Goal: Task Accomplishment & Management: Manage account settings

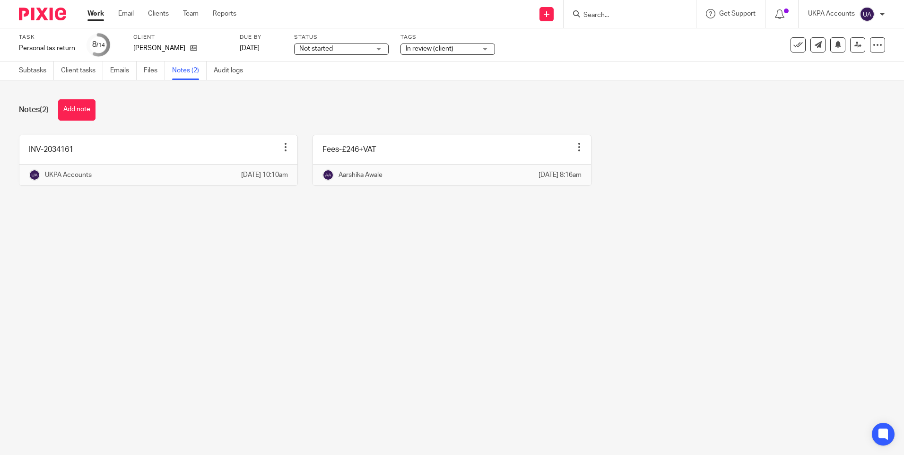
click at [458, 308] on main "Task Personal tax return Save Personal tax return 8 /14 Client [PERSON_NAME] Du…" at bounding box center [452, 227] width 904 height 455
click at [397, 309] on main "Task Personal tax return Save Personal tax return 8 /14 Client [PERSON_NAME] Du…" at bounding box center [452, 227] width 904 height 455
click at [496, 285] on main "Task Personal tax return Save Personal tax return 8 /14 Client [PERSON_NAME] Du…" at bounding box center [452, 227] width 904 height 455
click at [39, 73] on link "Subtasks" at bounding box center [36, 70] width 35 height 18
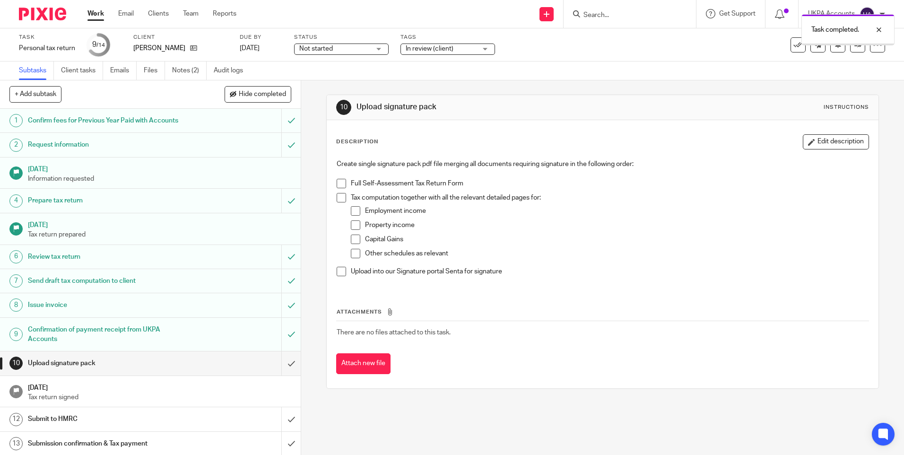
click at [281, 332] on input "submit" at bounding box center [150, 335] width 301 height 34
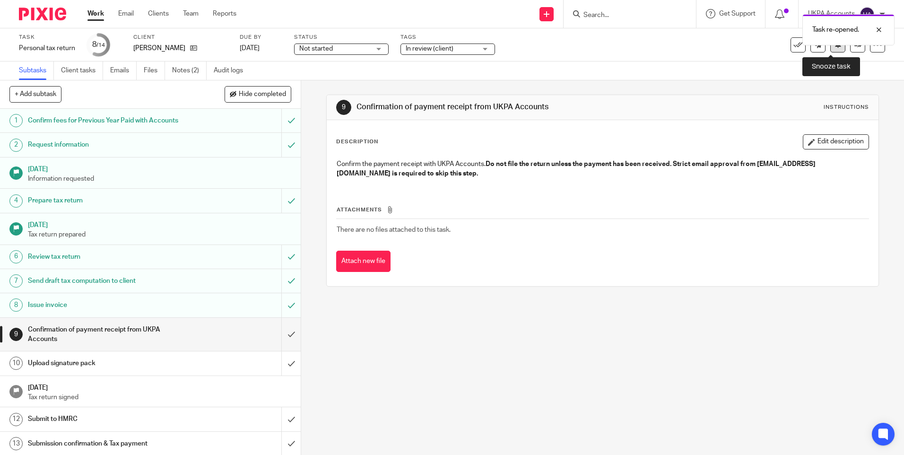
click at [835, 47] on icon at bounding box center [838, 44] width 7 height 7
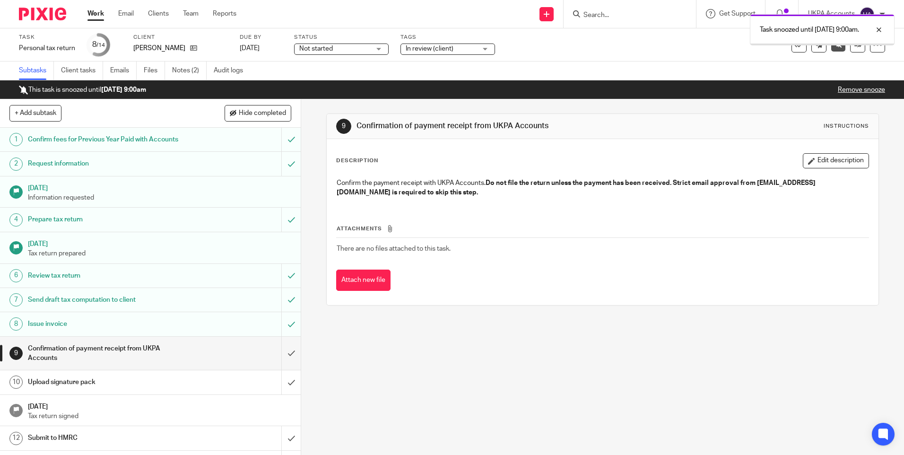
click at [98, 13] on link "Work" at bounding box center [95, 13] width 17 height 9
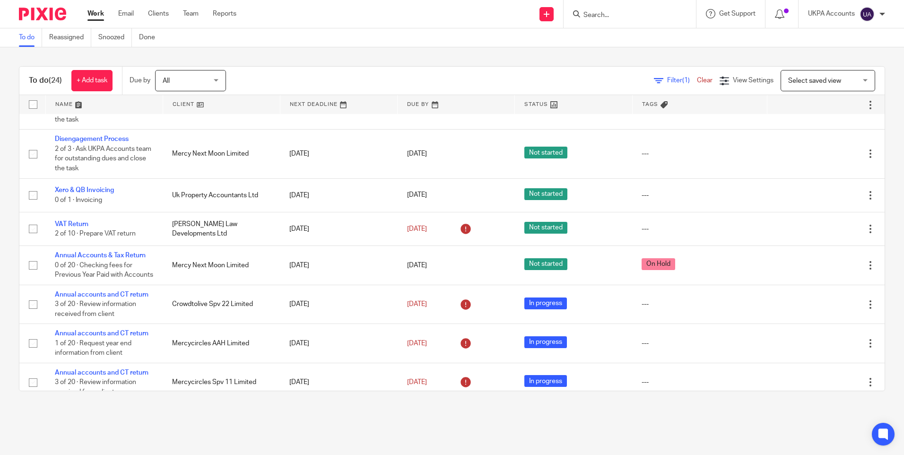
scroll to position [701, 0]
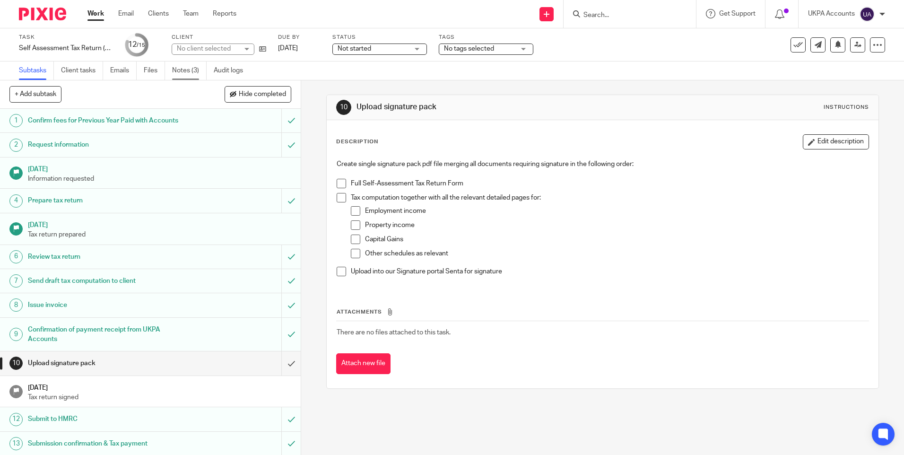
click link "Notes (3)"
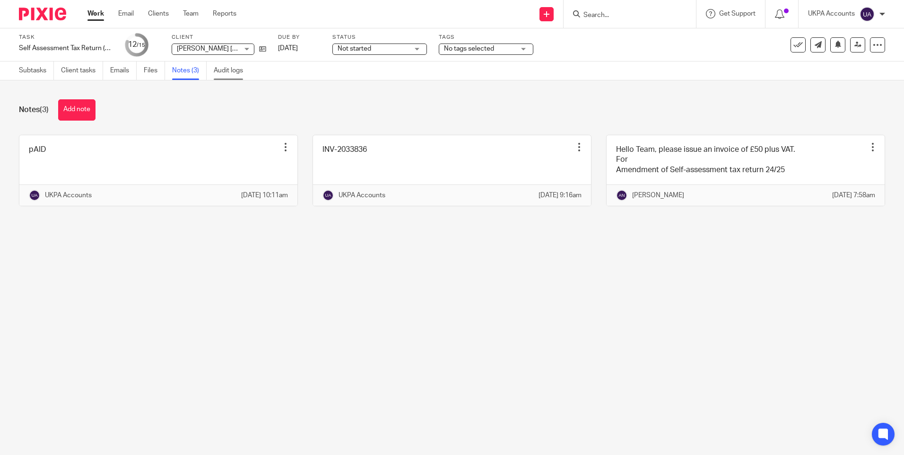
click at [235, 72] on link "Audit logs" at bounding box center [232, 70] width 36 height 18
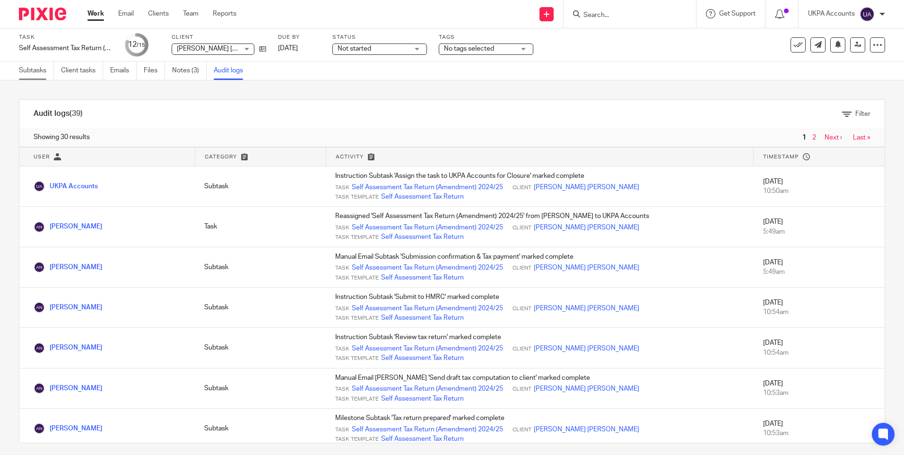
click at [24, 70] on link "Subtasks" at bounding box center [36, 70] width 35 height 18
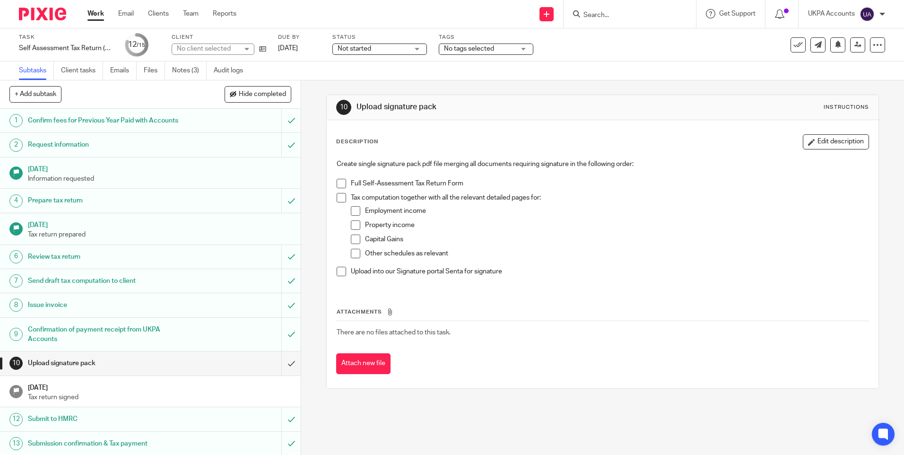
scroll to position [50, 0]
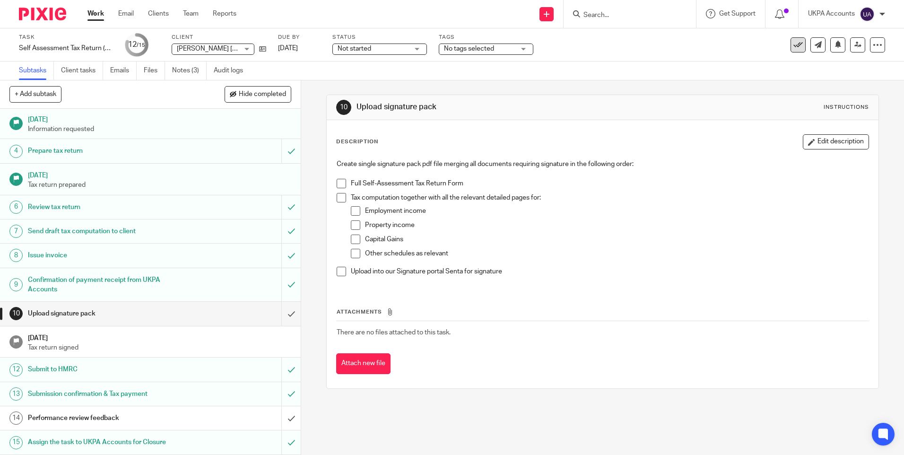
click at [794, 46] on icon at bounding box center [798, 44] width 9 height 9
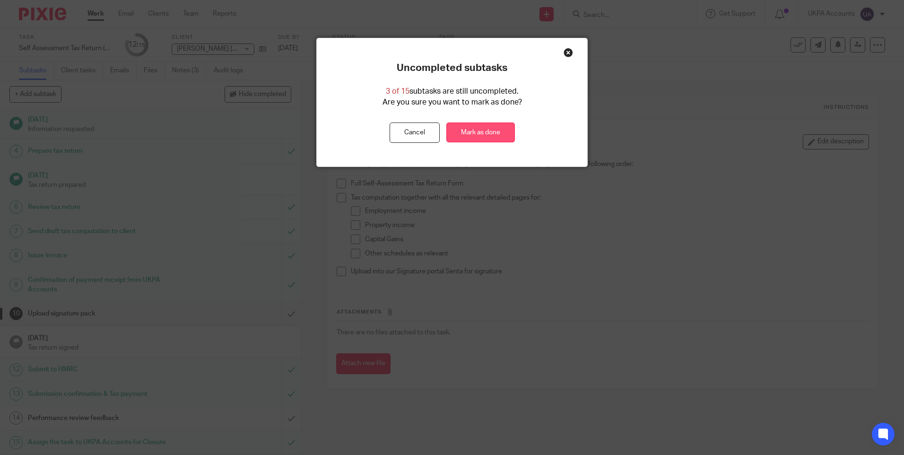
click at [487, 134] on link "Mark as done" at bounding box center [480, 132] width 69 height 20
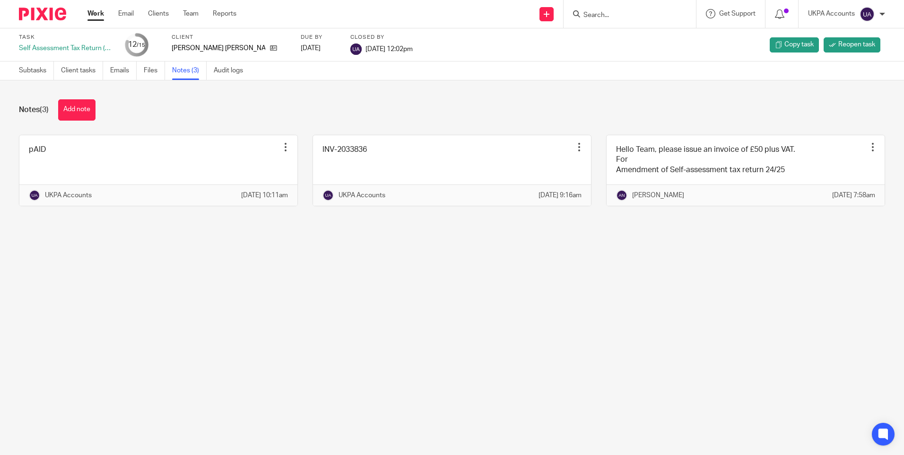
drag, startPoint x: 355, startPoint y: 298, endPoint x: 349, endPoint y: 297, distance: 6.2
click at [351, 297] on main "Task Self Assessment Tax Return (Amendment) 2024/25 12 /15 Client [PERSON_NAME]…" at bounding box center [452, 227] width 904 height 455
click at [93, 14] on link "Work" at bounding box center [95, 13] width 17 height 9
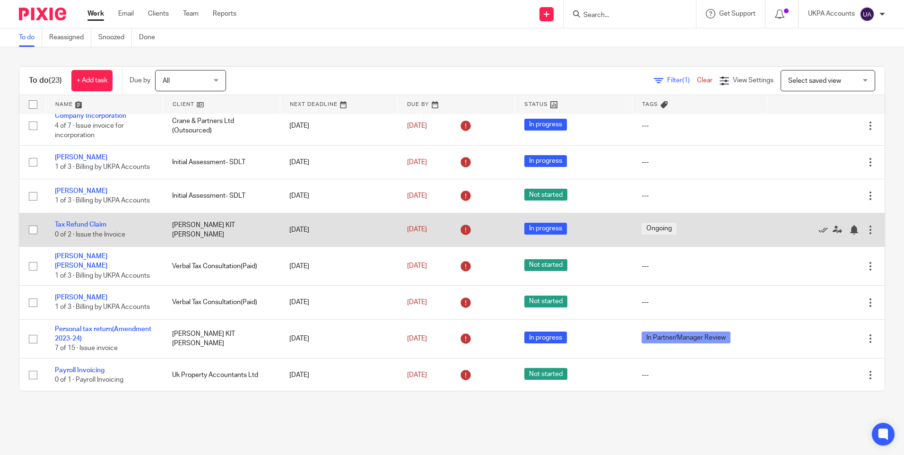
scroll to position [95, 0]
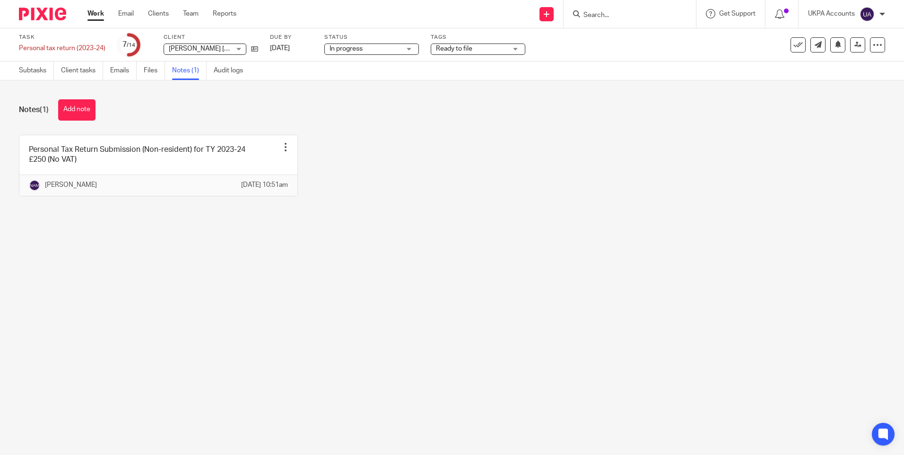
click at [609, 245] on main "Task Personal tax return (2023-24) Save Personal tax return (2023-24) 7 /14 Cli…" at bounding box center [452, 227] width 904 height 455
click at [620, 13] on input "Search" at bounding box center [625, 15] width 85 height 9
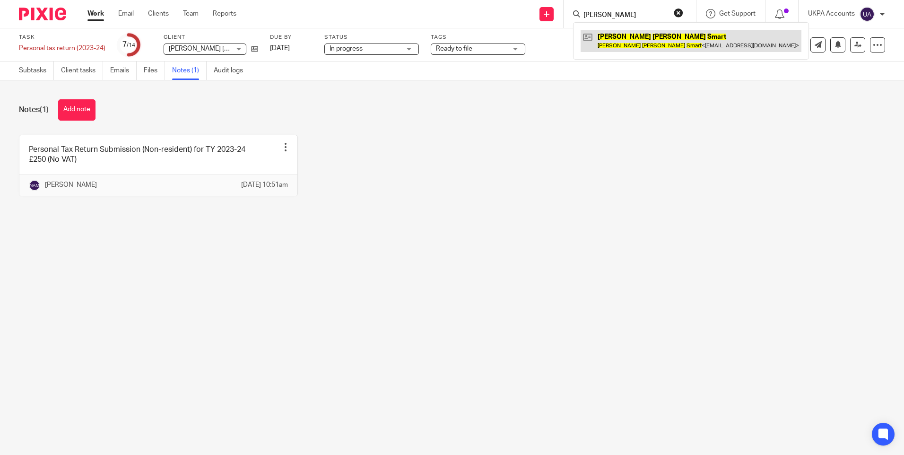
type input "linda frances smart"
click at [627, 37] on link at bounding box center [691, 41] width 221 height 22
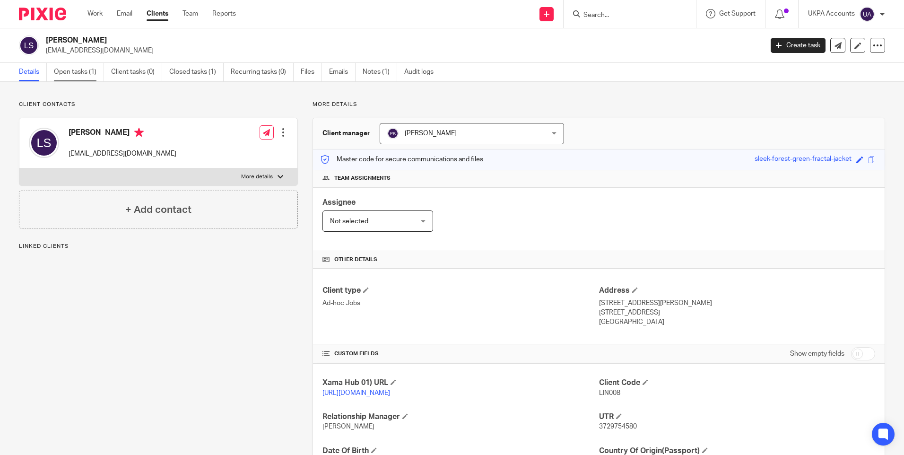
click at [80, 73] on link "Open tasks (1)" at bounding box center [79, 72] width 50 height 18
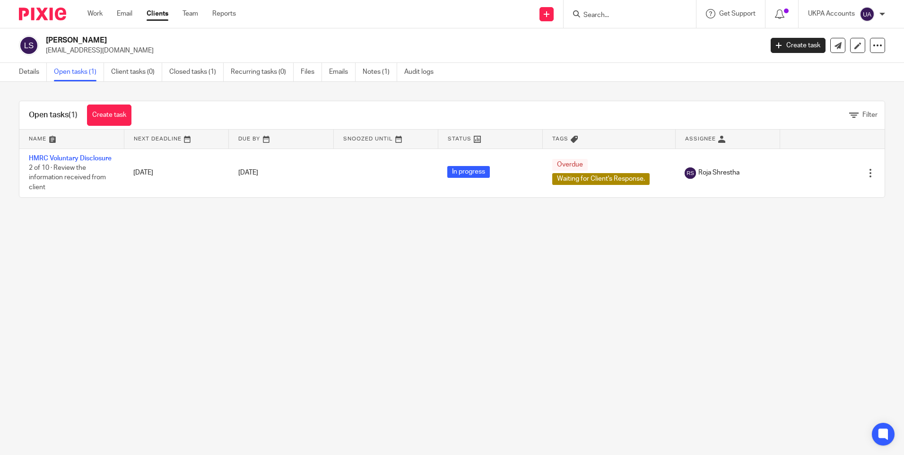
click at [79, 159] on link "HMRC Voluntary Disclosure" at bounding box center [70, 158] width 83 height 7
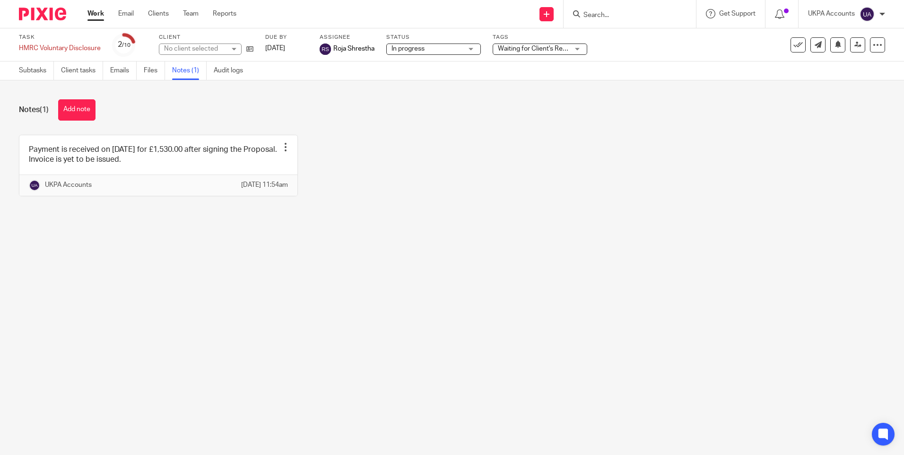
click at [443, 210] on div "Payment is received on [DATE] for £1,530.00 after signing the Proposal. Invoice…" at bounding box center [444, 173] width 881 height 76
click at [365, 184] on div "Payment is received on [DATE] for £1,530.00 after signing the Proposal. Invoice…" at bounding box center [444, 173] width 881 height 76
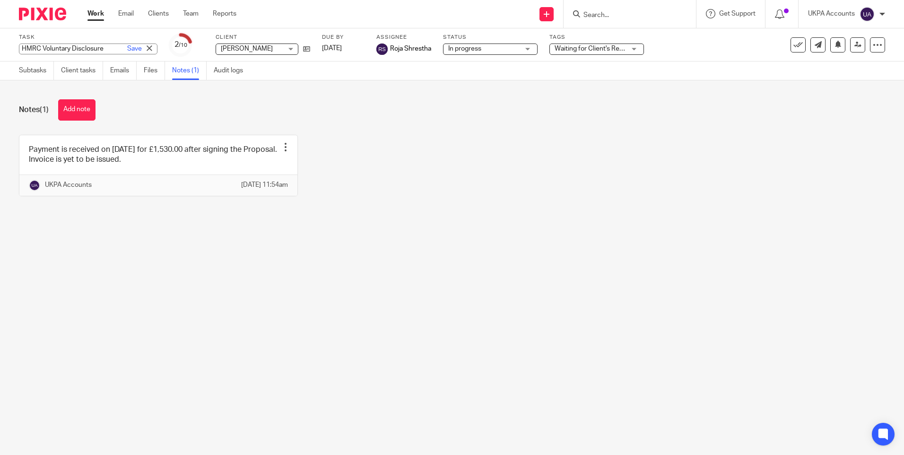
click at [53, 48] on div "HMRC Voluntary Disclosure Save HMRC Voluntary Disclosure" at bounding box center [88, 49] width 139 height 11
click at [286, 47] on div "Task HMRC Voluntary Disclosure Save HMRC Voluntary Disclosure 2 /10 Client Lind…" at bounding box center [380, 45] width 722 height 23
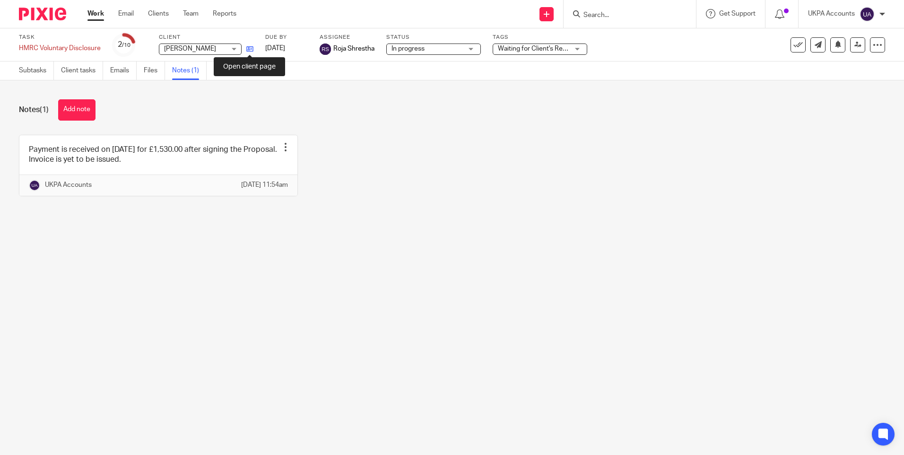
click at [249, 50] on icon at bounding box center [249, 48] width 7 height 7
click at [174, 275] on main "Task HMRC Voluntary Disclosure Save HMRC Voluntary Disclosure 2 /10 Client [PER…" at bounding box center [452, 227] width 904 height 455
drag, startPoint x: 404, startPoint y: 314, endPoint x: 347, endPoint y: 296, distance: 60.3
click at [397, 312] on main "Task HMRC Voluntary Disclosure Save HMRC Voluntary Disclosure 2 /10 Client Lind…" at bounding box center [452, 227] width 904 height 455
drag, startPoint x: 90, startPoint y: 110, endPoint x: 104, endPoint y: 112, distance: 13.8
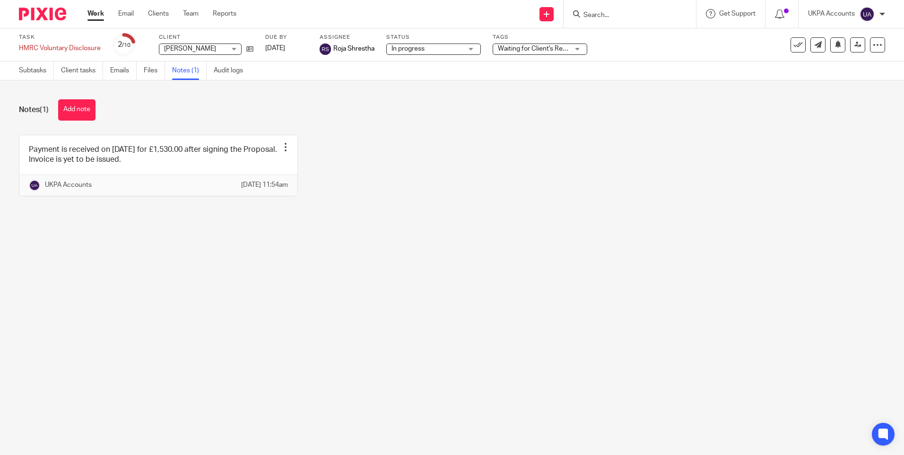
click at [90, 110] on button "Add note" at bounding box center [76, 109] width 37 height 21
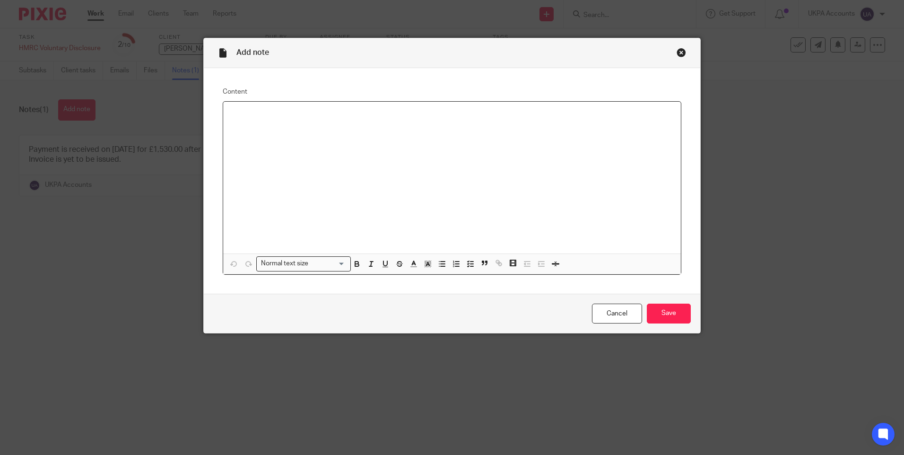
paste div
click at [662, 311] on input "Save" at bounding box center [669, 314] width 44 height 20
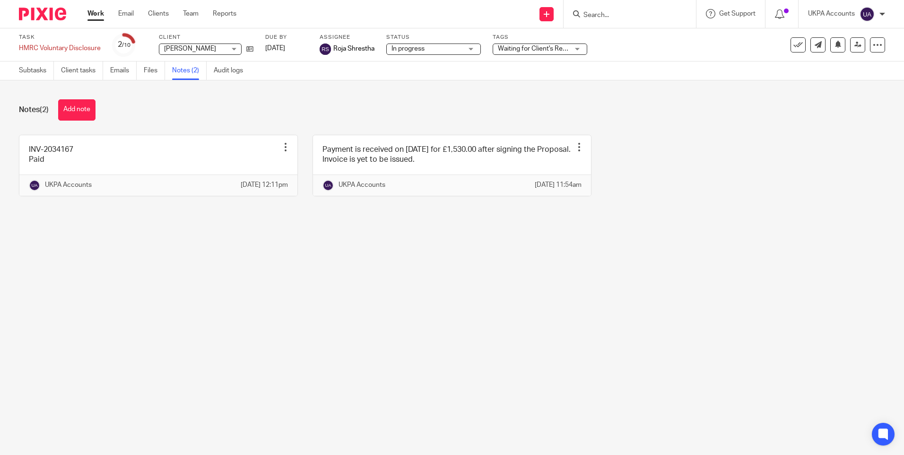
click at [229, 307] on main "Task HMRC Voluntary Disclosure Save HMRC Voluntary Disclosure 2 /10 Client [PER…" at bounding box center [452, 227] width 904 height 455
click at [36, 74] on link "Subtasks" at bounding box center [36, 70] width 35 height 18
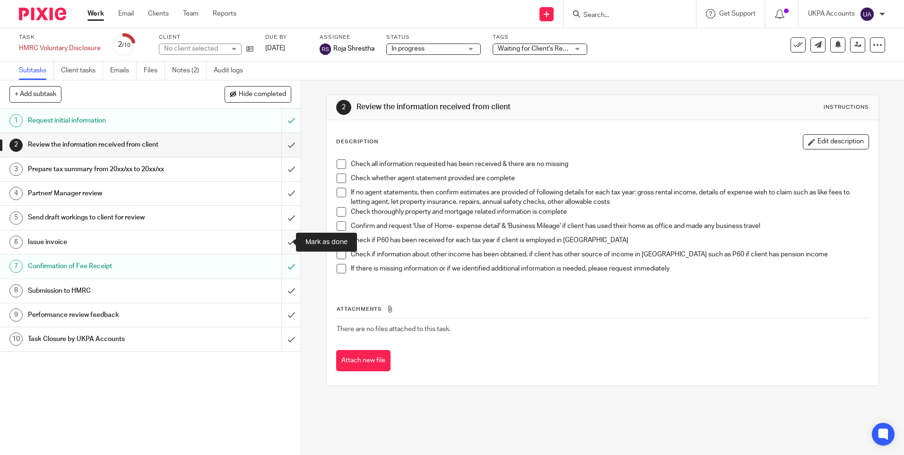
click at [285, 240] on input "submit" at bounding box center [150, 242] width 301 height 24
click at [99, 13] on link "Work" at bounding box center [95, 13] width 17 height 9
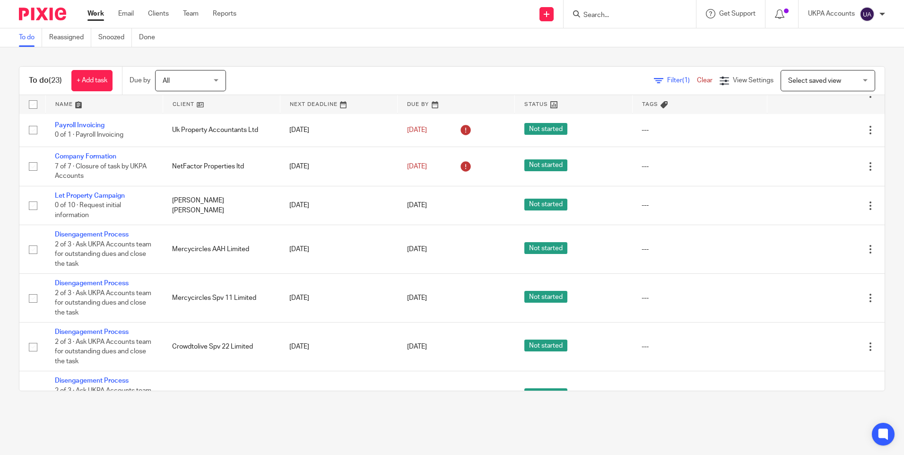
scroll to position [321, 0]
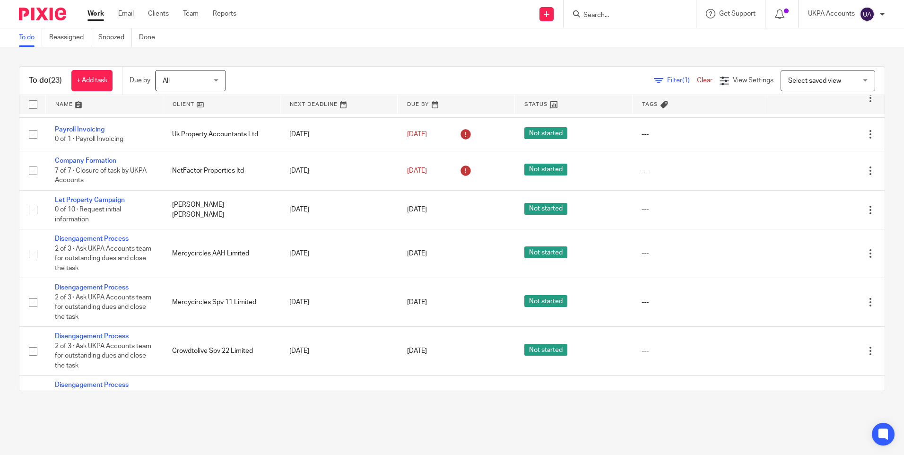
click at [27, 39] on link "To do" at bounding box center [30, 37] width 23 height 18
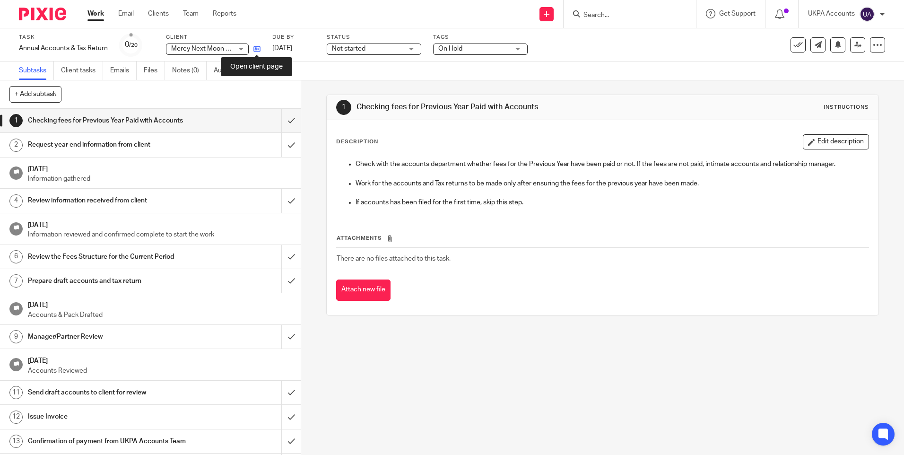
click at [258, 48] on icon at bounding box center [256, 48] width 7 height 7
click at [199, 69] on link "Notes (0)" at bounding box center [189, 70] width 35 height 18
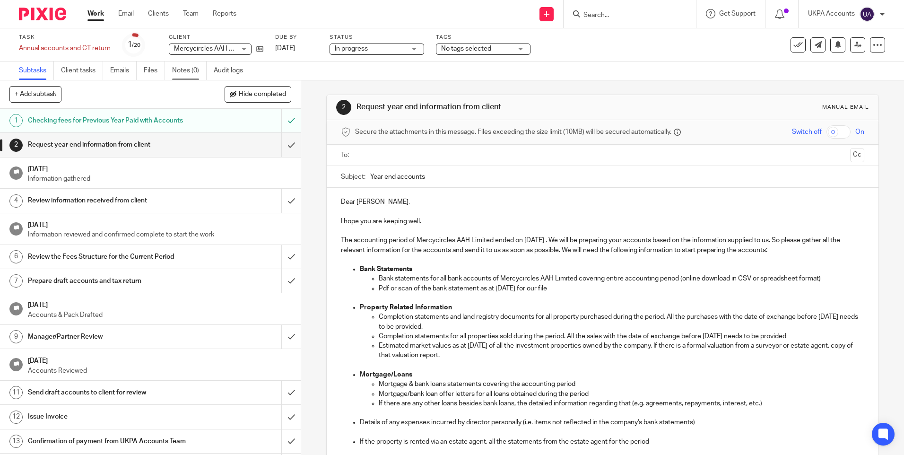
click at [190, 69] on link "Notes (0)" at bounding box center [189, 70] width 35 height 18
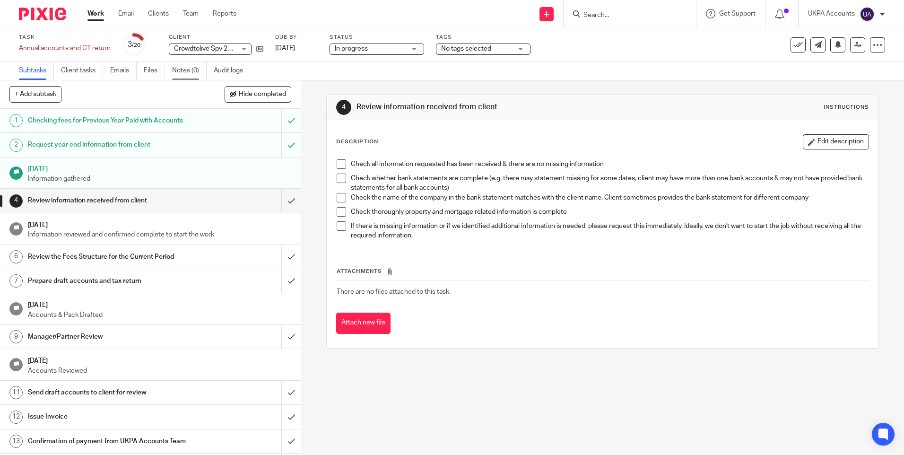
click at [194, 71] on link "Notes (0)" at bounding box center [189, 70] width 35 height 18
click at [189, 72] on link "Notes (1)" at bounding box center [189, 70] width 35 height 18
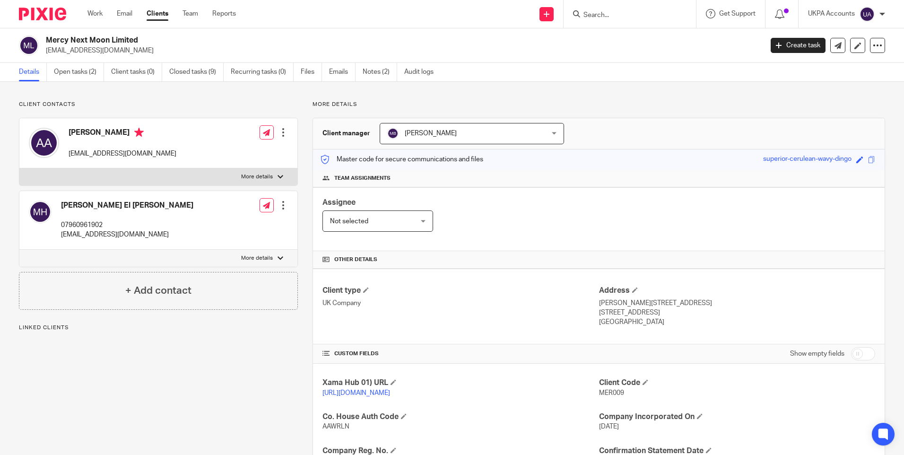
click at [108, 41] on h2 "Mercy Next Moon Limited" at bounding box center [330, 40] width 568 height 10
copy div "Mercy Next Moon Limited"
click at [372, 72] on link "Notes (2)" at bounding box center [380, 72] width 35 height 18
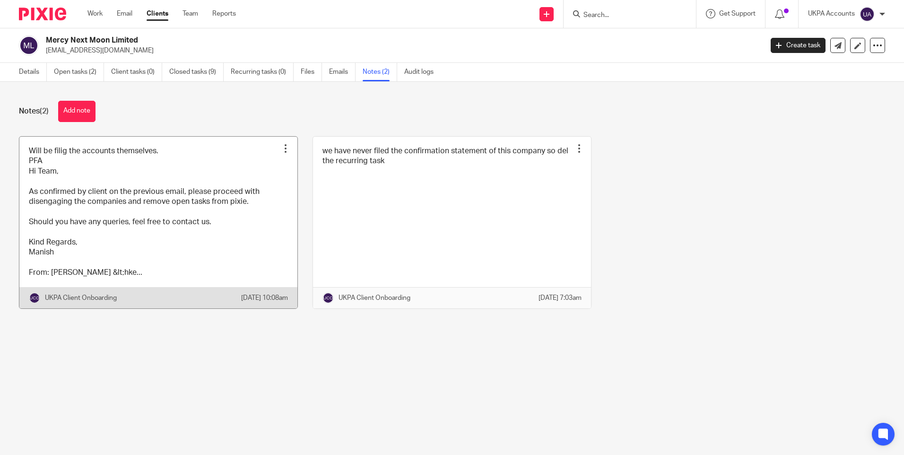
click at [282, 148] on div at bounding box center [285, 148] width 9 height 9
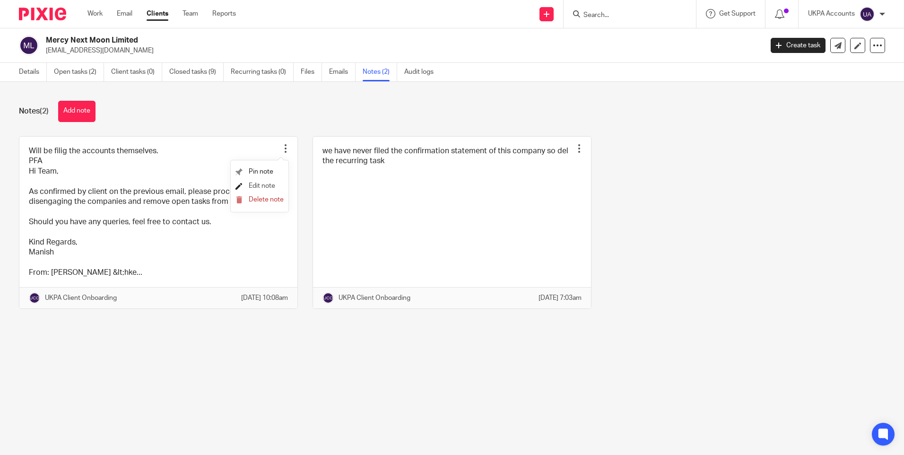
click at [259, 184] on span "Edit note" at bounding box center [262, 186] width 26 height 7
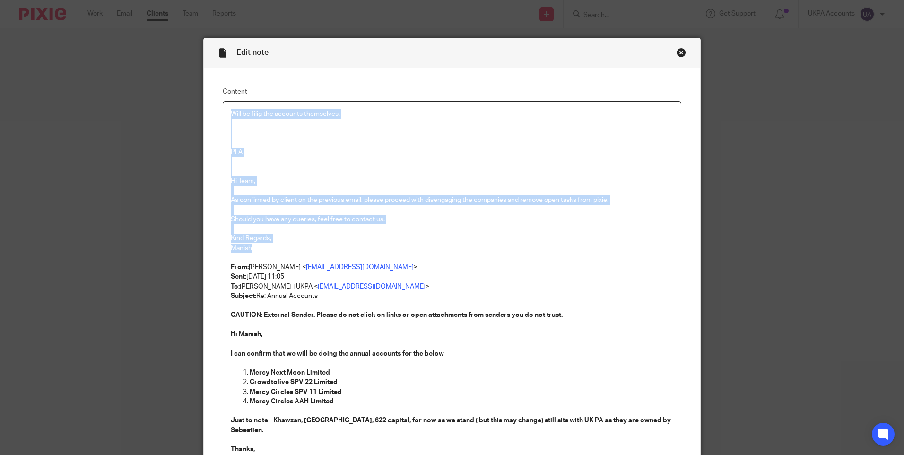
click at [223, 110] on div "Will be filig the accounts themselves. PFA Hi Team, As confirmed by client on t…" at bounding box center [452, 385] width 458 height 566
copy div "Will be filig the accounts themselves. PFA Hi Team, As confirmed by client on t…"
click at [677, 51] on div "Close this dialog window" at bounding box center [681, 52] width 9 height 9
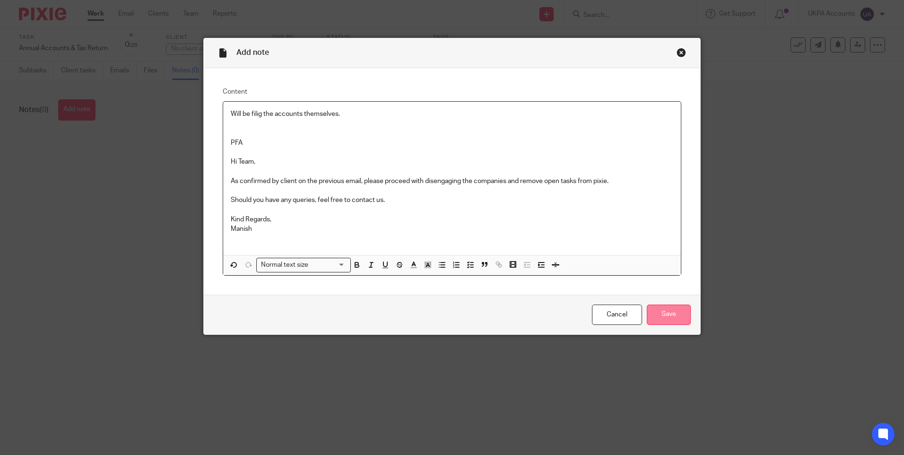
click at [670, 317] on input "Save" at bounding box center [669, 315] width 44 height 20
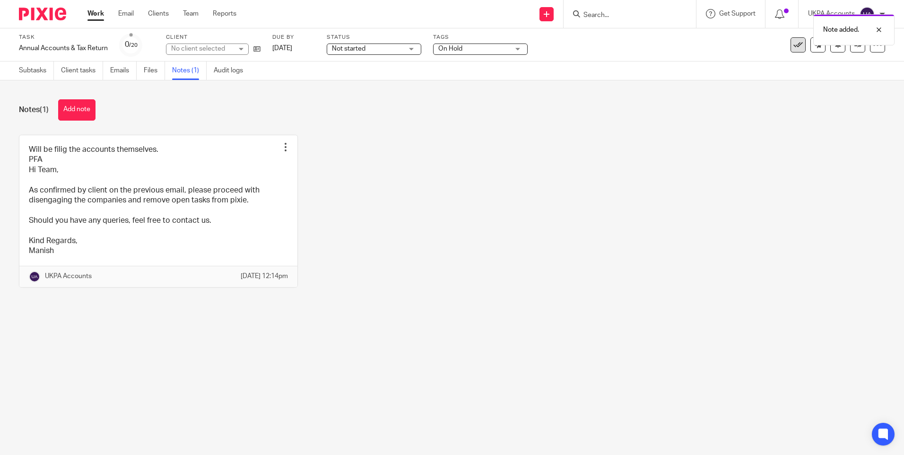
click at [794, 47] on icon at bounding box center [798, 44] width 9 height 9
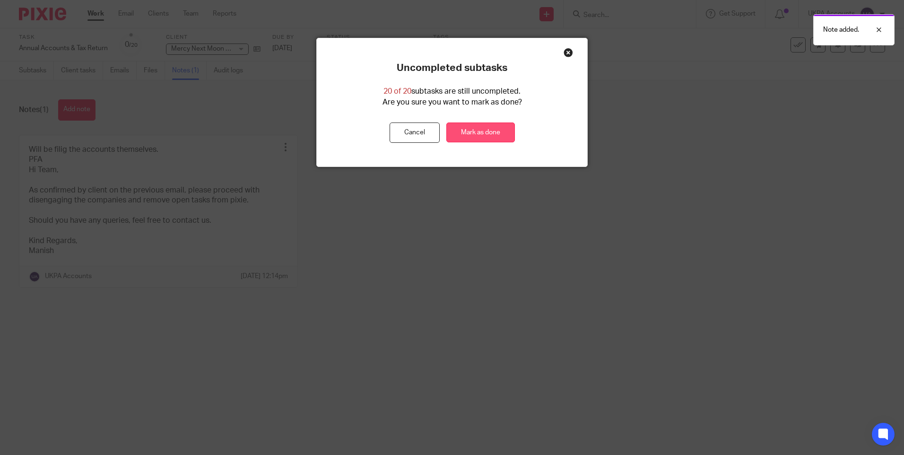
click at [483, 131] on link "Mark as done" at bounding box center [480, 132] width 69 height 20
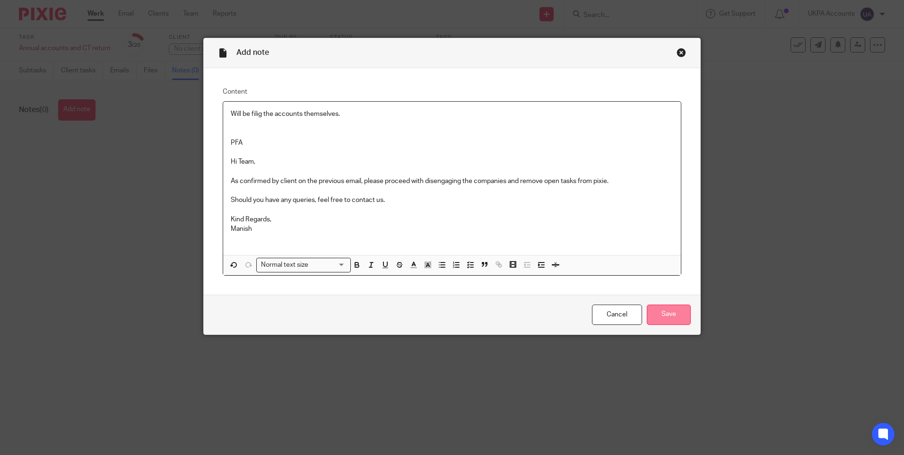
click at [679, 313] on input "Save" at bounding box center [669, 315] width 44 height 20
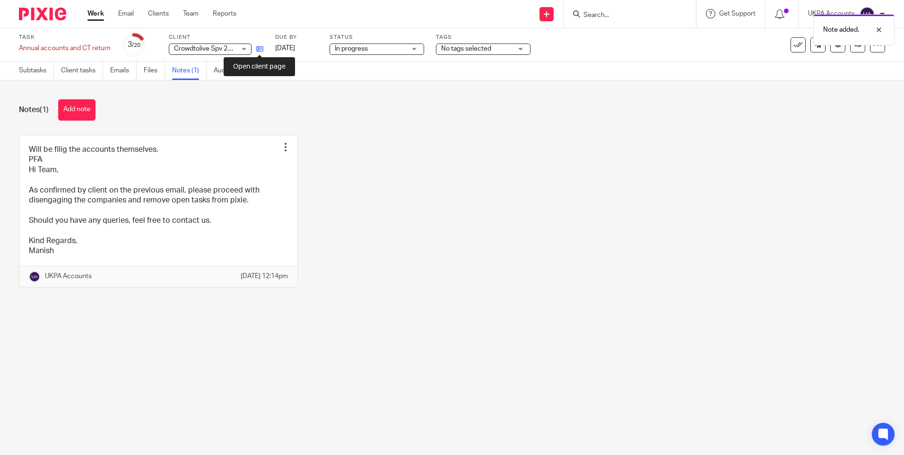
click at [263, 49] on icon at bounding box center [259, 48] width 7 height 7
click at [254, 103] on div "Notes (1) Add note" at bounding box center [452, 109] width 866 height 21
click at [794, 49] on icon at bounding box center [798, 44] width 9 height 9
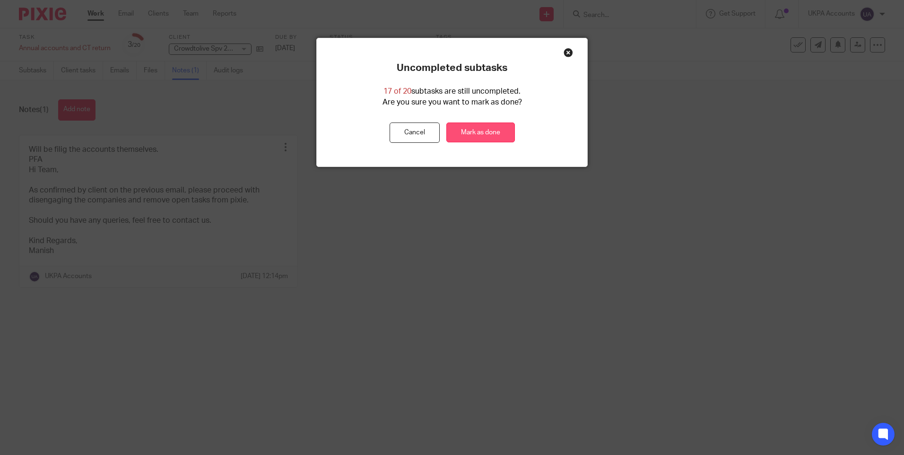
click at [468, 129] on link "Mark as done" at bounding box center [480, 132] width 69 height 20
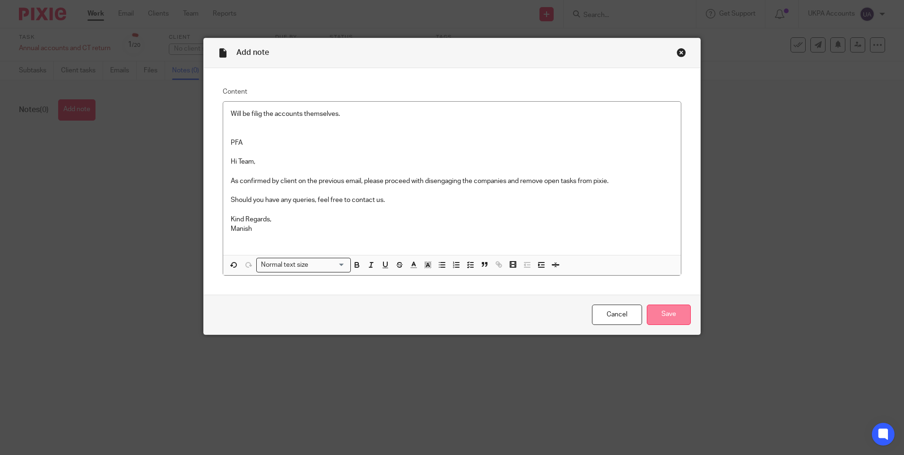
click at [668, 309] on input "Save" at bounding box center [669, 315] width 44 height 20
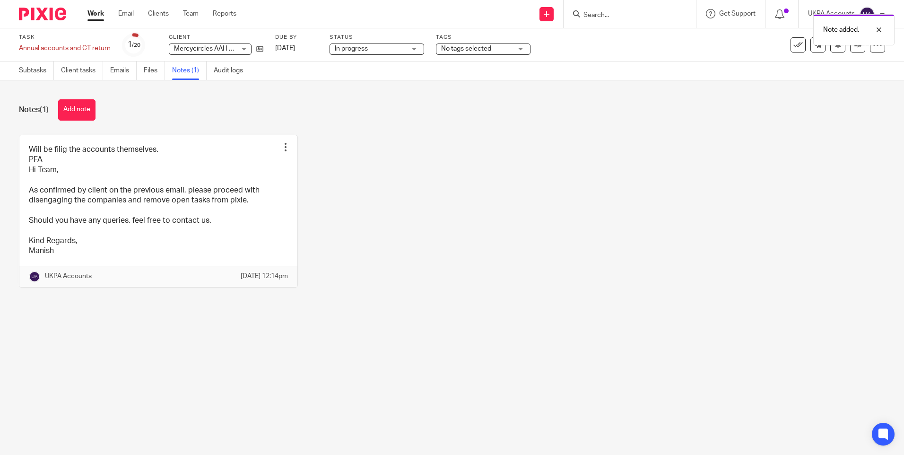
click at [402, 138] on div "Will be filig the accounts themselves. PFA Hi Team, As confirmed by client on t…" at bounding box center [444, 218] width 881 height 167
click at [443, 209] on div "Will be filig the accounts themselves. PFA Hi Team, As confirmed by client on t…" at bounding box center [444, 218] width 881 height 167
click at [227, 104] on div "Notes (1) Add note" at bounding box center [452, 109] width 866 height 21
click at [794, 47] on icon at bounding box center [798, 44] width 9 height 9
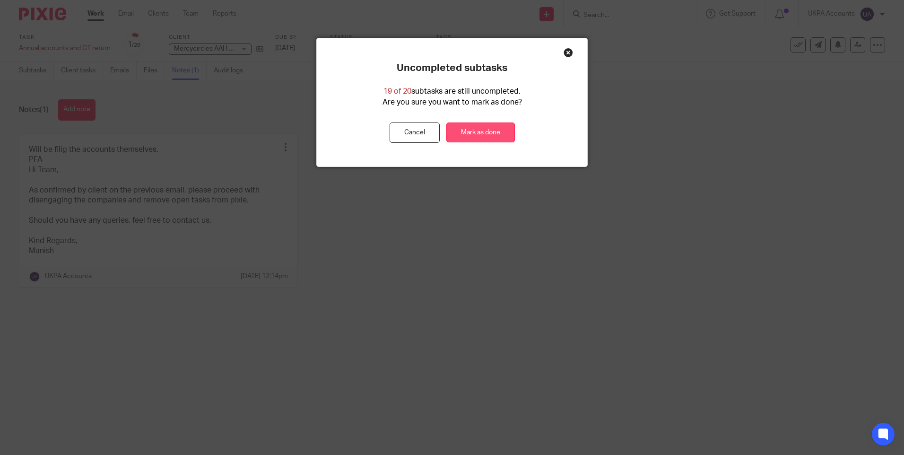
click at [493, 132] on link "Mark as done" at bounding box center [480, 132] width 69 height 20
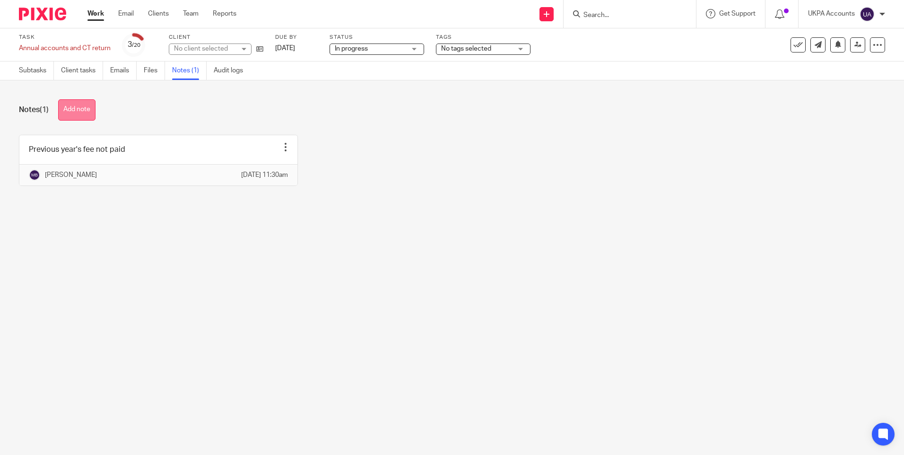
click at [85, 113] on button "Add note" at bounding box center [76, 109] width 37 height 21
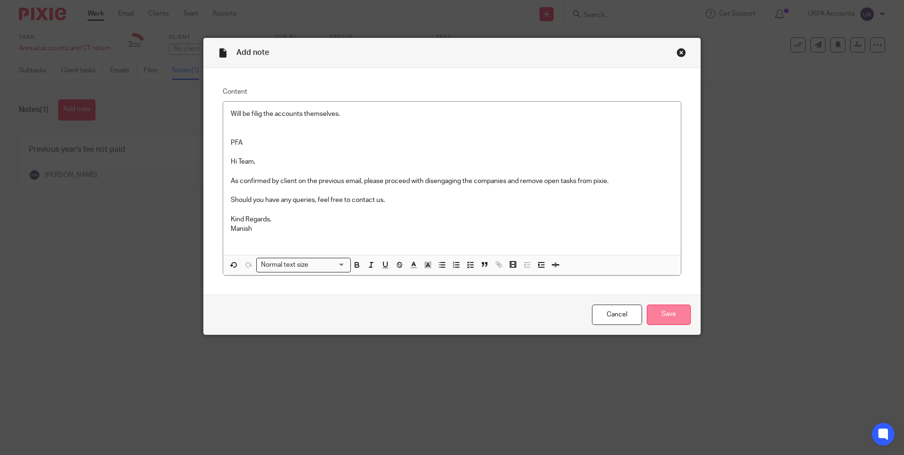
click at [661, 320] on input "Save" at bounding box center [669, 315] width 44 height 20
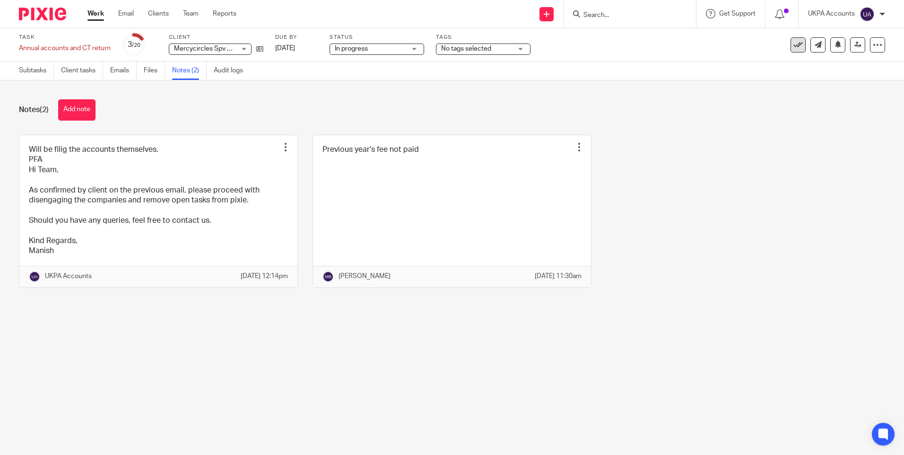
click at [795, 46] on icon at bounding box center [798, 44] width 9 height 9
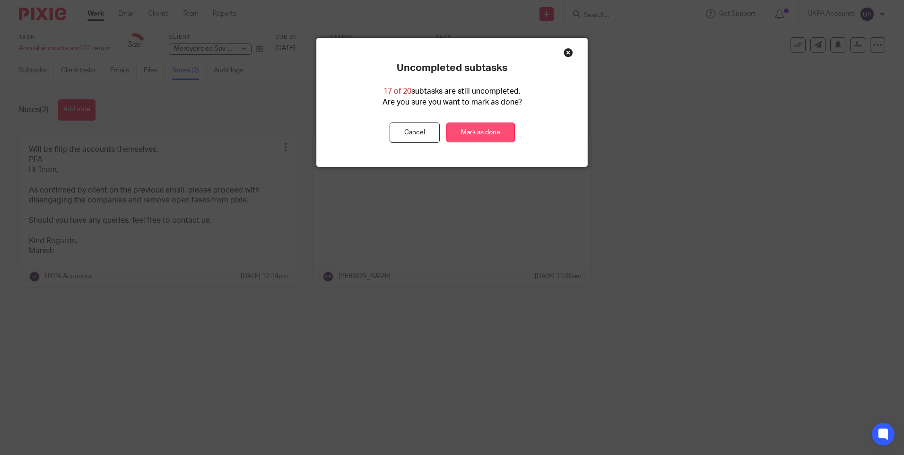
click at [484, 130] on link "Mark as done" at bounding box center [480, 132] width 69 height 20
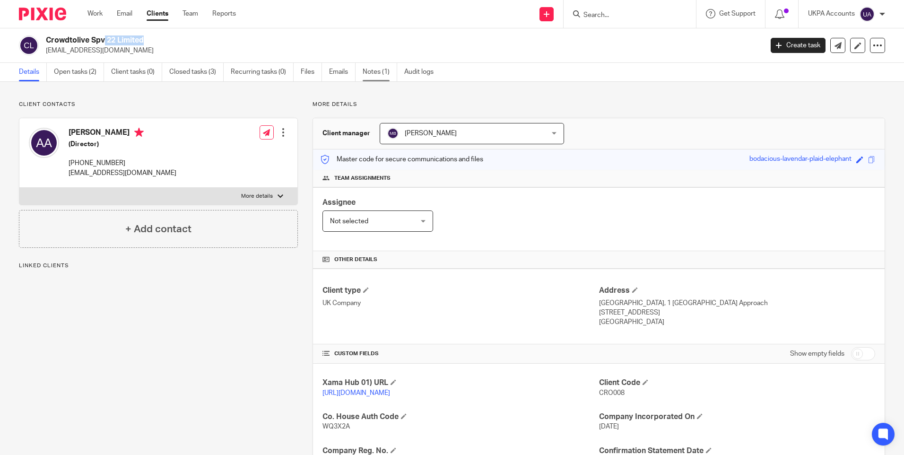
click at [380, 70] on link "Notes (1)" at bounding box center [380, 72] width 35 height 18
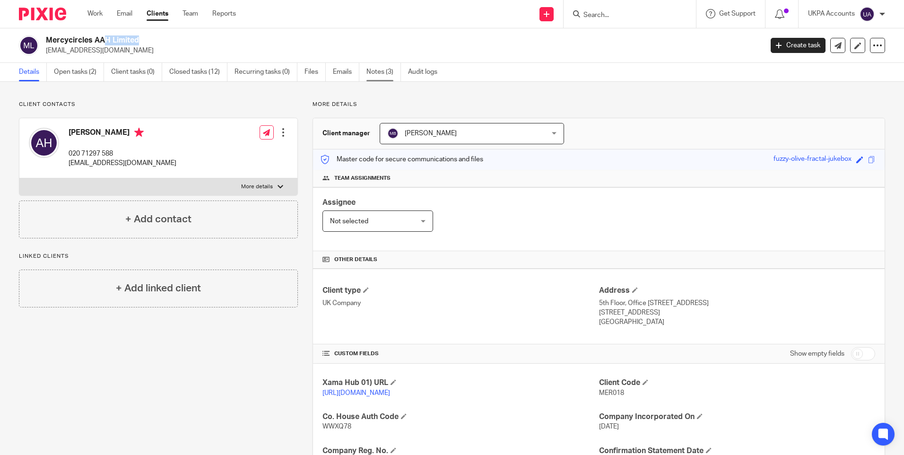
click at [376, 70] on link "Notes (3)" at bounding box center [384, 72] width 35 height 18
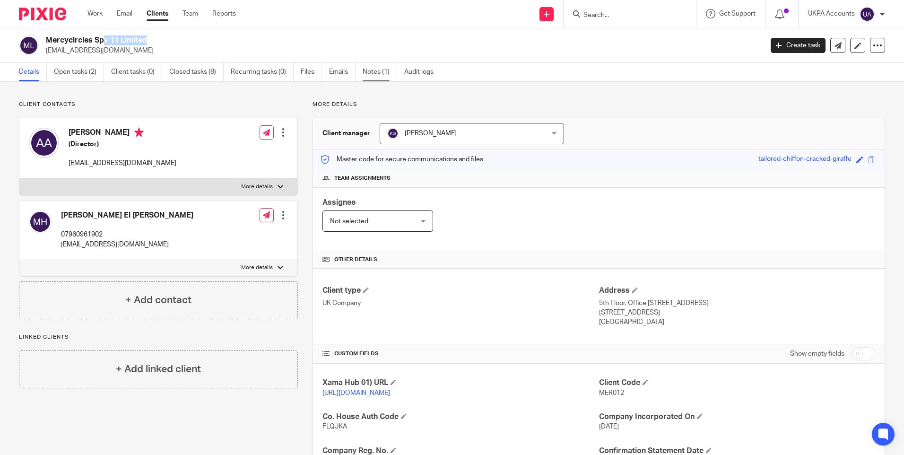
click at [383, 75] on link "Notes (1)" at bounding box center [380, 72] width 35 height 18
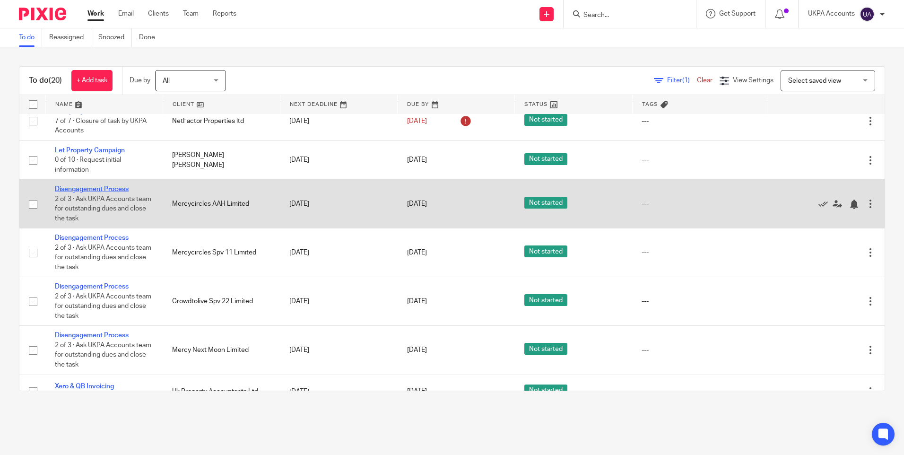
scroll to position [378, 0]
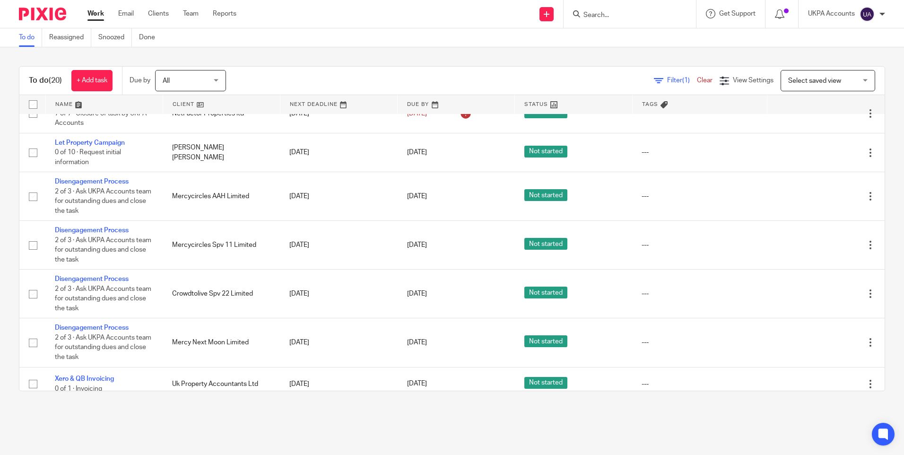
click at [32, 39] on link "To do" at bounding box center [30, 37] width 23 height 18
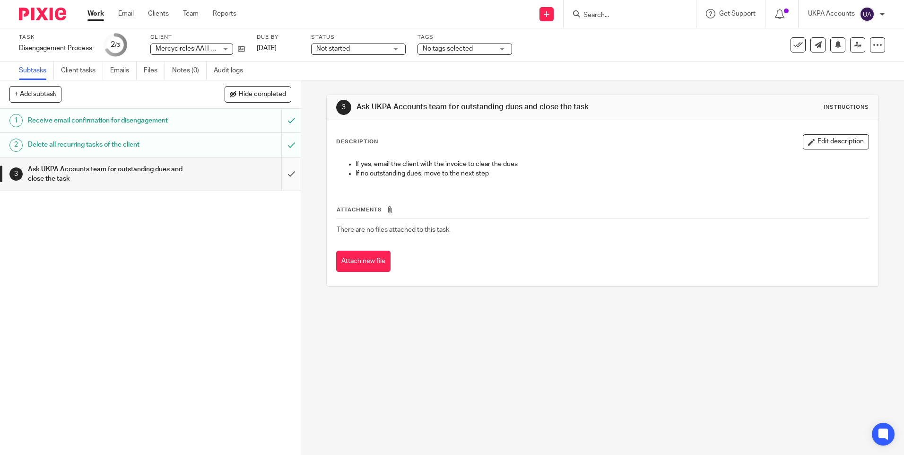
click at [281, 172] on input "submit" at bounding box center [150, 174] width 301 height 34
click at [282, 173] on input "submit" at bounding box center [150, 174] width 301 height 34
click at [281, 172] on input "submit" at bounding box center [150, 174] width 301 height 34
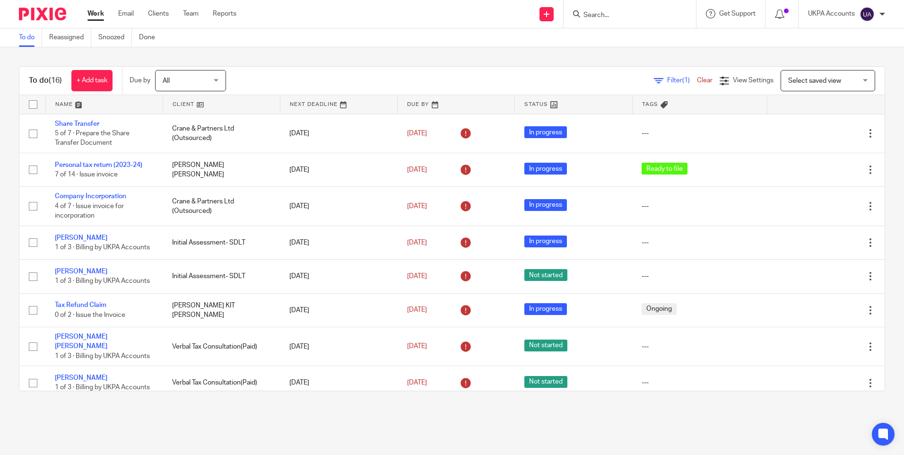
click at [29, 40] on link "To do" at bounding box center [30, 37] width 23 height 18
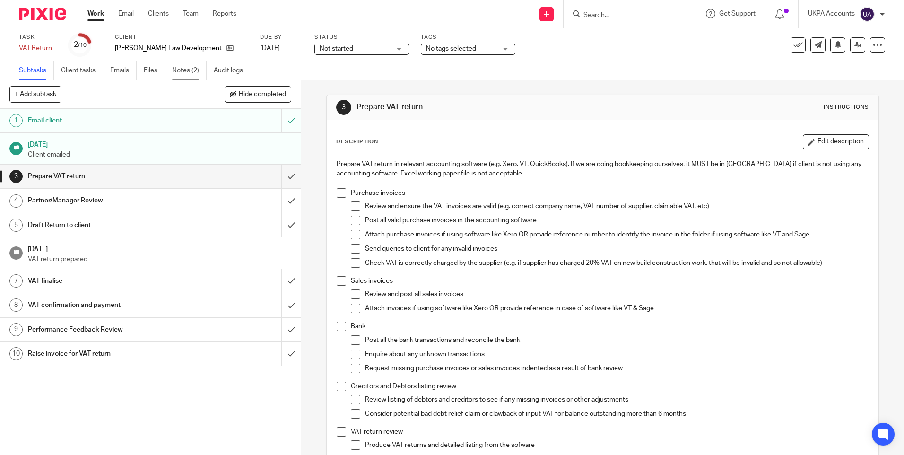
click at [193, 71] on link "Notes (2)" at bounding box center [189, 70] width 35 height 18
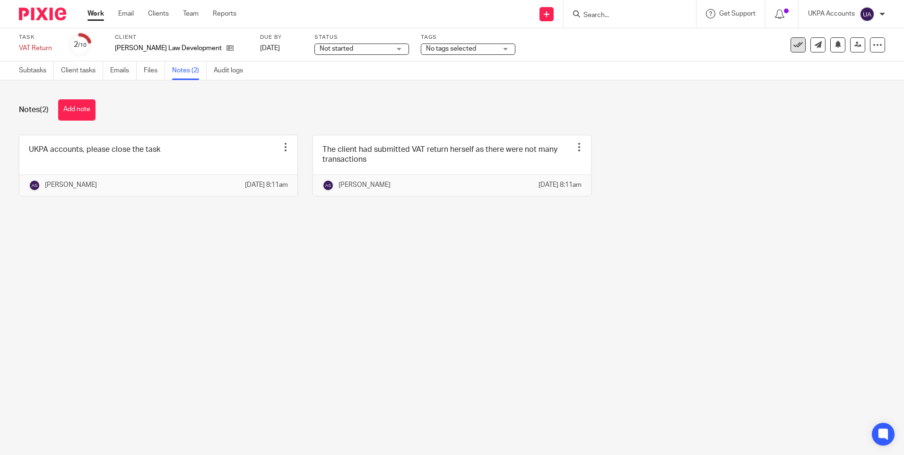
click at [794, 47] on icon at bounding box center [798, 44] width 9 height 9
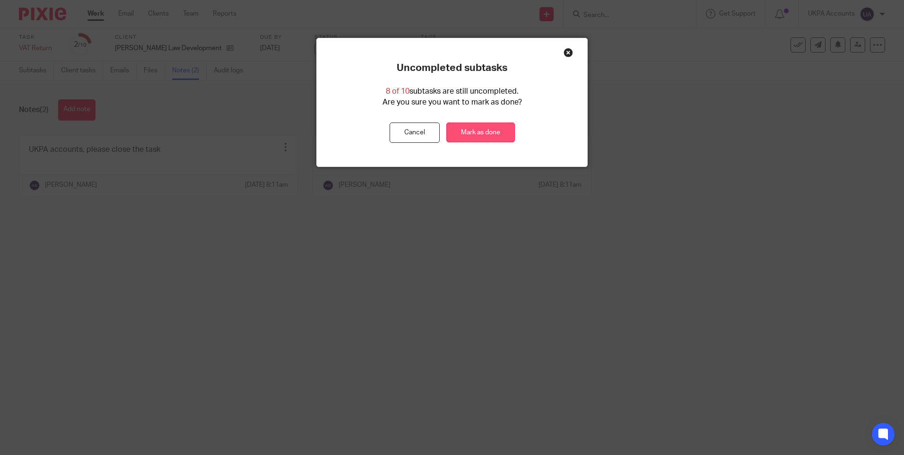
click at [487, 130] on link "Mark as done" at bounding box center [480, 132] width 69 height 20
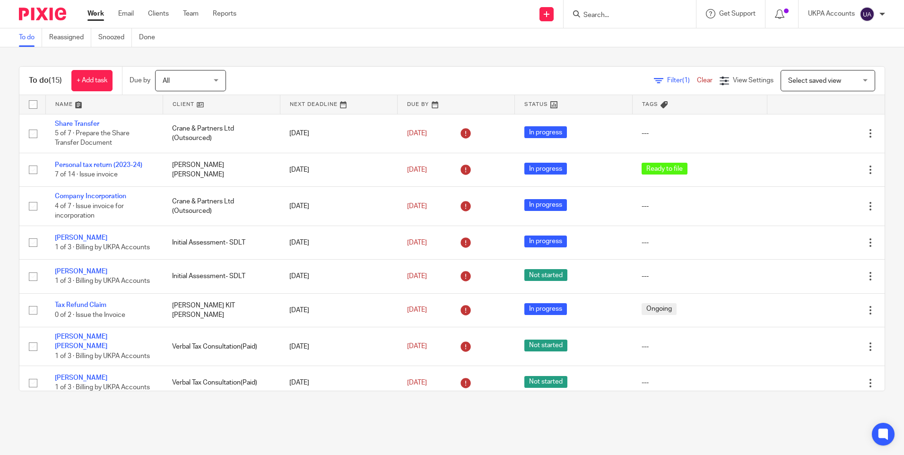
click at [615, 12] on input "Search" at bounding box center [625, 15] width 85 height 9
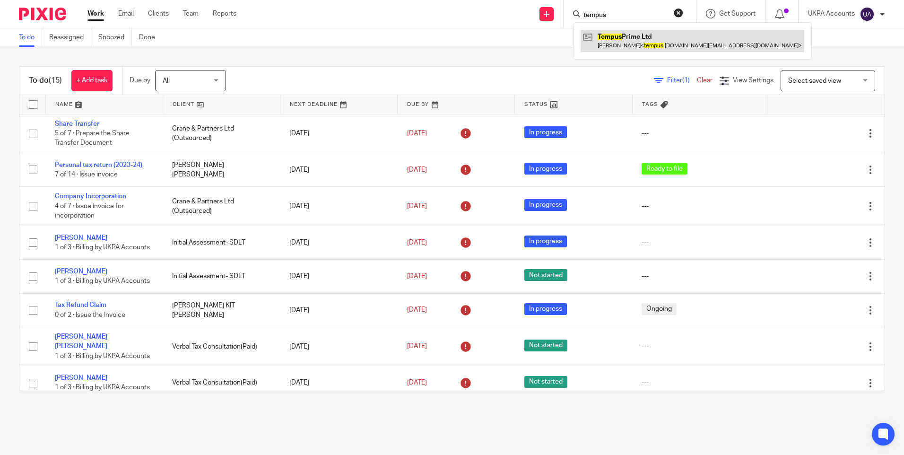
type input "tempus"
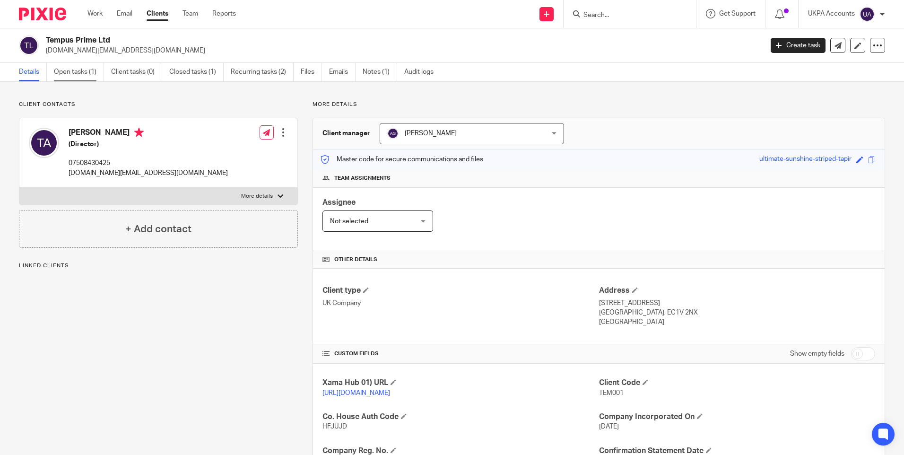
drag, startPoint x: 0, startPoint y: 0, endPoint x: 85, endPoint y: 73, distance: 111.7
click at [85, 73] on link "Open tasks (1)" at bounding box center [79, 72] width 50 height 18
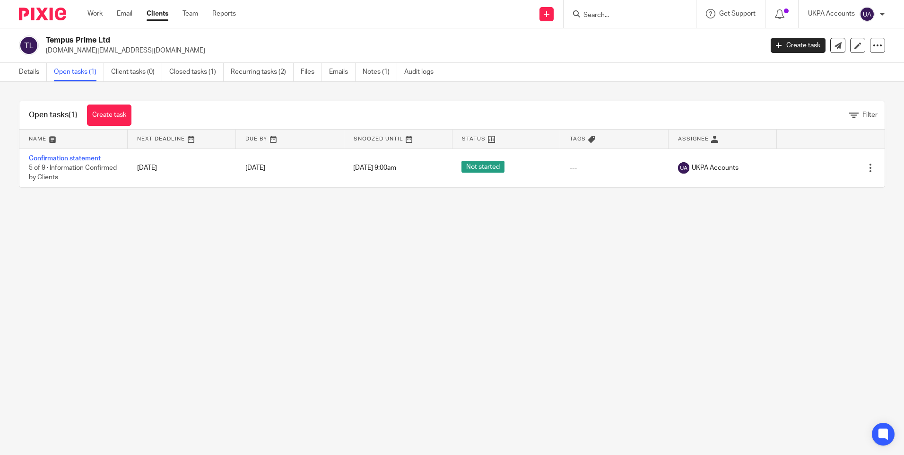
click at [389, 274] on main "Tempus Prime Ltd [DOMAIN_NAME][EMAIL_ADDRESS][DOMAIN_NAME] Create task Update f…" at bounding box center [452, 227] width 904 height 455
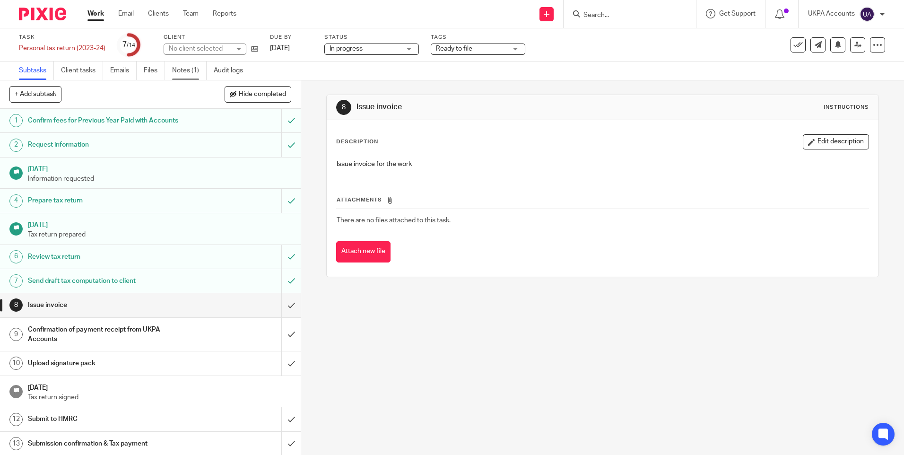
click at [182, 71] on link "Notes (1)" at bounding box center [189, 70] width 35 height 18
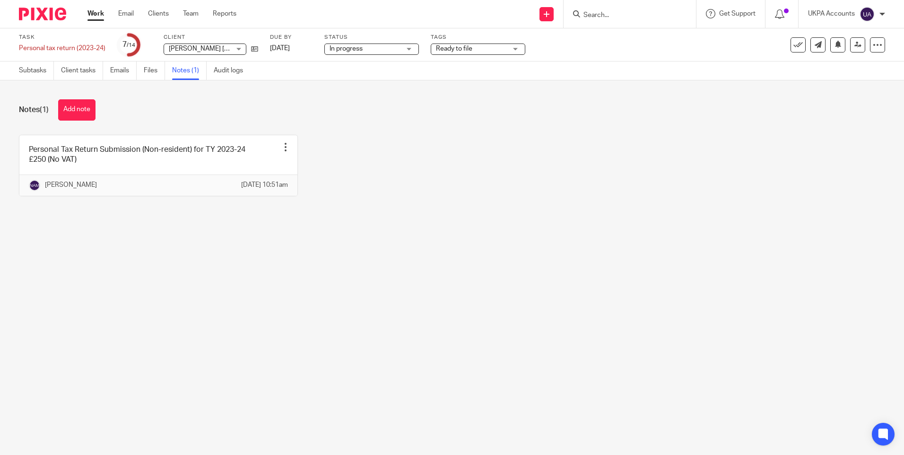
click at [552, 259] on main "Task Personal tax return (2023-24) Save Personal tax return (2023-24) 7 /14 Cli…" at bounding box center [452, 227] width 904 height 455
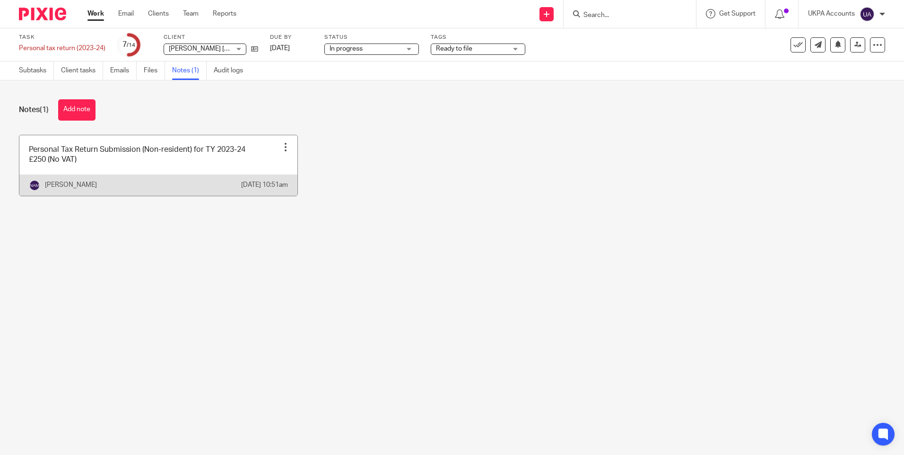
click at [266, 270] on main "Task Personal tax return (2023-24) Save Personal tax return (2023-24) 7 /14 Cli…" at bounding box center [452, 227] width 904 height 455
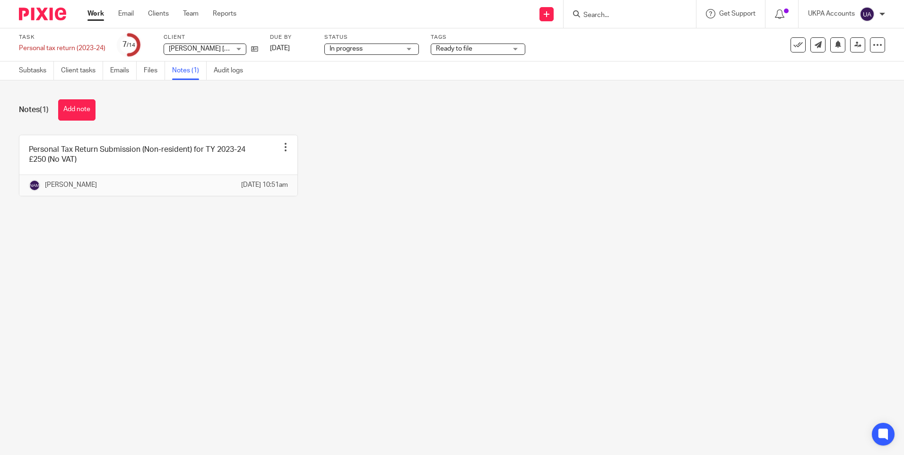
click at [75, 108] on button "Add note" at bounding box center [76, 109] width 37 height 21
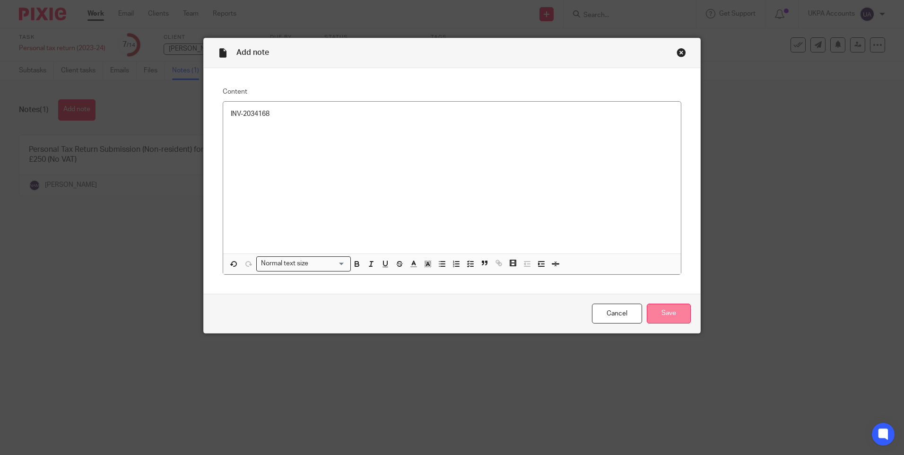
click at [672, 309] on input "Save" at bounding box center [669, 314] width 44 height 20
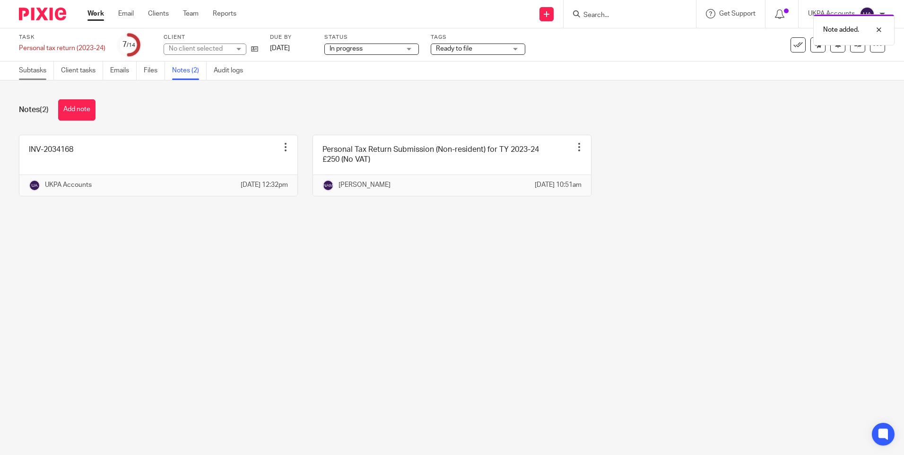
click at [32, 72] on link "Subtasks" at bounding box center [36, 70] width 35 height 18
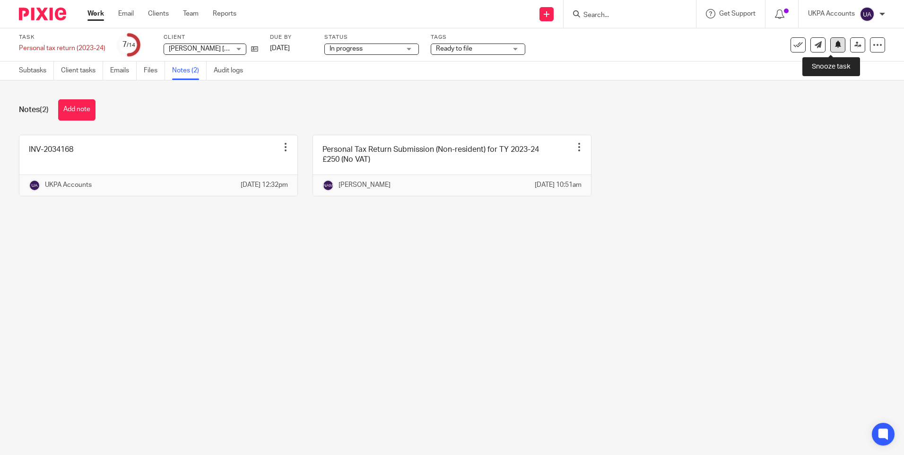
click at [831, 50] on button at bounding box center [837, 44] width 15 height 15
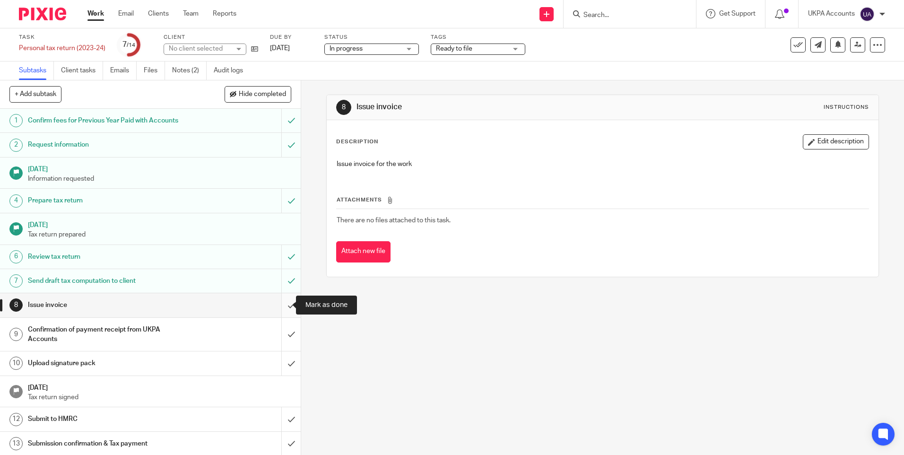
click at [279, 306] on input "submit" at bounding box center [150, 305] width 301 height 24
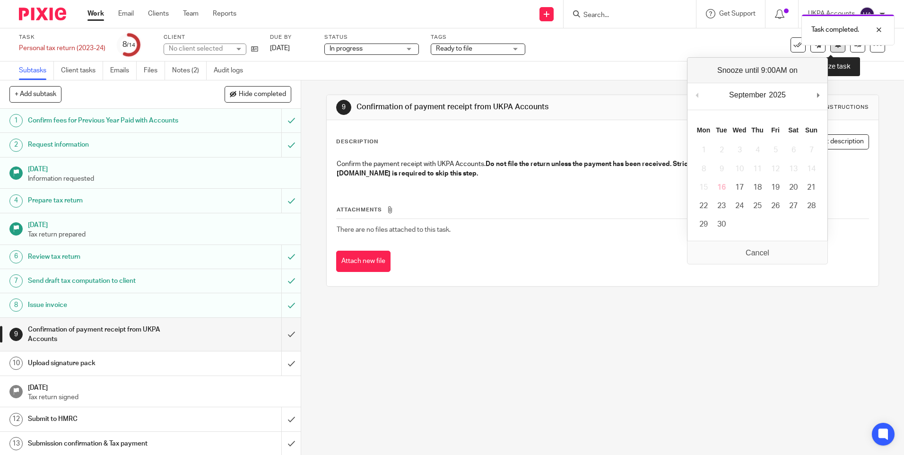
click at [835, 48] on icon at bounding box center [838, 44] width 7 height 7
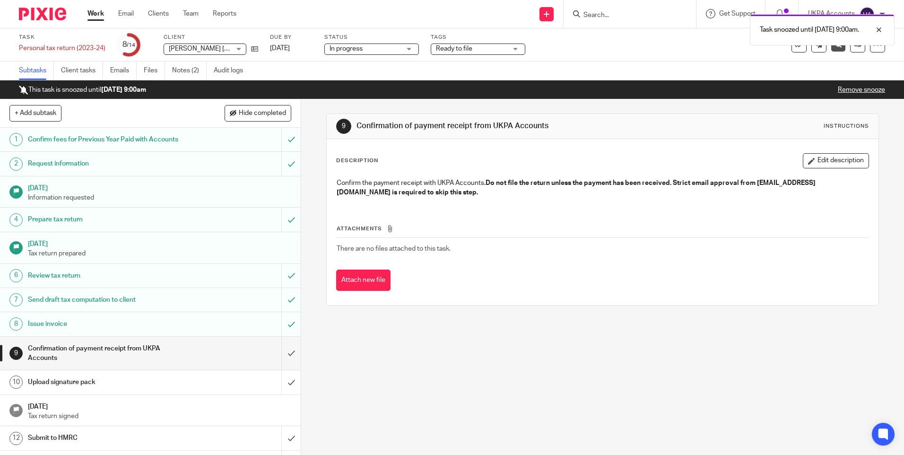
click at [103, 16] on link "Work" at bounding box center [95, 13] width 17 height 9
click at [100, 15] on link "Work" at bounding box center [95, 13] width 17 height 9
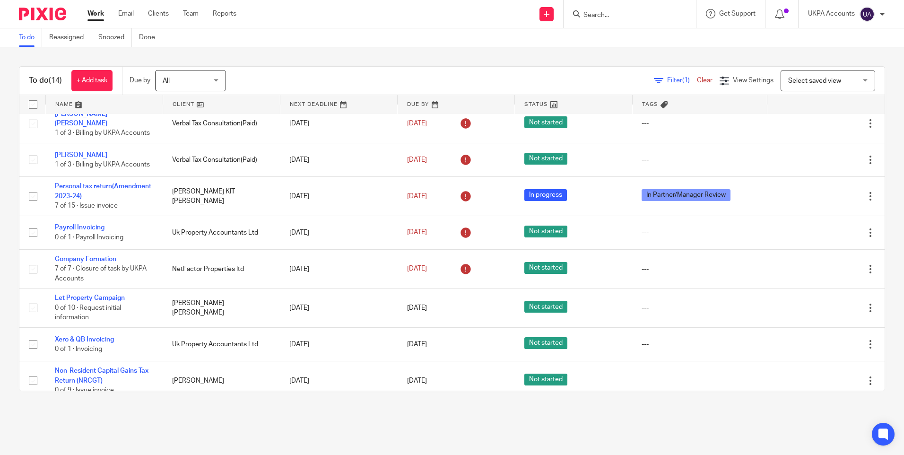
scroll to position [263, 0]
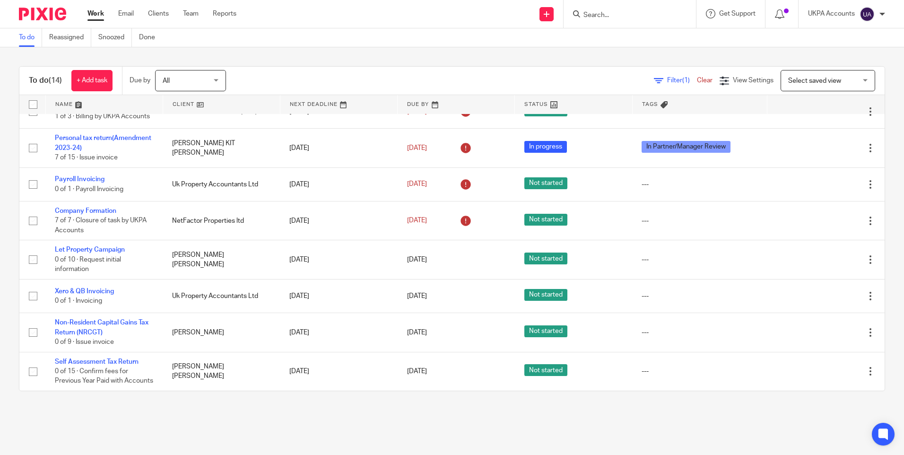
click at [94, 13] on link "Work" at bounding box center [95, 13] width 17 height 9
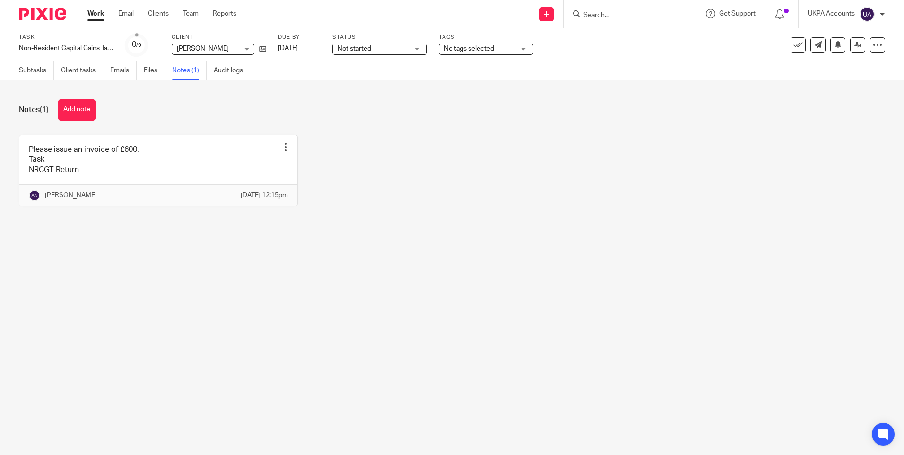
click at [422, 282] on main "Task Non-Resident Capital Gains Tax Return (NRCGT) Save Non-Resident Capital Ga…" at bounding box center [452, 227] width 904 height 455
click at [40, 69] on link "Subtasks" at bounding box center [36, 70] width 35 height 18
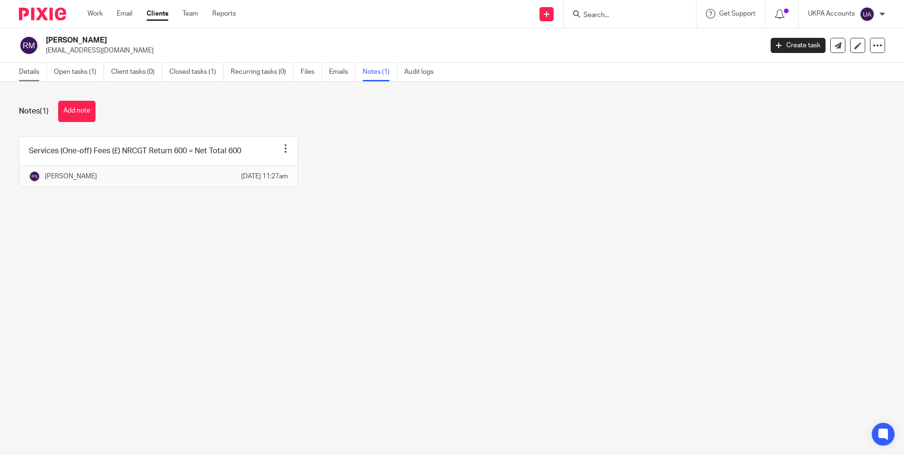
click at [37, 72] on link "Details" at bounding box center [33, 72] width 28 height 18
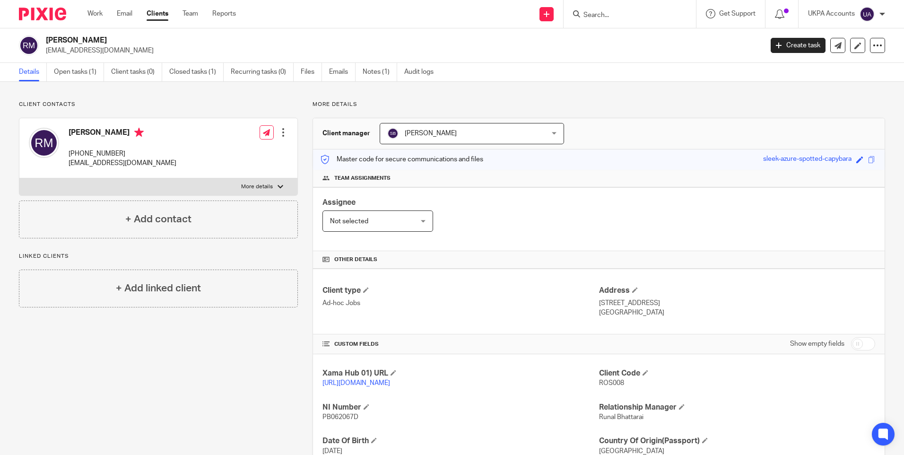
click at [82, 43] on h2 "[PERSON_NAME]" at bounding box center [330, 40] width 568 height 10
copy div "[PERSON_NAME]"
click at [81, 52] on p "[EMAIL_ADDRESS][DOMAIN_NAME]" at bounding box center [401, 50] width 711 height 9
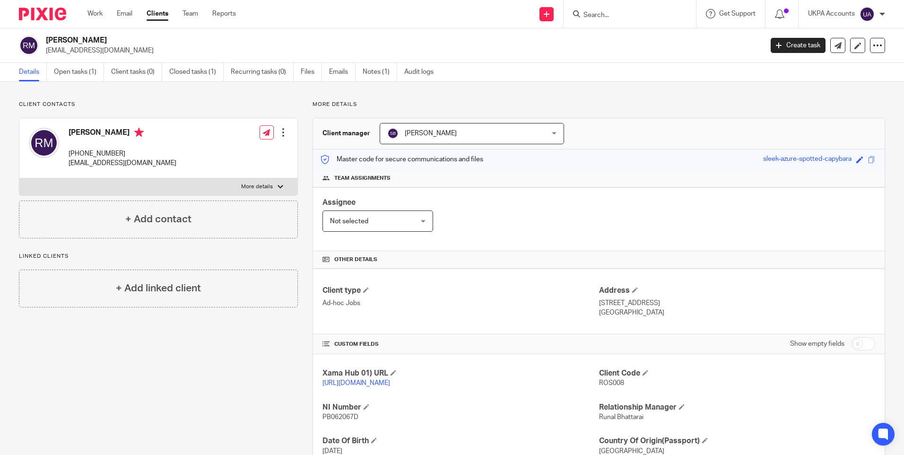
click at [81, 52] on p "[EMAIL_ADDRESS][DOMAIN_NAME]" at bounding box center [401, 50] width 711 height 9
click at [81, 52] on p "rosicat95@gmail.com" at bounding box center [401, 50] width 711 height 9
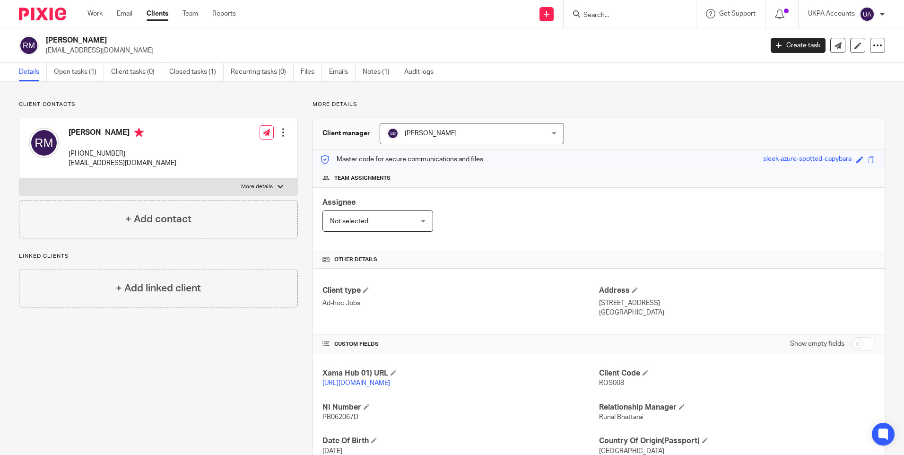
click at [67, 49] on p "rosicat95@gmail.com" at bounding box center [401, 50] width 711 height 9
click at [125, 52] on p "rosicat95@gmail.com" at bounding box center [401, 50] width 711 height 9
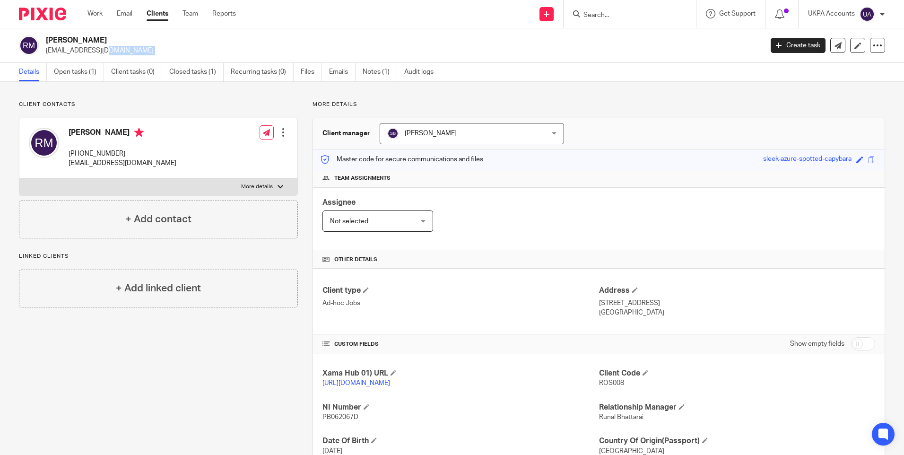
click at [105, 49] on p "rosicat95@gmail.com" at bounding box center [401, 50] width 711 height 9
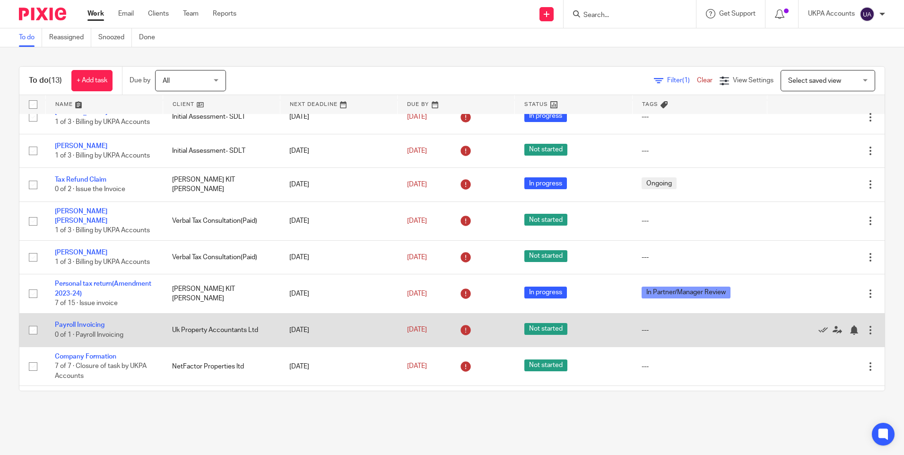
scroll to position [95, 0]
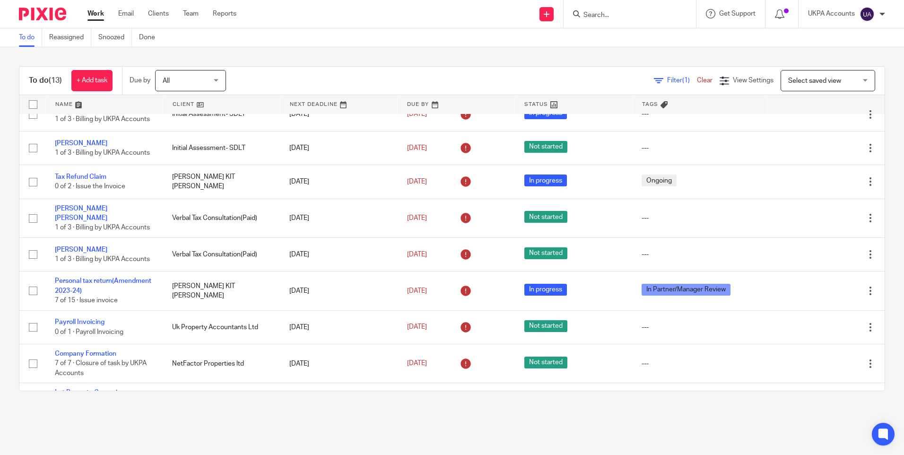
click at [24, 37] on link "To do" at bounding box center [30, 37] width 23 height 18
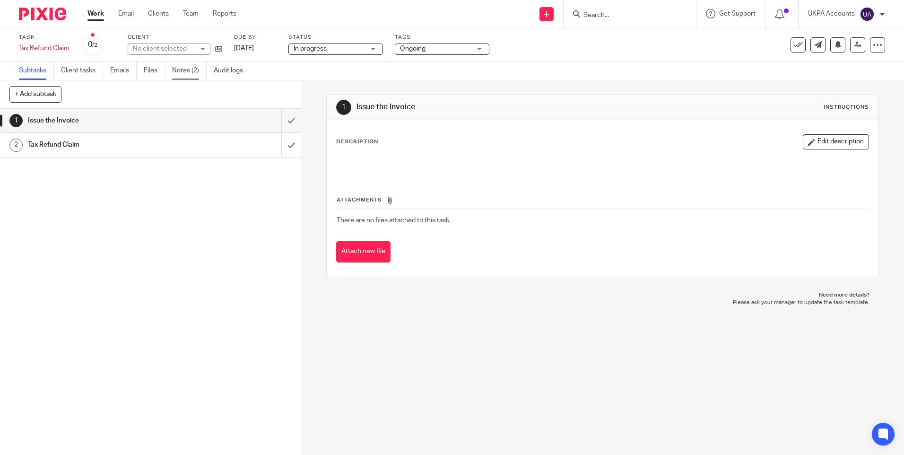
click at [188, 74] on link "Notes (2)" at bounding box center [189, 70] width 35 height 18
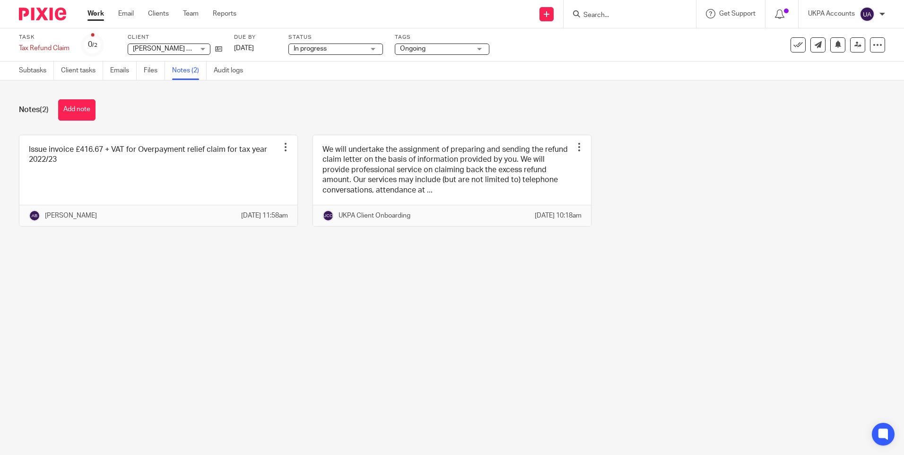
click at [274, 370] on main "Task Tax Refund Claim Save Tax Refund Claim 0 /2 Client YING KIT TANG YING KIT …" at bounding box center [452, 227] width 904 height 455
click at [482, 326] on main "Task Tax Refund Claim Save Tax Refund Claim 0 /2 Client YING KIT TANG YING KIT …" at bounding box center [452, 227] width 904 height 455
click at [449, 308] on main "Task Tax Refund Claim Save Tax Refund Claim 0 /2 Client YING KIT TANG YING KIT …" at bounding box center [452, 227] width 904 height 455
click at [86, 107] on button "Add note" at bounding box center [76, 109] width 37 height 21
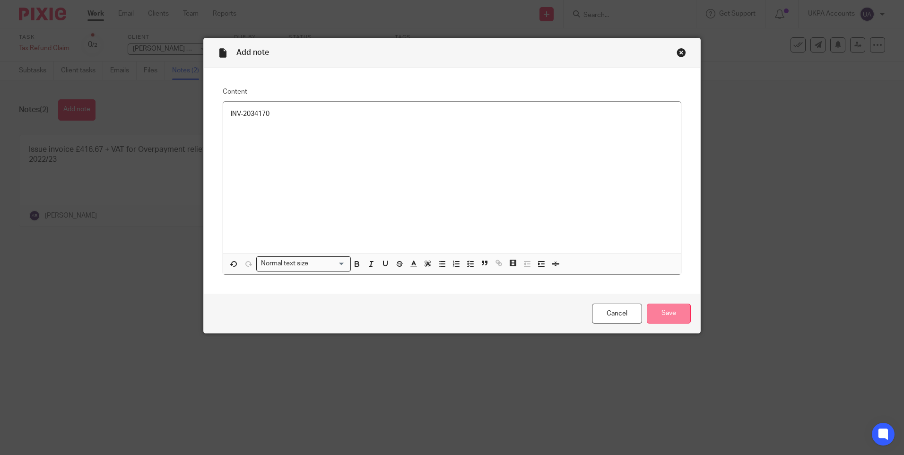
click at [673, 314] on input "Save" at bounding box center [669, 314] width 44 height 20
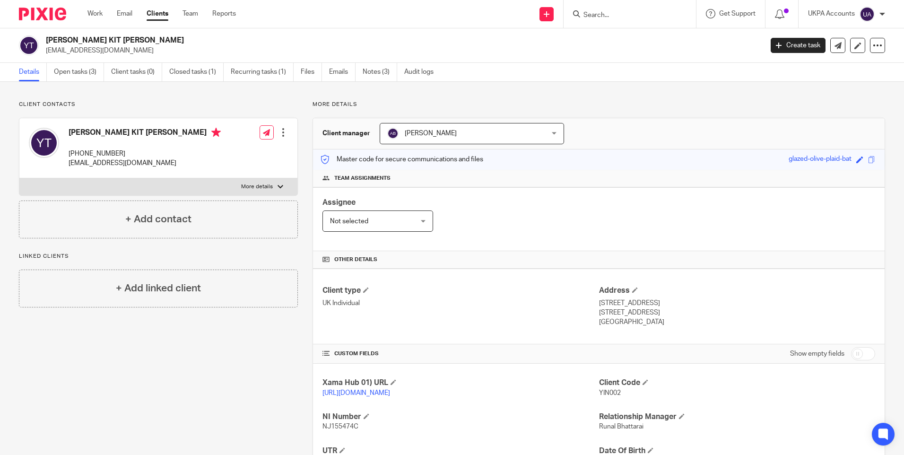
click at [73, 41] on h2 "[PERSON_NAME] KIT [PERSON_NAME]" at bounding box center [330, 40] width 568 height 10
copy div "[PERSON_NAME] KIT [PERSON_NAME]"
drag, startPoint x: 201, startPoint y: 378, endPoint x: 260, endPoint y: 298, distance: 99.2
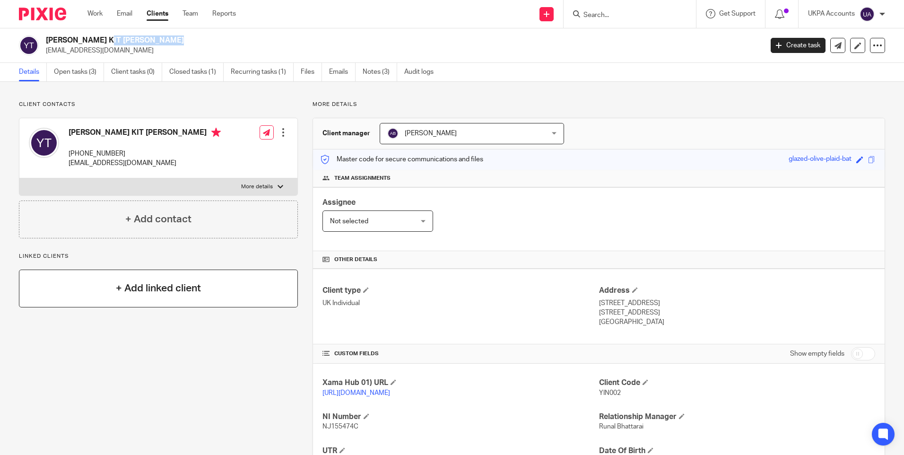
click at [201, 378] on div "Client contacts YING KIT TANG +44 075 630 07266 vincent_tang79@hotmail.com Edit…" at bounding box center [151, 324] width 294 height 447
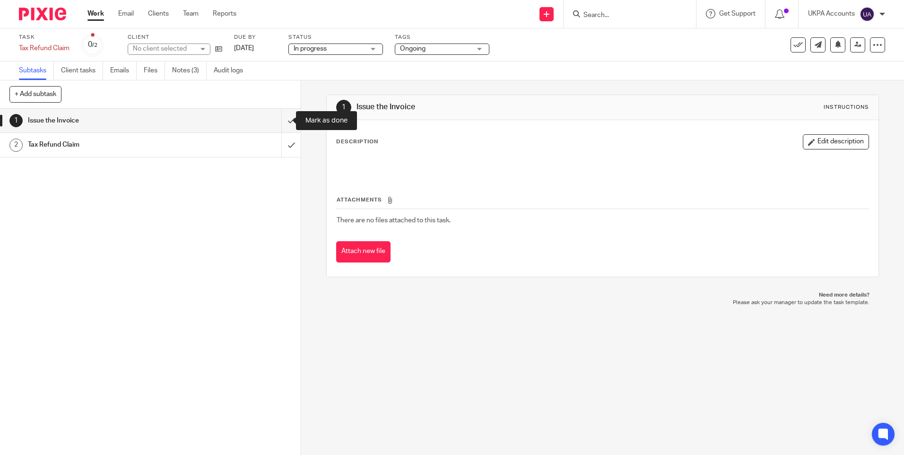
click at [281, 119] on input "submit" at bounding box center [150, 121] width 301 height 24
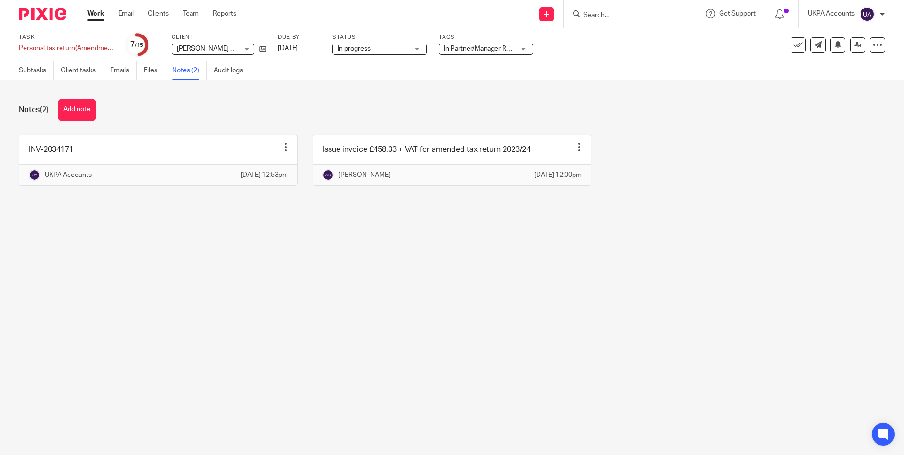
drag, startPoint x: 229, startPoint y: 297, endPoint x: 125, endPoint y: 249, distance: 114.7
click at [228, 297] on main "Task Personal tax return(Amendment 2023-24) Save Personal tax return(Amendment …" at bounding box center [452, 227] width 904 height 455
click at [29, 76] on link "Subtasks" at bounding box center [36, 70] width 35 height 18
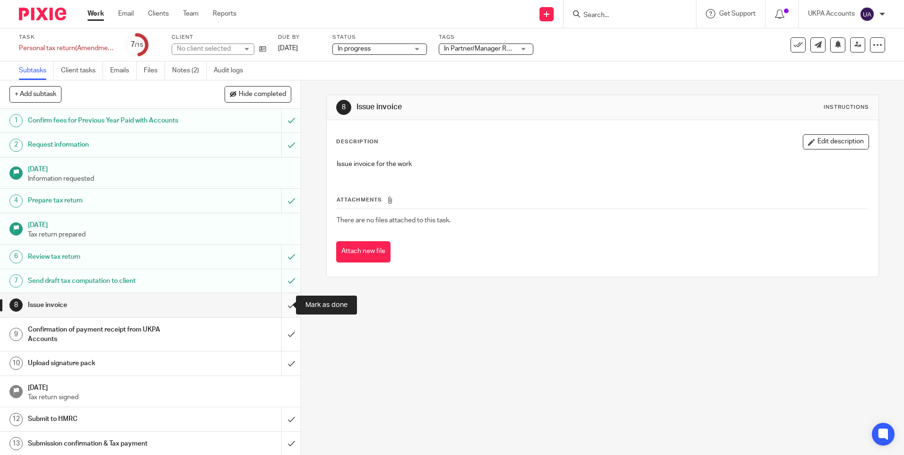
click at [280, 305] on input "submit" at bounding box center [150, 305] width 301 height 24
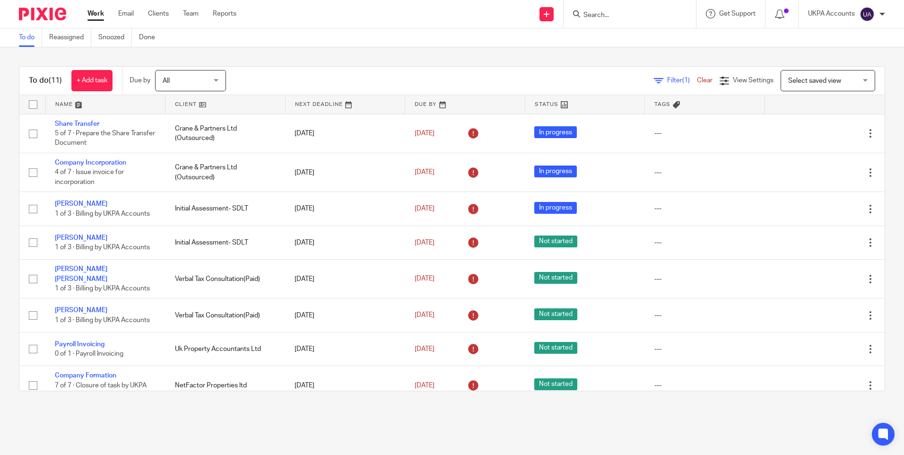
click at [98, 12] on link "Work" at bounding box center [95, 13] width 17 height 9
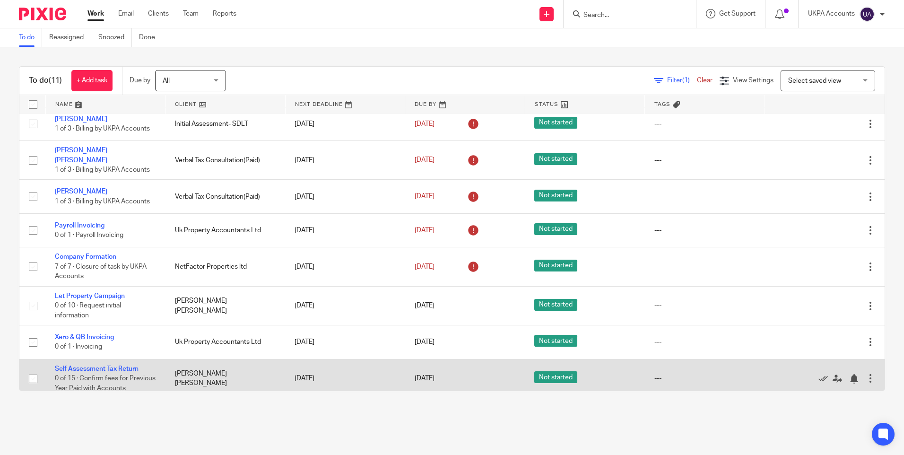
scroll to position [131, 0]
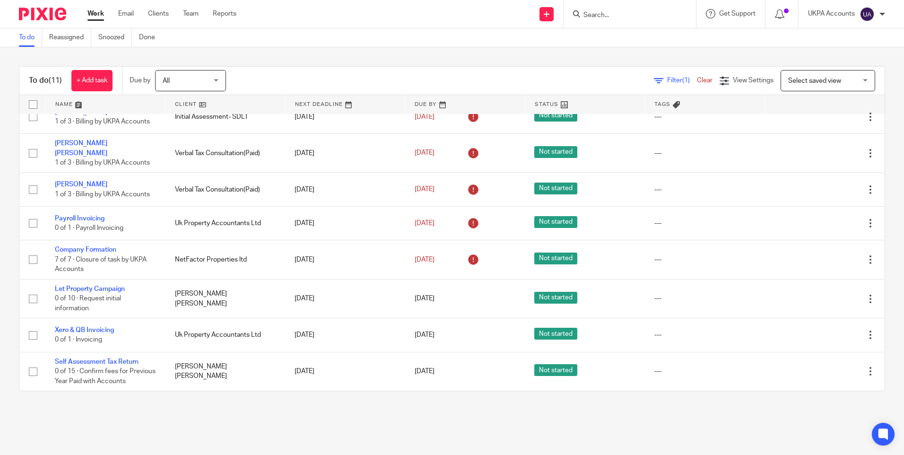
drag, startPoint x: 101, startPoint y: 8, endPoint x: 99, endPoint y: 14, distance: 6.1
click at [101, 9] on div "Work Email Clients Team Reports Work Email Clients Team Reports Settings" at bounding box center [164, 14] width 173 height 28
click at [99, 14] on link "Work" at bounding box center [95, 13] width 17 height 9
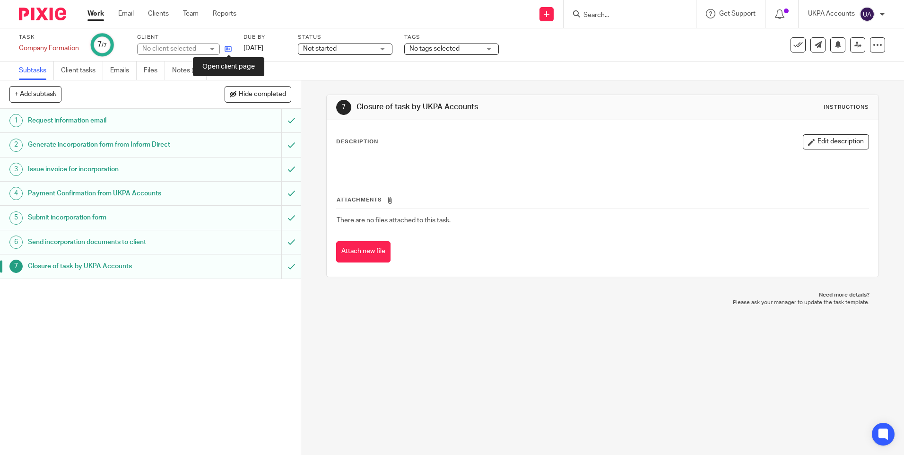
click at [229, 49] on icon at bounding box center [228, 48] width 7 height 7
click at [190, 72] on link "Notes (4)" at bounding box center [189, 70] width 35 height 18
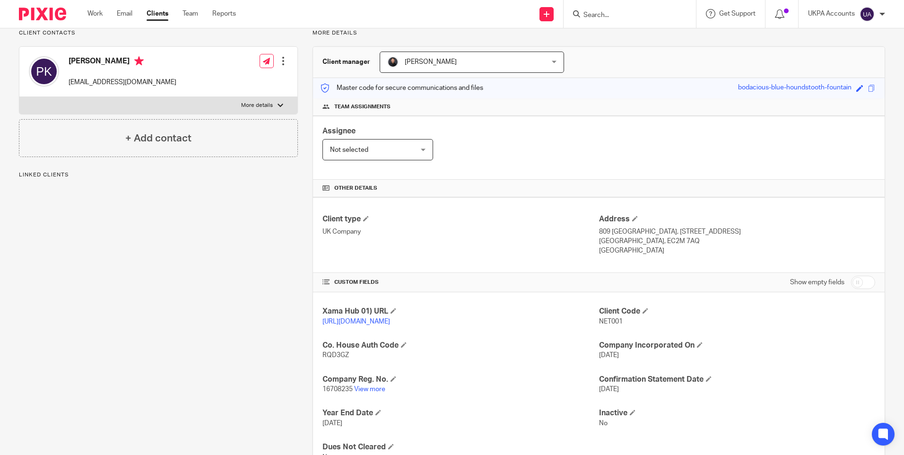
scroll to position [95, 0]
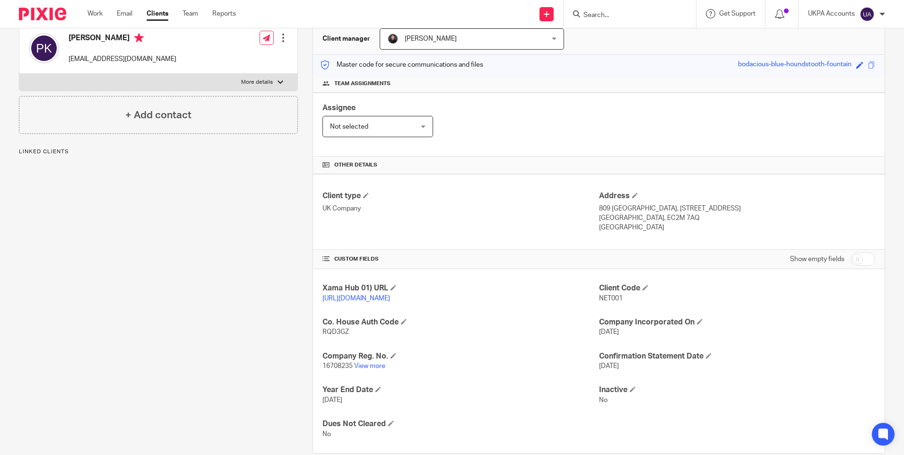
click at [607, 299] on span "NET001" at bounding box center [611, 298] width 24 height 7
copy p "NET001"
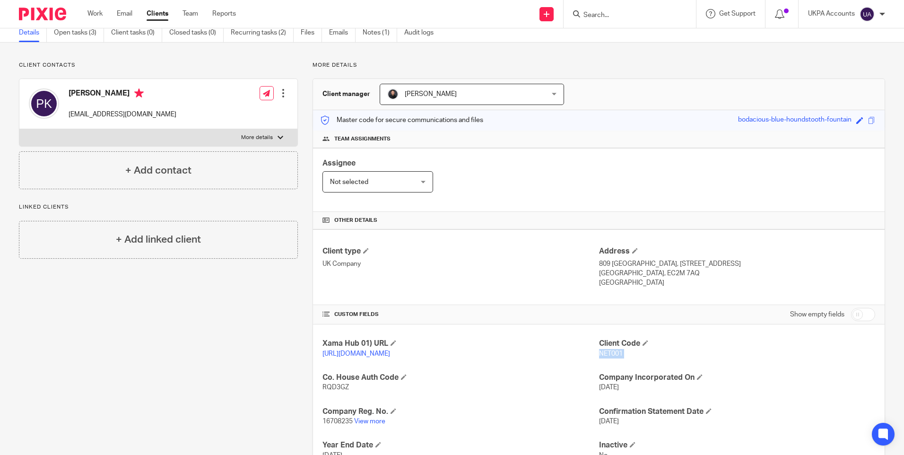
scroll to position [0, 0]
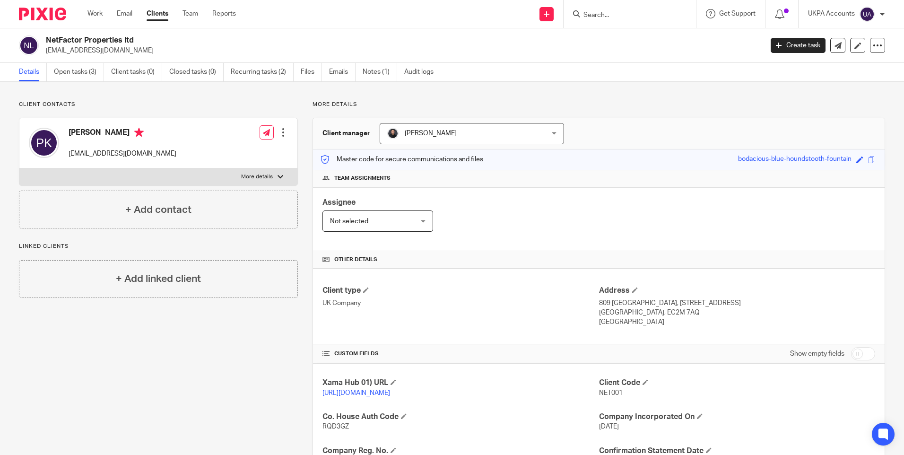
click at [117, 40] on h2 "NetFactor Properties ltd" at bounding box center [330, 40] width 568 height 10
copy div "NetFactor Properties ltd"
click at [601, 390] on span "NET001" at bounding box center [611, 393] width 24 height 7
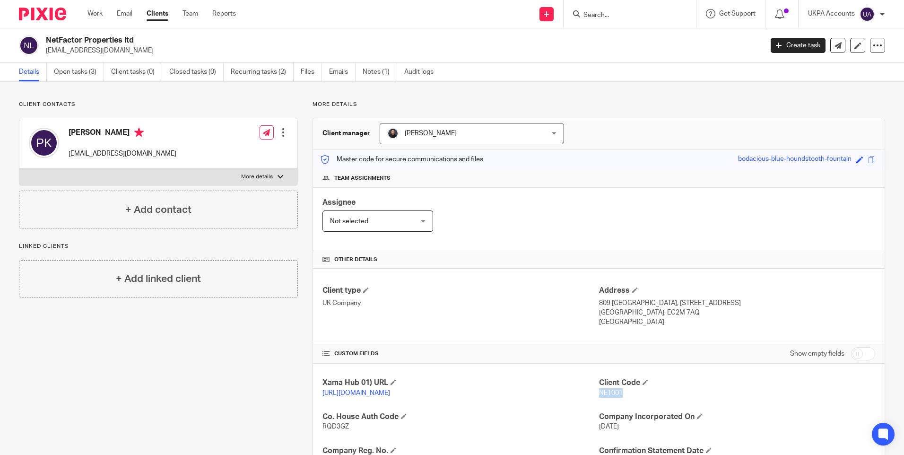
click at [601, 390] on span "NET001" at bounding box center [611, 393] width 24 height 7
copy p "NET001"
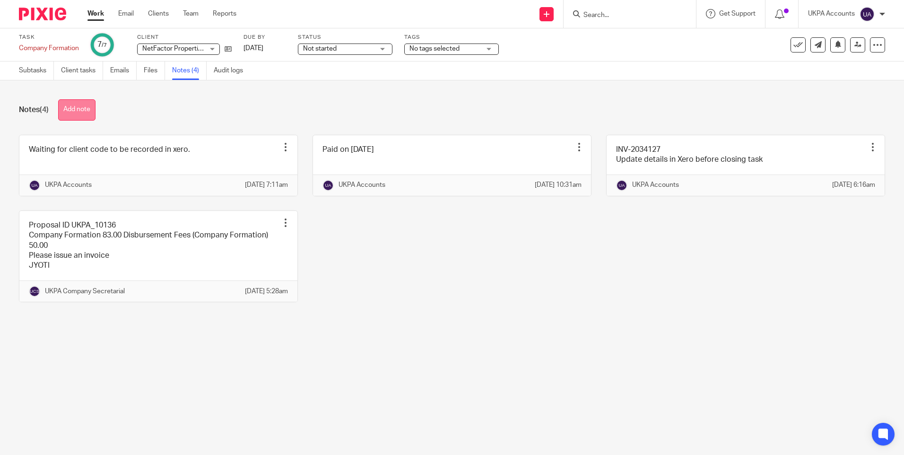
click at [93, 106] on button "Add note" at bounding box center [76, 109] width 37 height 21
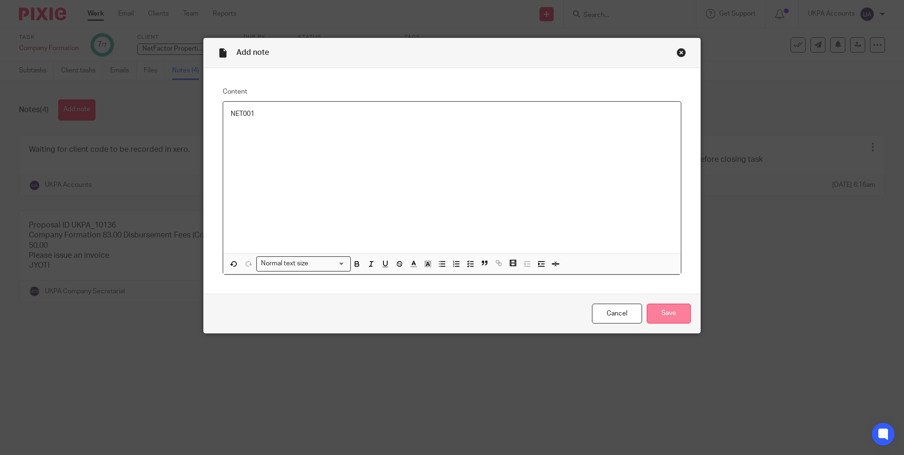
click at [662, 314] on input "Save" at bounding box center [669, 314] width 44 height 20
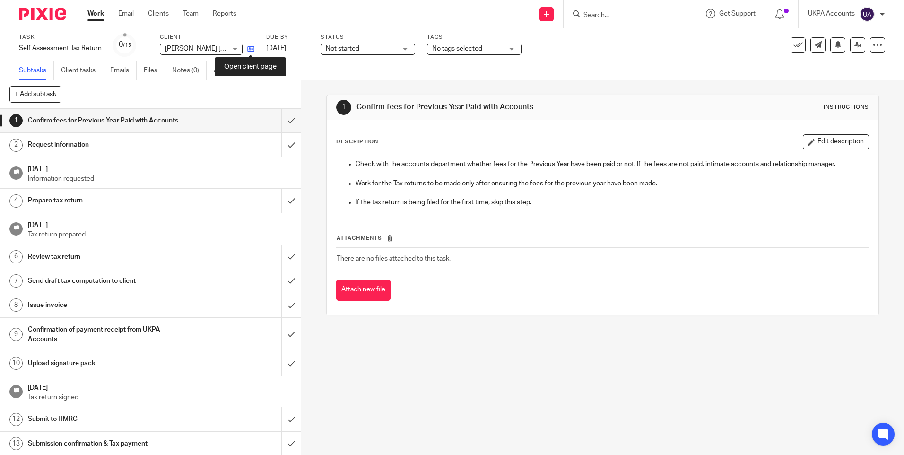
click at [252, 47] on icon at bounding box center [250, 48] width 7 height 7
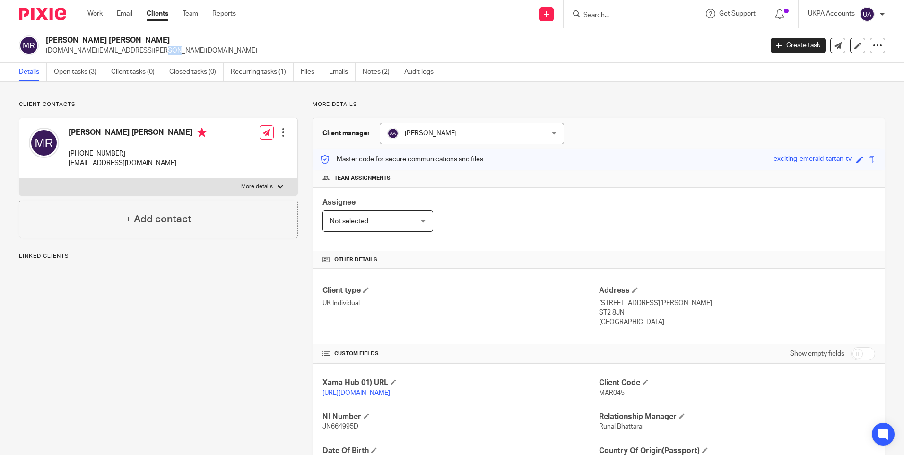
click at [100, 52] on p "kerstin.rogers@aol.co.uk" at bounding box center [401, 50] width 711 height 9
drag, startPoint x: 0, startPoint y: 0, endPoint x: 100, endPoint y: 52, distance: 113.0
click at [100, 52] on p "kerstin.rogers@aol.co.uk" at bounding box center [401, 50] width 711 height 9
click at [244, 370] on div "Client contacts Mark David Rogers +44 7500 557789 mark.rogers86@aol.co.uk Edit …" at bounding box center [151, 324] width 294 height 447
click at [93, 15] on link "Work" at bounding box center [94, 13] width 15 height 9
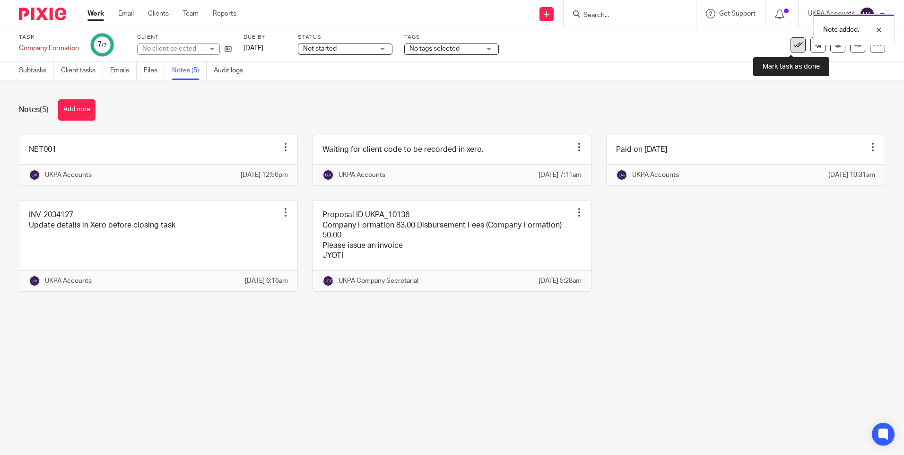
click at [794, 49] on icon at bounding box center [798, 44] width 9 height 9
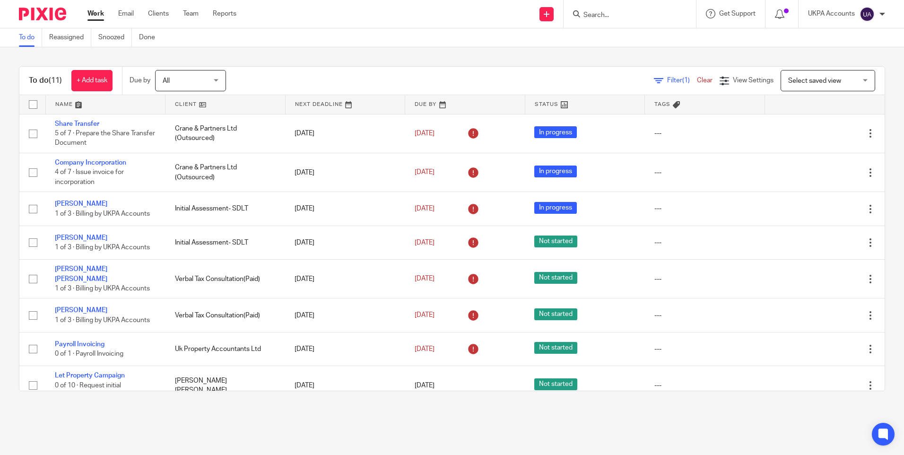
click at [26, 36] on link "To do" at bounding box center [30, 37] width 23 height 18
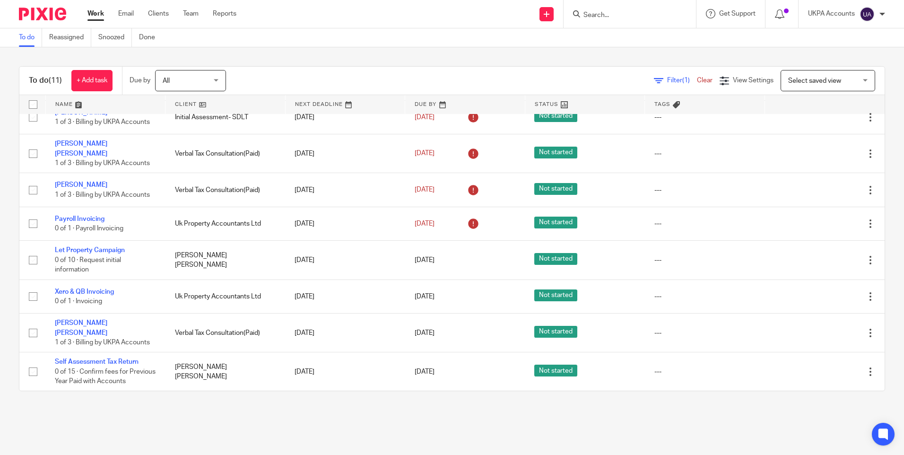
click at [27, 37] on link "To do" at bounding box center [30, 37] width 23 height 18
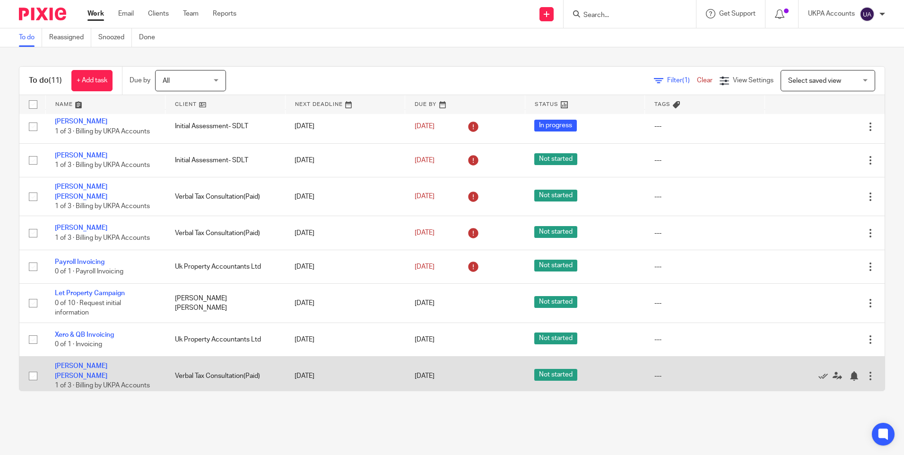
scroll to position [125, 0]
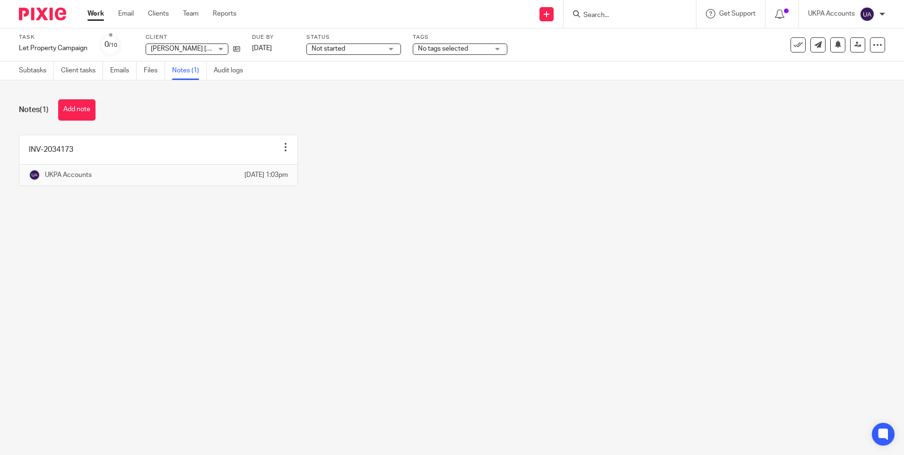
click at [385, 200] on div "INV-2034173 Edit note Delete note UKPA Accounts 16 Sep 2025 1:03pm" at bounding box center [444, 167] width 881 height 65
click at [489, 200] on div "INV-2034173 Edit note Delete note UKPA Accounts 16 Sep 2025 1:03pm" at bounding box center [444, 167] width 881 height 65
click at [474, 151] on div "INV-2034173 Edit note Delete note UKPA Accounts 16 Sep 2025 1:03pm" at bounding box center [444, 167] width 881 height 65
click at [38, 74] on link "Subtasks" at bounding box center [36, 70] width 35 height 18
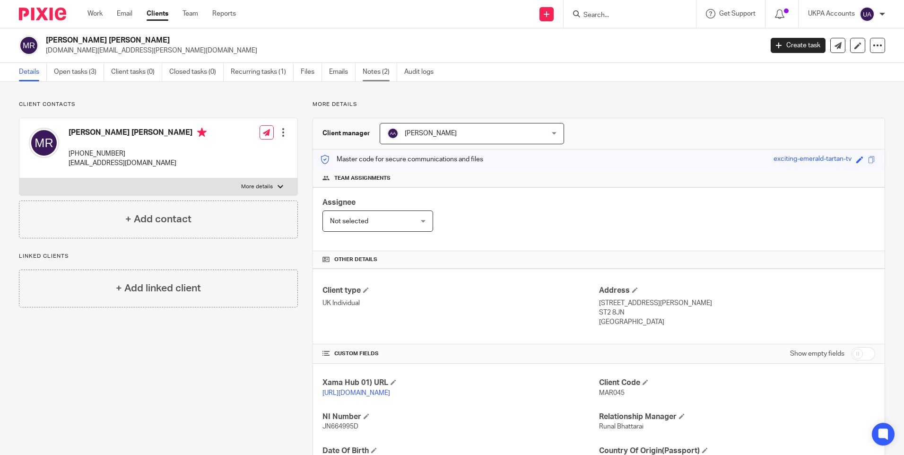
click at [387, 73] on link "Notes (2)" at bounding box center [380, 72] width 35 height 18
click at [118, 164] on p "[EMAIL_ADDRESS][DOMAIN_NAME]" at bounding box center [138, 162] width 138 height 9
click at [118, 164] on p "mark.rogers86@aol.co.uk" at bounding box center [138, 162] width 138 height 9
copy div "mark.rogers86@aol.co.uk"
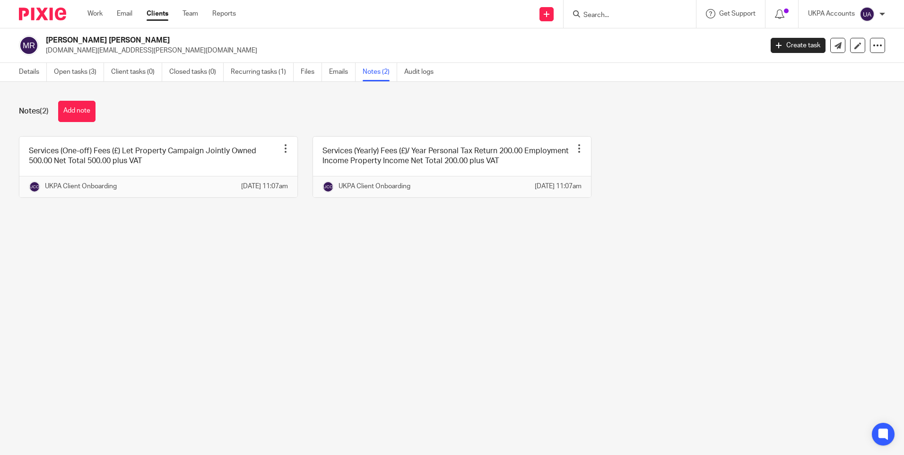
click at [613, 16] on input "Search" at bounding box center [625, 15] width 85 height 9
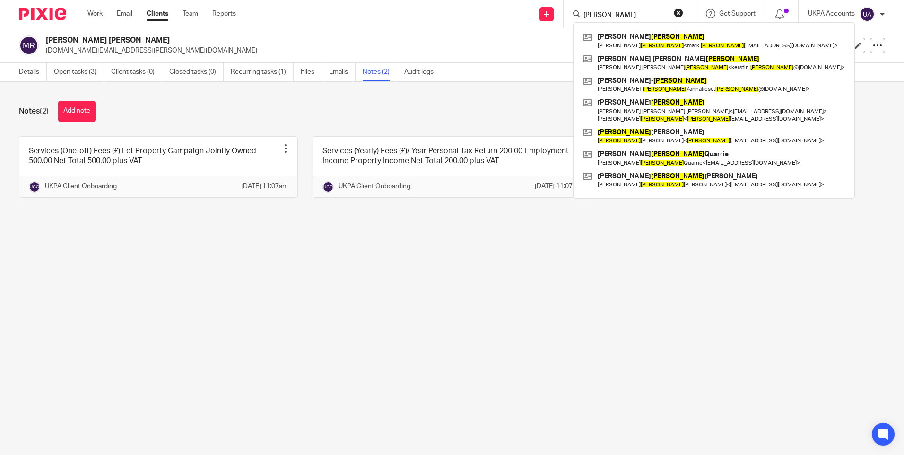
type input "[PERSON_NAME]"
click at [565, 329] on main "Mark David Rogers kerstin.rogers@aol.co.uk Create task Update from Companies Ho…" at bounding box center [452, 227] width 904 height 455
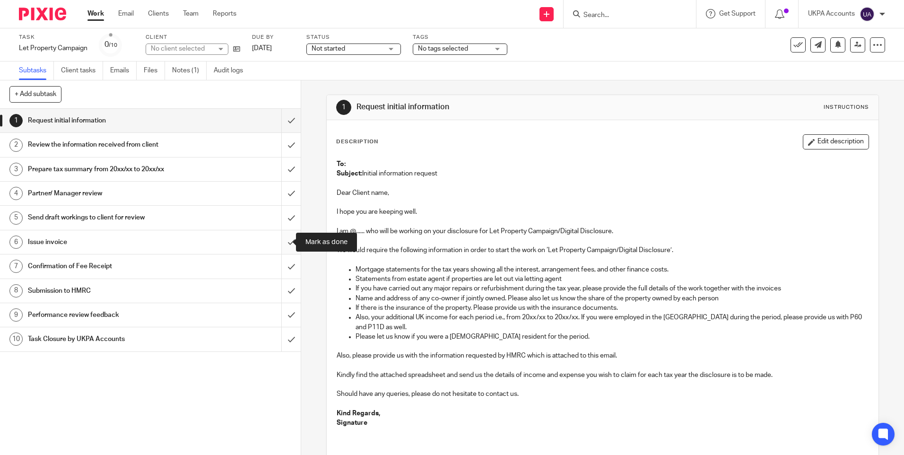
click at [281, 240] on input "submit" at bounding box center [150, 242] width 301 height 24
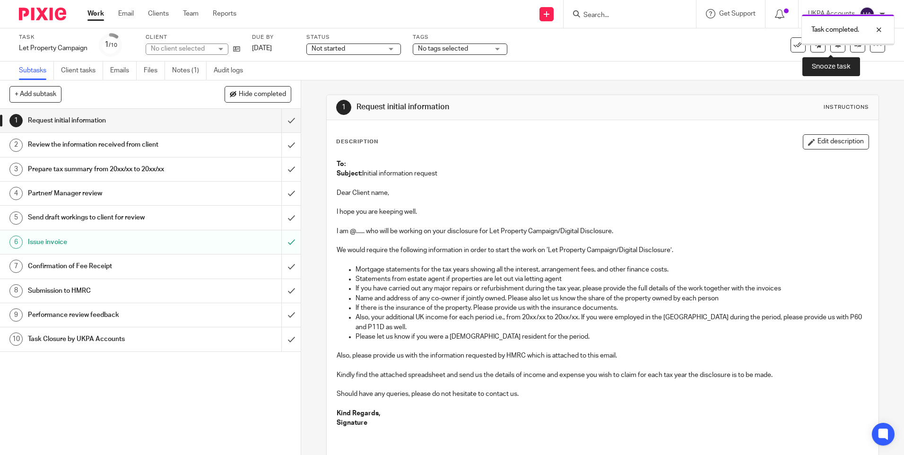
click at [835, 45] on icon at bounding box center [838, 44] width 7 height 7
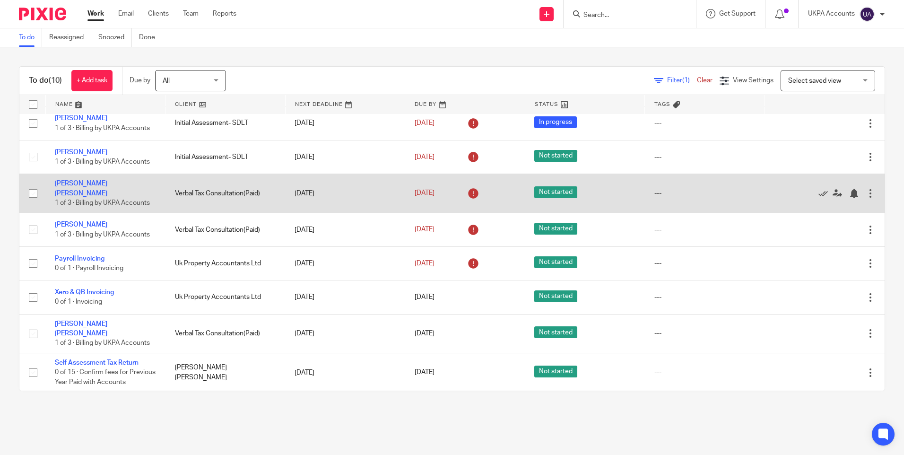
scroll to position [86, 0]
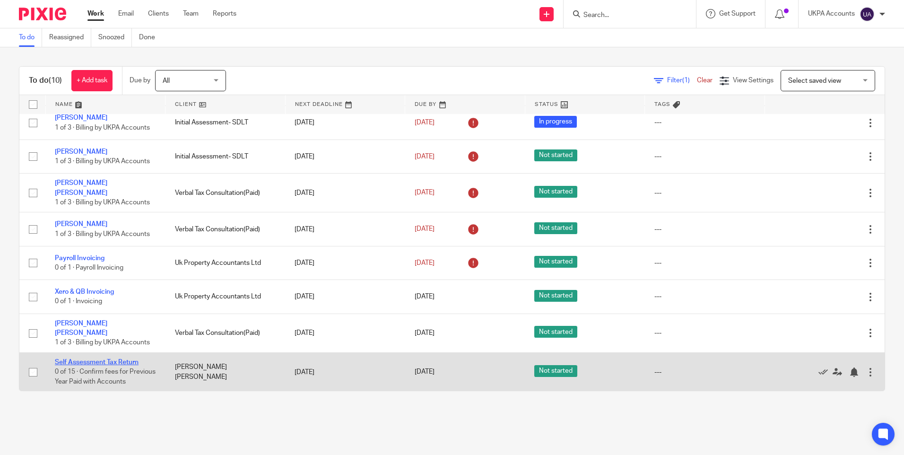
click at [128, 359] on link "Self Assessment Tax Return" at bounding box center [97, 362] width 84 height 7
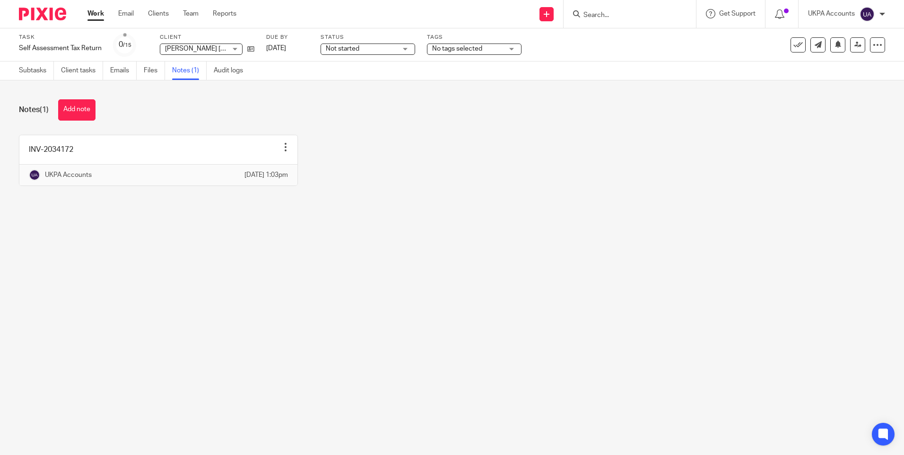
click at [360, 125] on div "Notes (1) Add note INV-2034172 Edit note Delete note UKPA Accounts 16 Sep 2025 …" at bounding box center [452, 149] width 904 height 139
click at [297, 219] on div "Notes (1) Add note INV-2034172 Edit note Delete note UKPA Accounts 16 Sep 2025 …" at bounding box center [452, 149] width 904 height 139
click at [38, 71] on link "Subtasks" at bounding box center [36, 70] width 35 height 18
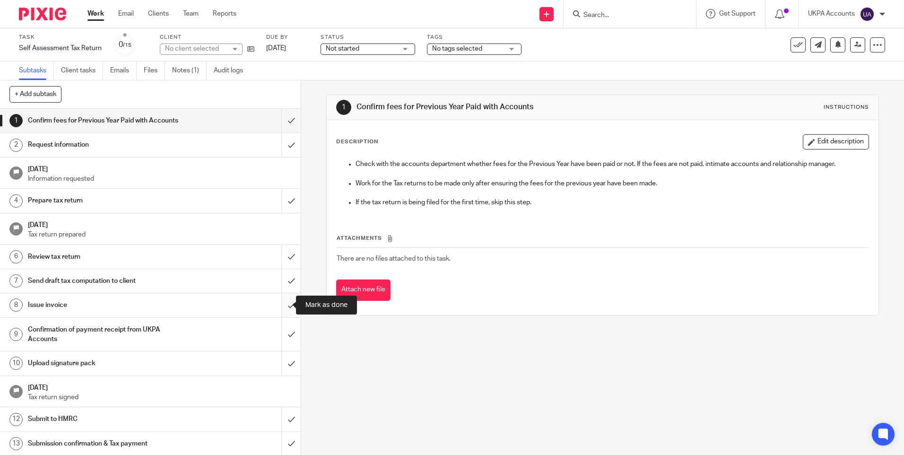
click at [281, 307] on input "submit" at bounding box center [150, 305] width 301 height 24
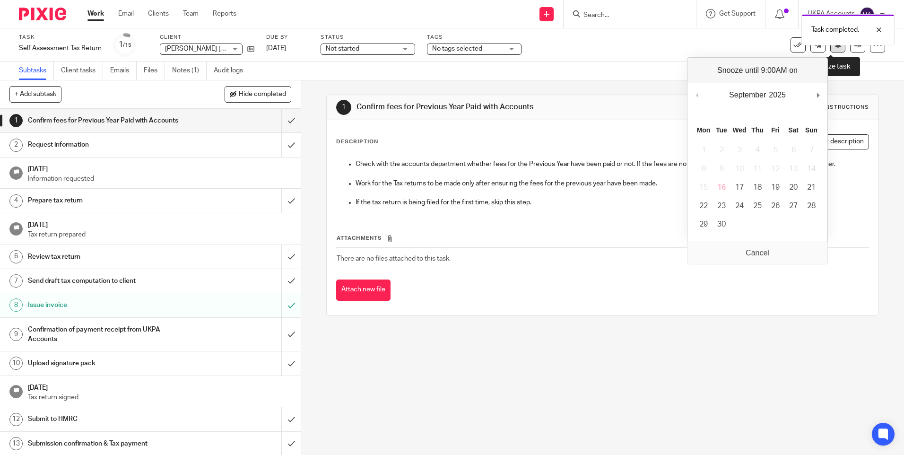
click at [830, 50] on button at bounding box center [837, 44] width 15 height 15
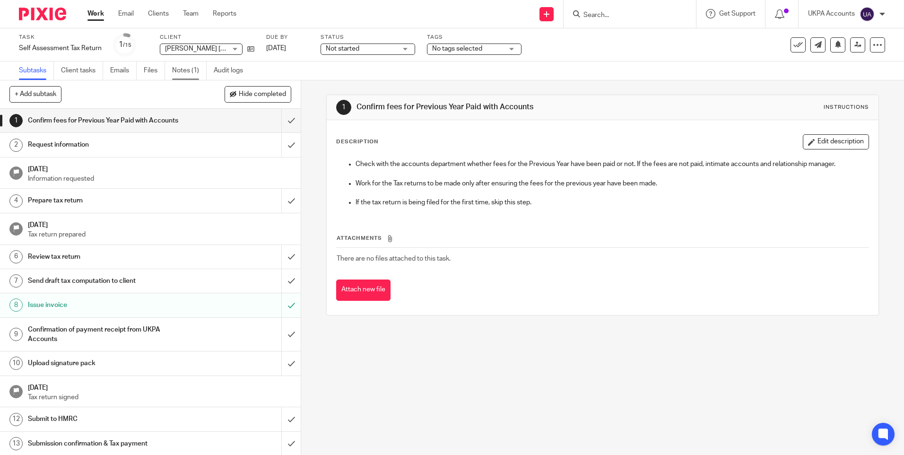
click at [182, 71] on link "Notes (1)" at bounding box center [189, 70] width 35 height 18
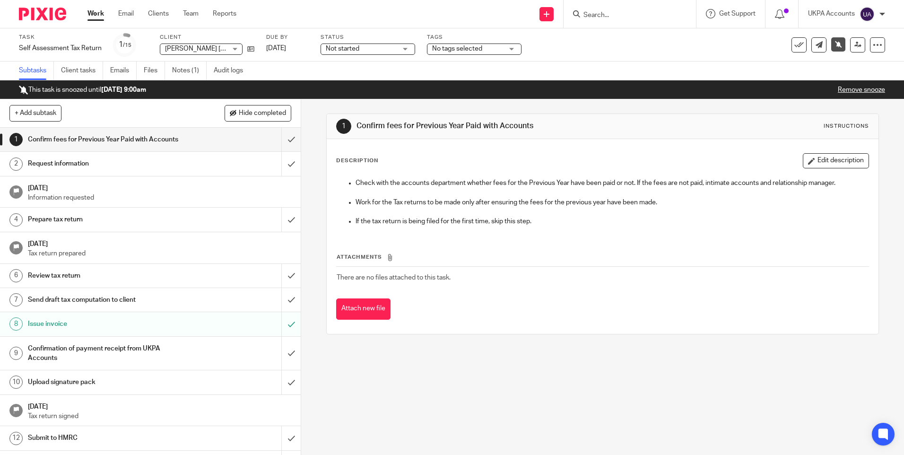
click at [93, 12] on link "Work" at bounding box center [95, 13] width 17 height 9
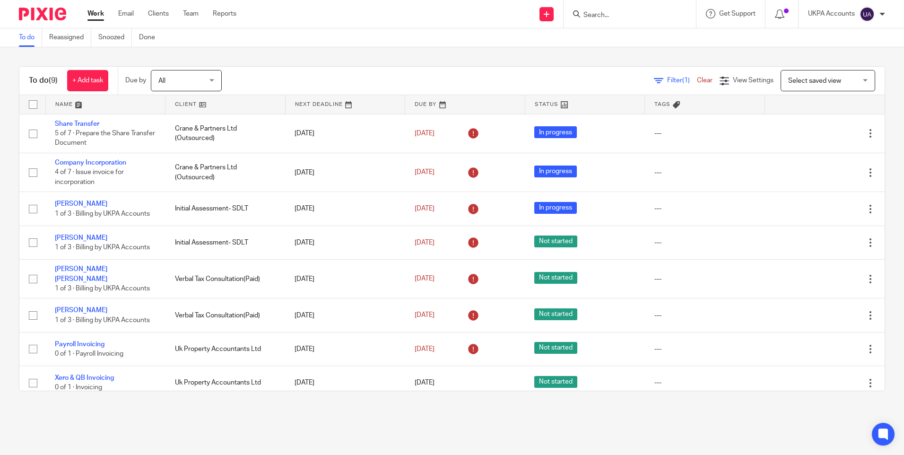
click at [94, 13] on link "Work" at bounding box center [95, 13] width 17 height 9
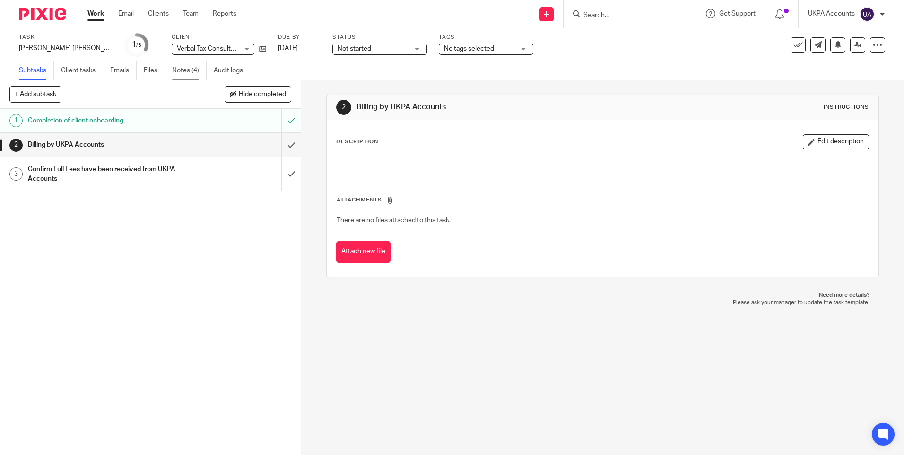
click at [188, 76] on link "Notes (4)" at bounding box center [189, 70] width 35 height 18
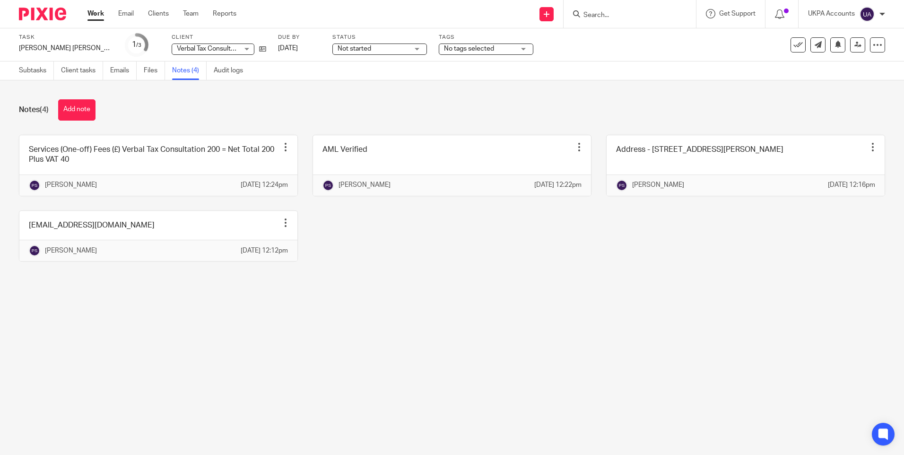
click at [454, 234] on div "Services (One-off) Fees (£) Verbal Tax Consultation 200 = Net Total 200 Plus VA…" at bounding box center [444, 205] width 881 height 141
type input "[PERSON_NAME] [PERSON_NAME]"
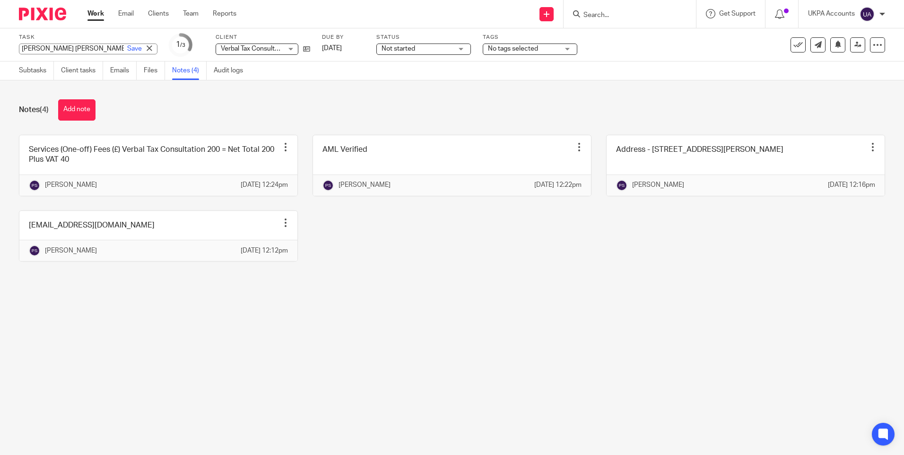
click at [78, 46] on div "[PERSON_NAME] [PERSON_NAME] Save [PERSON_NAME] [PERSON_NAME]" at bounding box center [88, 49] width 139 height 11
click at [78, 46] on input "[PERSON_NAME] [PERSON_NAME]" at bounding box center [88, 49] width 139 height 11
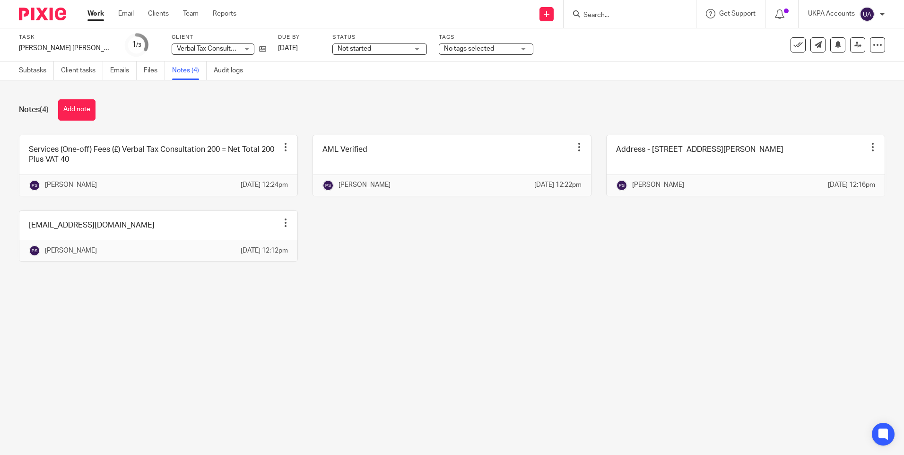
click at [219, 117] on div "Notes (4) Add note" at bounding box center [452, 109] width 866 height 21
click at [441, 275] on div "Services (One-off) Fees (£) Verbal Tax Consultation 200 = Net Total 200 Plus VA…" at bounding box center [444, 205] width 881 height 141
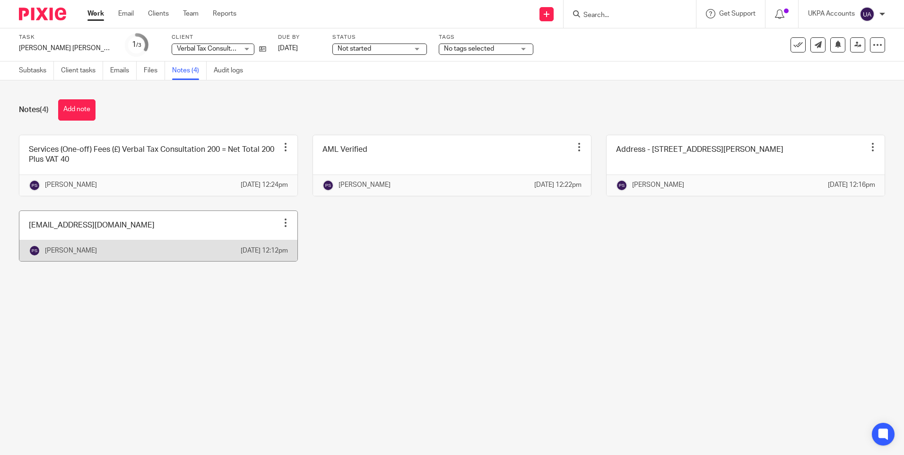
click at [281, 227] on div at bounding box center [285, 222] width 9 height 9
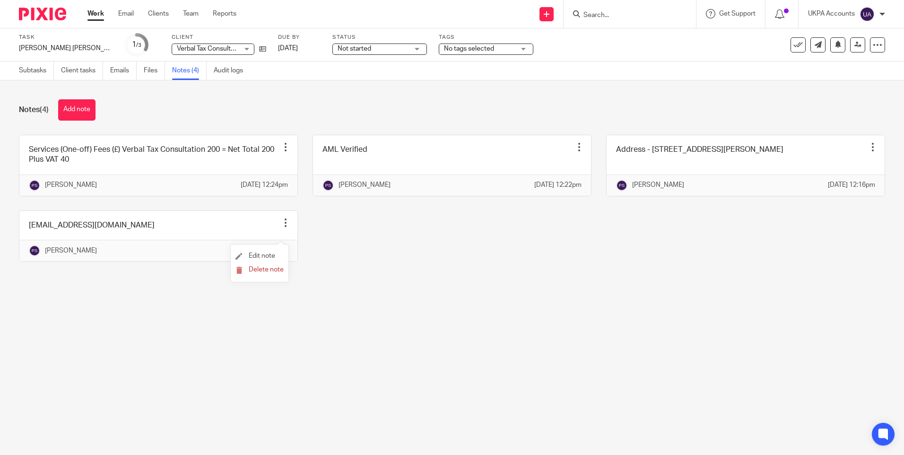
click at [269, 252] on li "Edit note" at bounding box center [260, 256] width 48 height 14
click at [267, 254] on span "Edit note" at bounding box center [262, 256] width 26 height 7
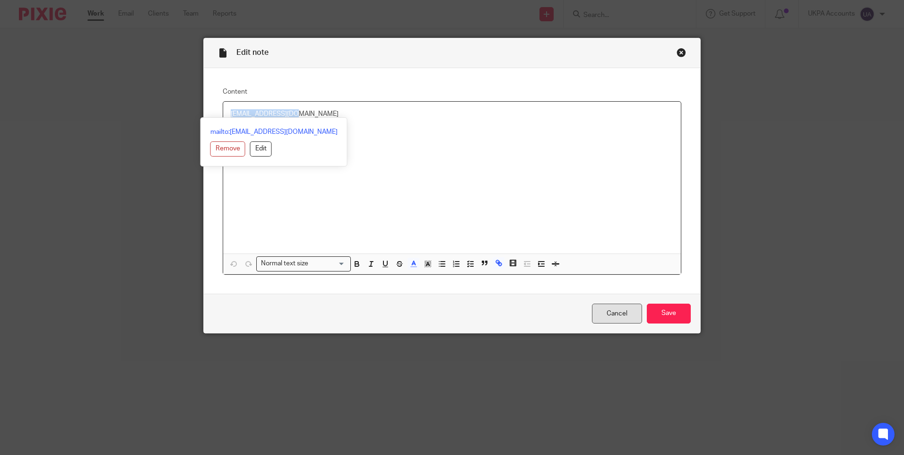
click at [629, 318] on link "Cancel" at bounding box center [617, 314] width 50 height 20
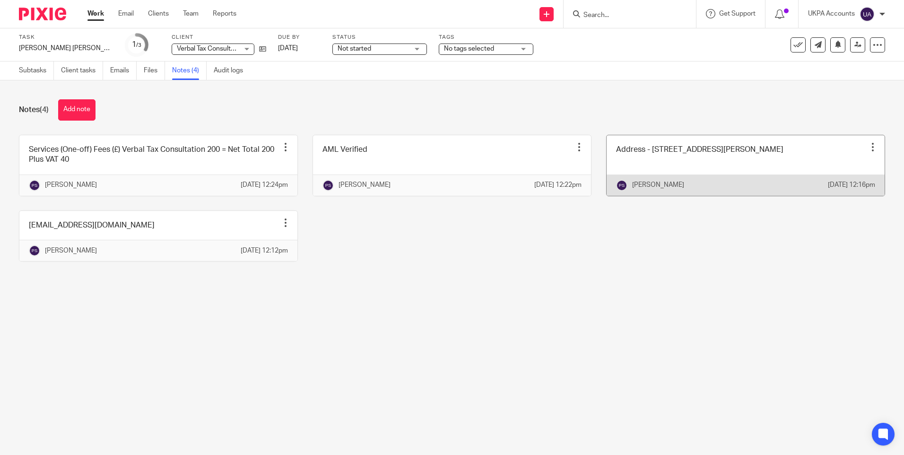
click at [868, 148] on div at bounding box center [872, 146] width 9 height 9
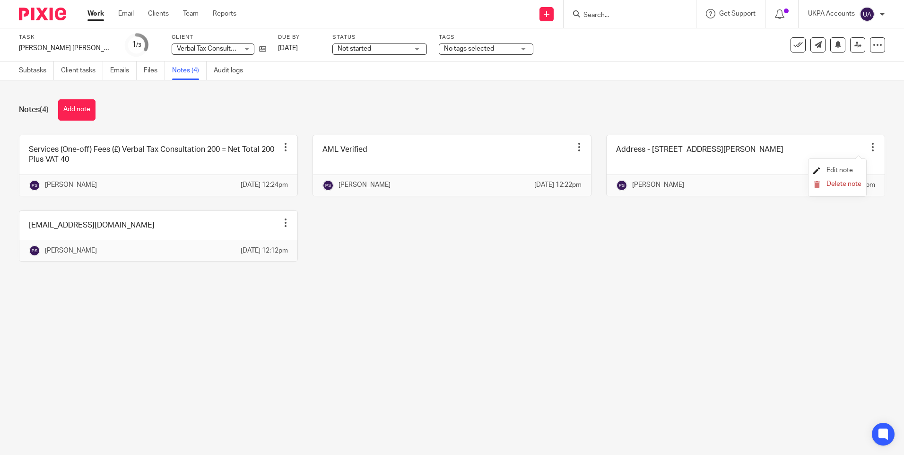
click at [848, 170] on span "Edit note" at bounding box center [840, 170] width 26 height 7
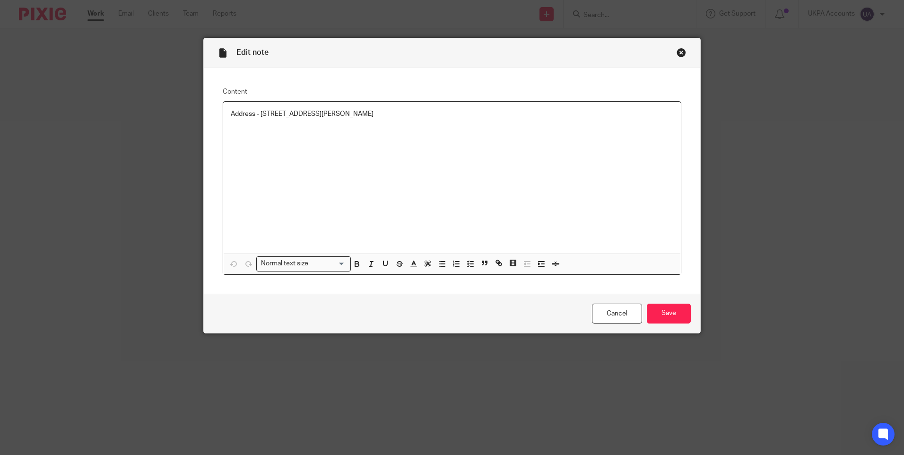
click at [258, 120] on div "Address - [STREET_ADDRESS][PERSON_NAME]" at bounding box center [452, 178] width 458 height 152
click at [292, 113] on p "Address - [STREET_ADDRESS][PERSON_NAME]" at bounding box center [452, 113] width 443 height 9
drag, startPoint x: 259, startPoint y: 112, endPoint x: 304, endPoint y: 115, distance: 45.0
click at [304, 115] on p "Address - [STREET_ADDRESS][PERSON_NAME]" at bounding box center [452, 113] width 443 height 9
copy p "128 Broadmead"
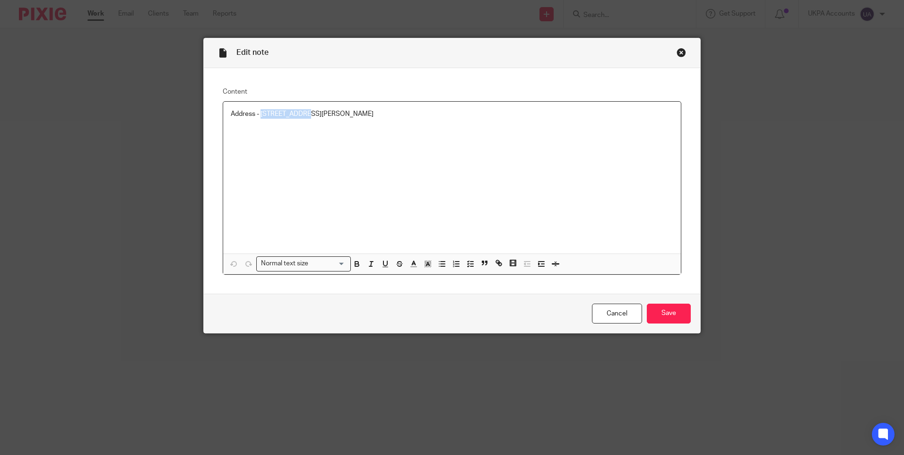
drag, startPoint x: 310, startPoint y: 112, endPoint x: 355, endPoint y: 117, distance: 45.3
click at [355, 117] on p "Address - [STREET_ADDRESS][PERSON_NAME]" at bounding box center [452, 113] width 443 height 9
copy p "Tunbridge [PERSON_NAME]"
drag, startPoint x: 363, startPoint y: 112, endPoint x: 395, endPoint y: 114, distance: 32.7
click at [395, 114] on p "Address - [STREET_ADDRESS][PERSON_NAME]" at bounding box center [452, 113] width 443 height 9
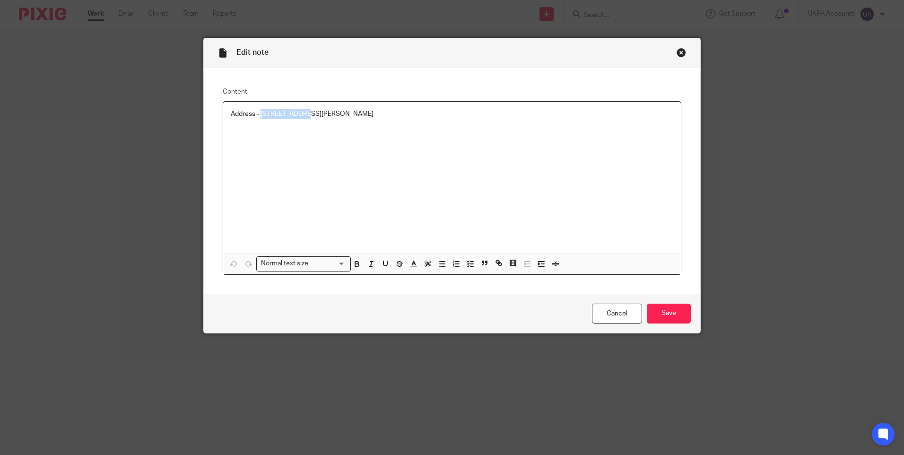
copy p "TN2 5RW"
click at [622, 314] on link "Cancel" at bounding box center [617, 314] width 50 height 20
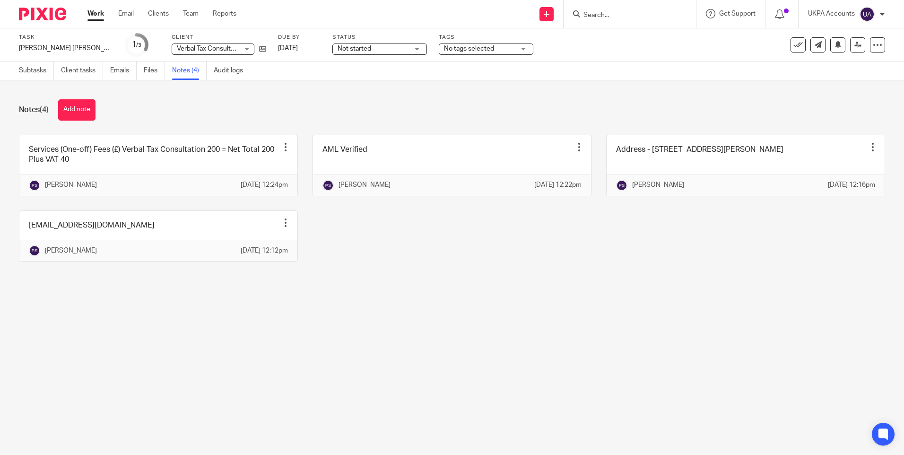
click at [143, 328] on main "Task [PERSON_NAME] [PERSON_NAME] Save [PERSON_NAME] [PERSON_NAME] 1 /3 Client V…" at bounding box center [452, 227] width 904 height 455
click at [540, 317] on main "Task Desislava Dimitrova Dimova Save Desislava Dimitrova Dimova 1 /3 Client Ver…" at bounding box center [452, 227] width 904 height 455
click at [221, 336] on main "Task Desislava Dimitrova Dimova Save Desislava Dimitrova Dimova 1 /3 Client Ver…" at bounding box center [452, 227] width 904 height 455
click at [503, 295] on div "Notes (4) Add note Services (One-off) Fees (£) Verbal Tax Consultation 200 = Ne…" at bounding box center [452, 187] width 904 height 214
click at [91, 108] on button "Add note" at bounding box center [76, 109] width 37 height 21
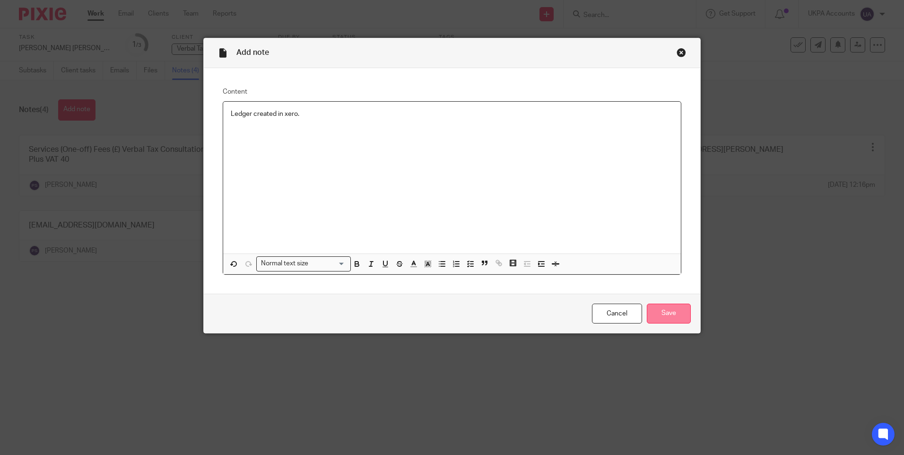
click at [659, 312] on input "Save" at bounding box center [669, 314] width 44 height 20
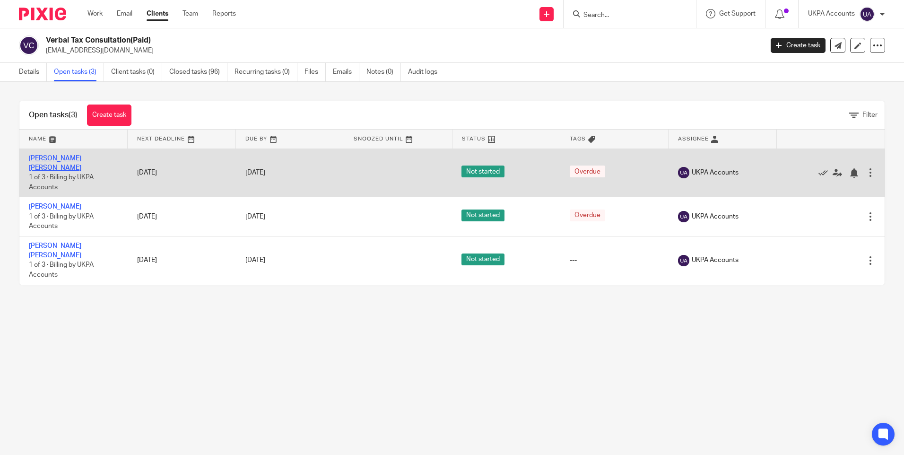
click at [69, 158] on link "[PERSON_NAME] [PERSON_NAME]" at bounding box center [55, 163] width 52 height 16
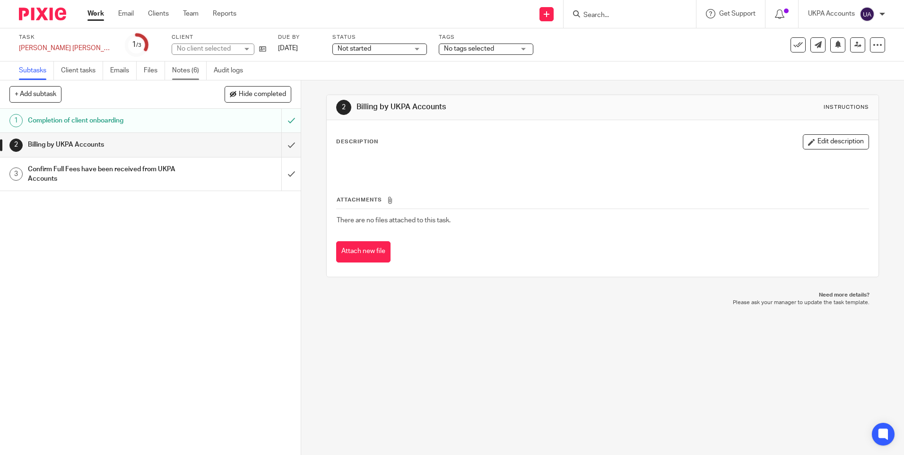
click at [191, 71] on link "Notes (6)" at bounding box center [189, 70] width 35 height 18
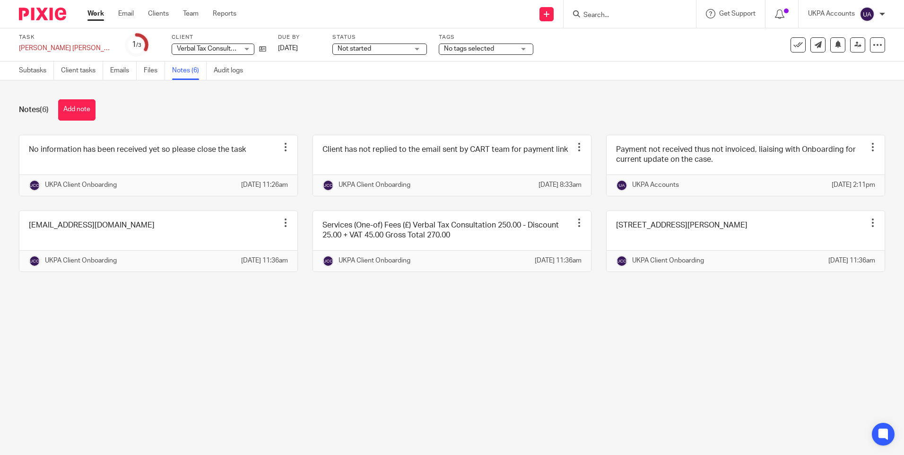
click at [204, 106] on div "Notes (6) Add note" at bounding box center [452, 109] width 866 height 21
click at [260, 116] on div "Notes (6) Add note" at bounding box center [452, 109] width 866 height 21
click at [636, 376] on main "Task Dharitri Ashwini Amarasekera Save Dharitri Ashwini Amarasekera 1 /3 Client…" at bounding box center [452, 227] width 904 height 455
click at [794, 46] on icon at bounding box center [798, 44] width 9 height 9
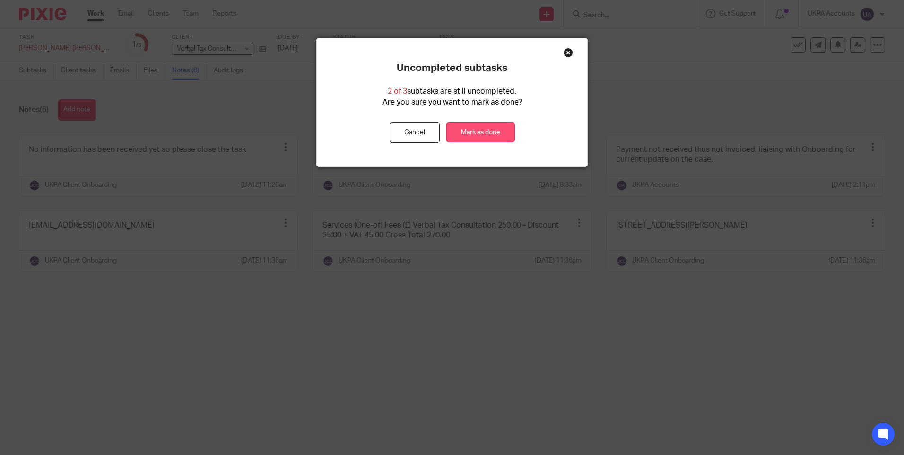
click at [498, 131] on link "Mark as done" at bounding box center [480, 132] width 69 height 20
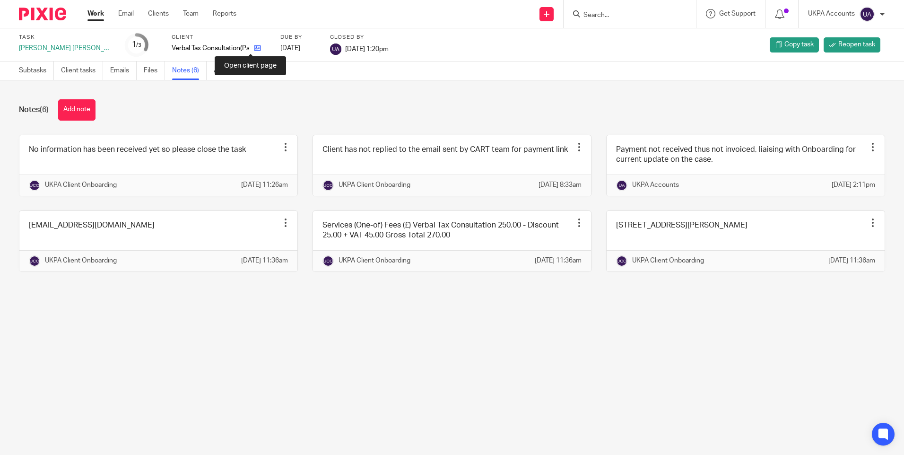
click at [254, 47] on icon at bounding box center [257, 47] width 7 height 7
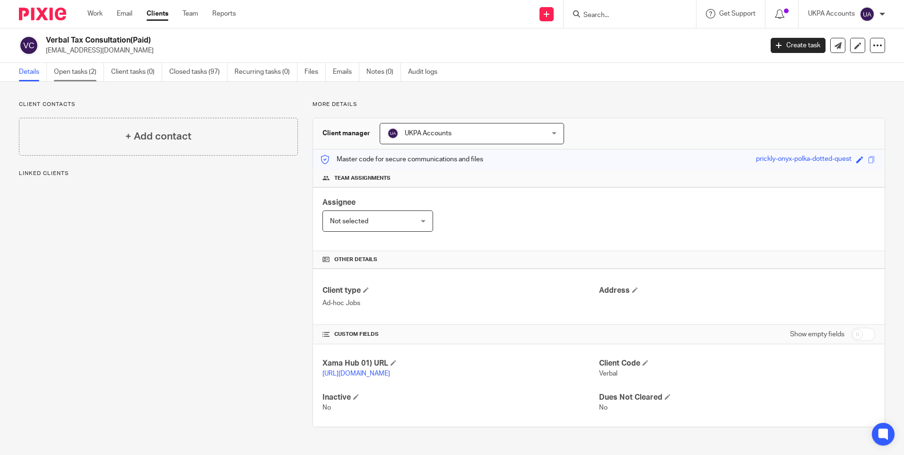
click at [87, 74] on link "Open tasks (2)" at bounding box center [79, 72] width 50 height 18
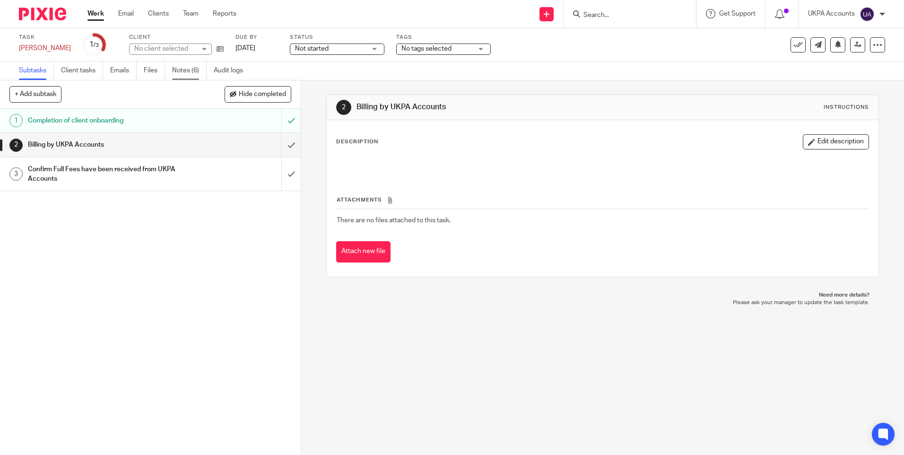
click at [182, 70] on link "Notes (6)" at bounding box center [189, 70] width 35 height 18
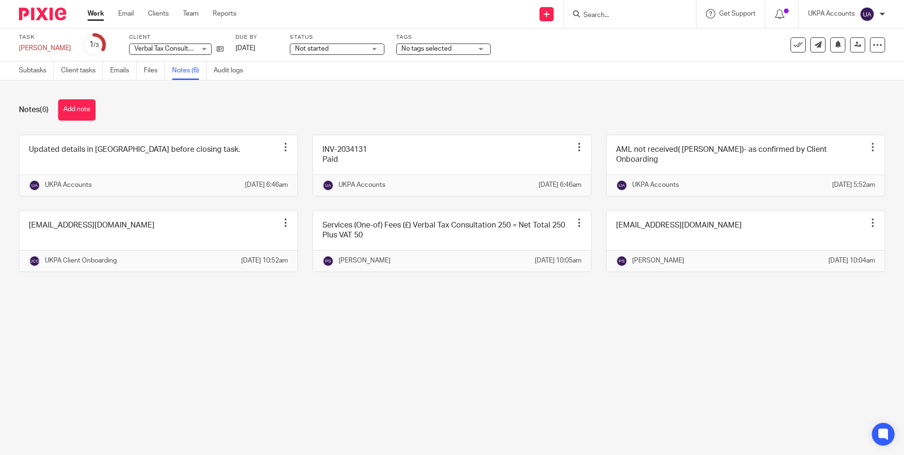
click at [185, 99] on div "Notes (6) Add note" at bounding box center [452, 109] width 866 height 21
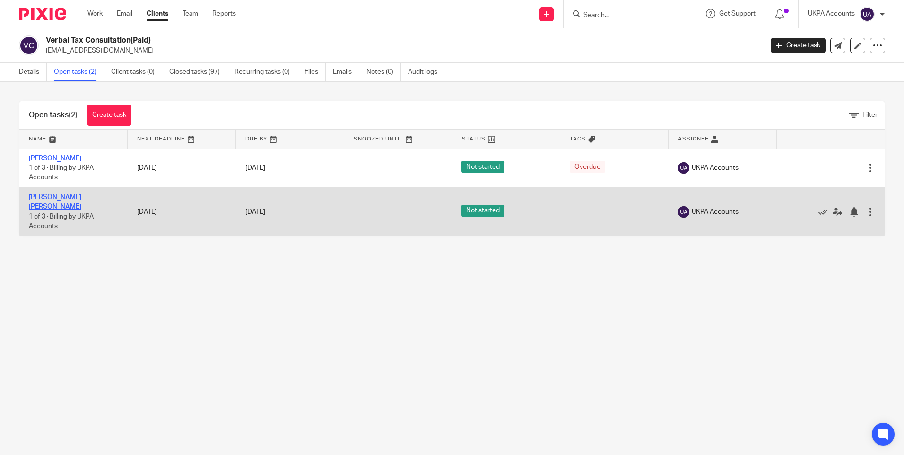
click at [73, 195] on link "[PERSON_NAME] [PERSON_NAME]" at bounding box center [55, 202] width 52 height 16
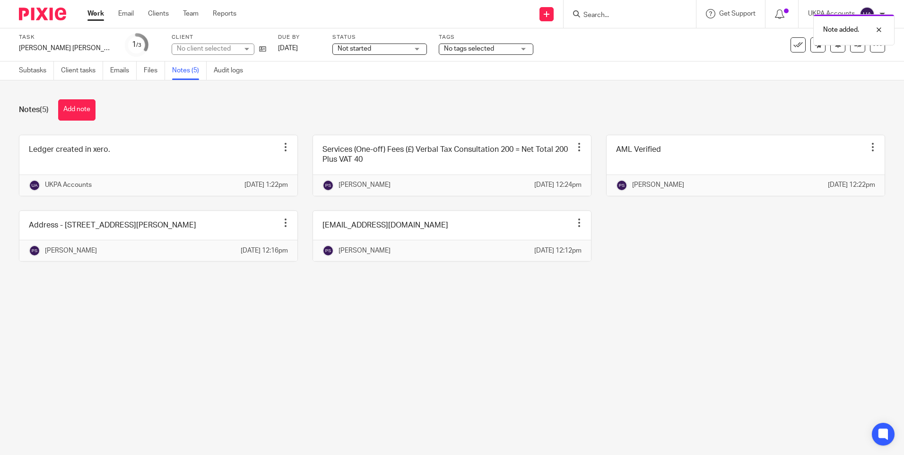
click at [412, 101] on div "Notes (5) Add note" at bounding box center [452, 109] width 866 height 21
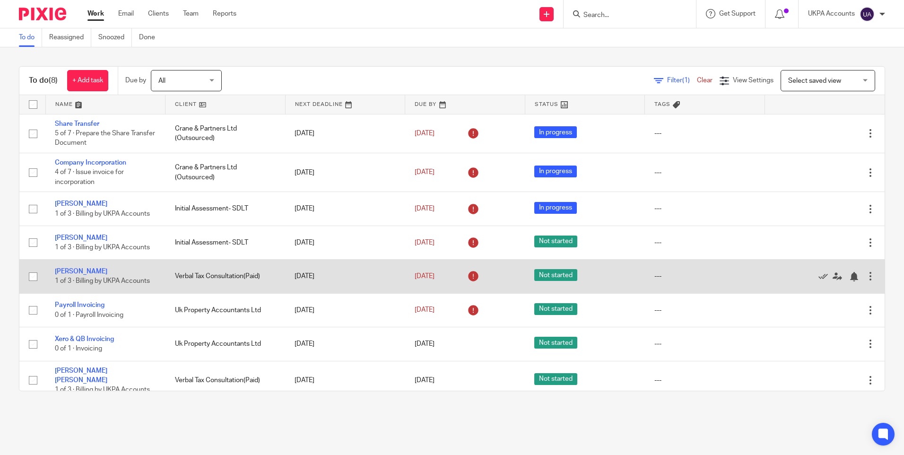
scroll to position [4, 0]
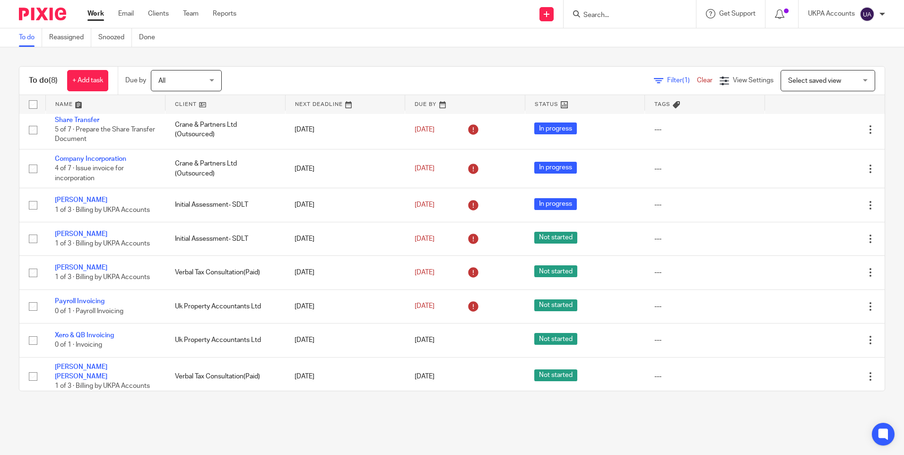
click at [218, 431] on main "To do Reassigned Snoozed Done To do (8) + Add task Due by All All [DATE] [DATE]…" at bounding box center [452, 227] width 904 height 455
click at [25, 38] on link "To do" at bounding box center [30, 37] width 23 height 18
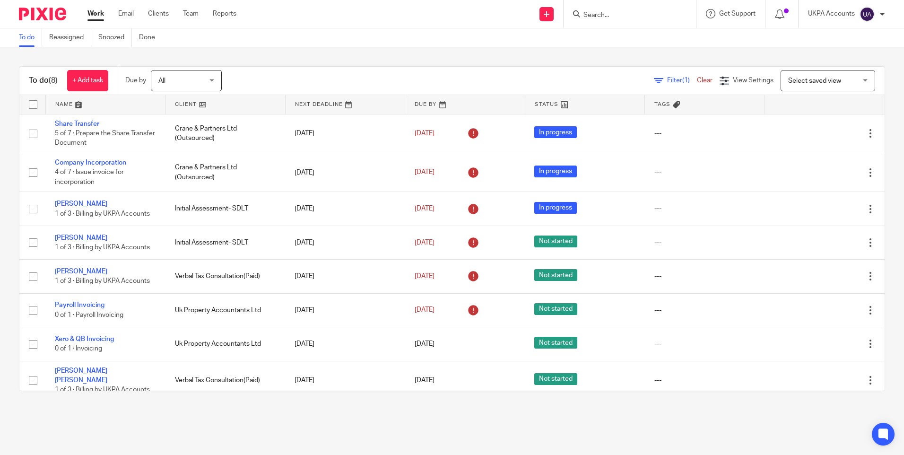
drag, startPoint x: 593, startPoint y: 431, endPoint x: 627, endPoint y: 406, distance: 41.9
click at [593, 431] on main "To do Reassigned Snoozed Done To do (8) + Add task Due by All All [DATE] [DATE]…" at bounding box center [452, 227] width 904 height 455
click at [614, 13] on input "Search" at bounding box center [625, 15] width 85 height 9
click at [601, 15] on input "Search" at bounding box center [625, 15] width 85 height 9
type input "general"
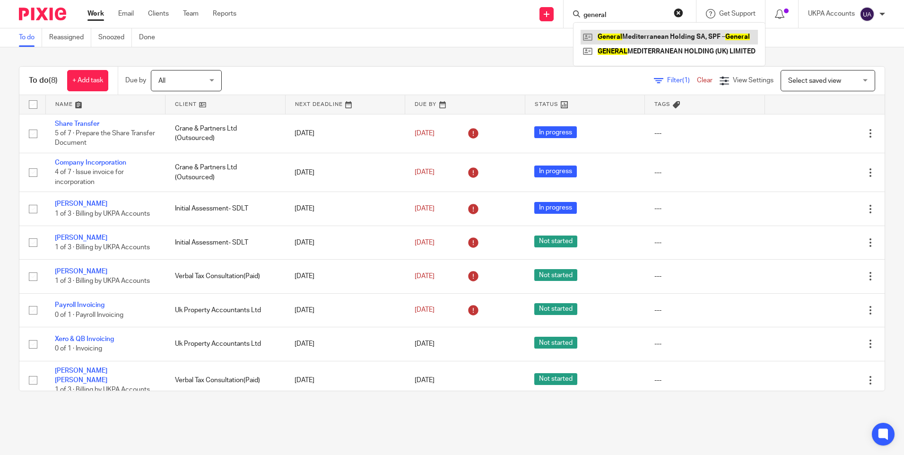
click at [641, 33] on link at bounding box center [669, 37] width 177 height 14
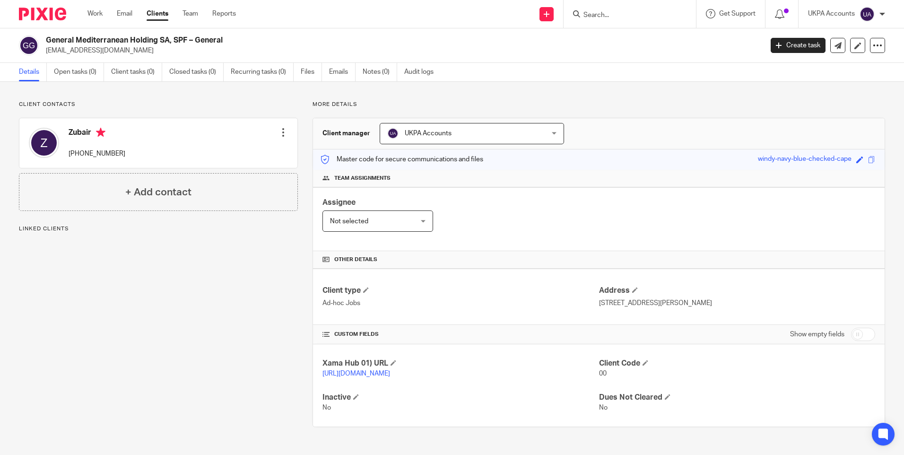
scroll to position [0, 0]
click at [468, 94] on div "Client contacts Zubair [PHONE_NUMBER] Edit contact Create client from contact E…" at bounding box center [452, 264] width 904 height 364
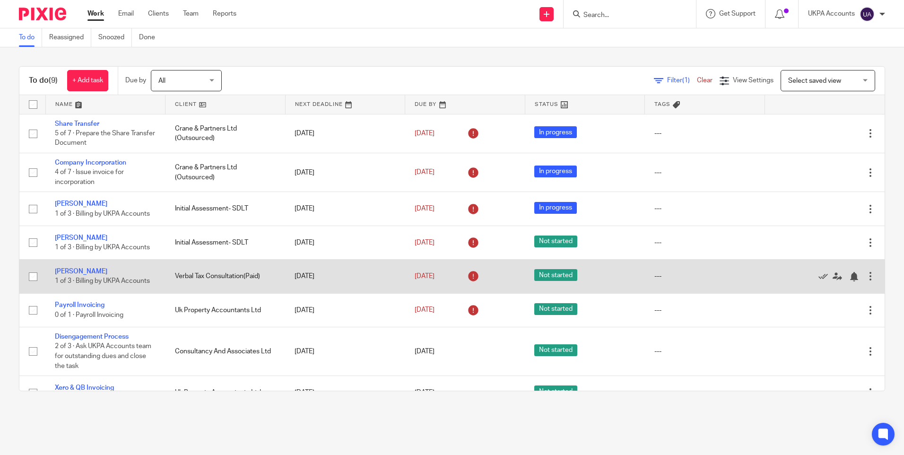
scroll to position [52, 0]
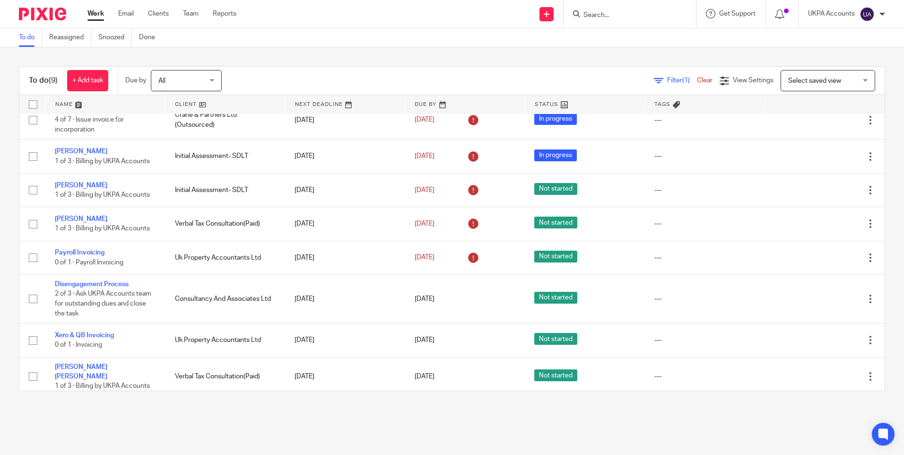
click at [96, 13] on link "Work" at bounding box center [95, 13] width 17 height 9
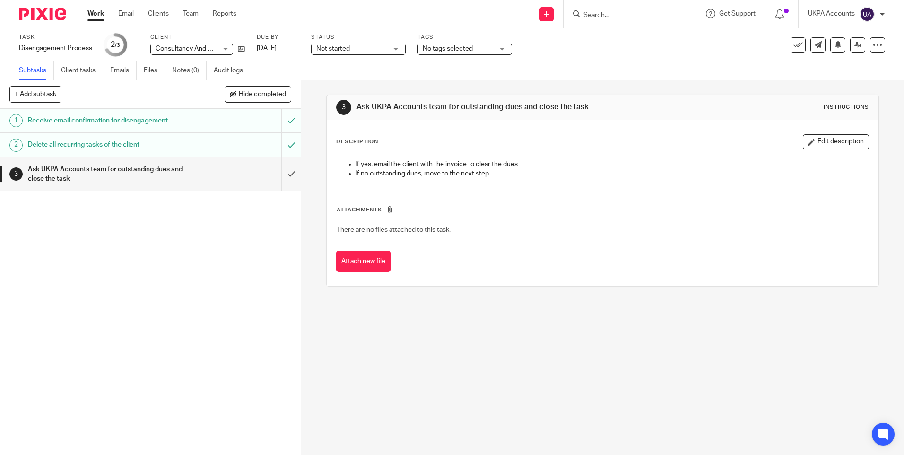
click at [741, 48] on div "See template in use Advanced task editor Copy task Make recurring Delete" at bounding box center [813, 44] width 144 height 15
click at [205, 306] on div "1 Receive email confirmation for disengagement 2 Delete all recurring tasks of …" at bounding box center [150, 282] width 301 height 346
click at [183, 69] on link "Notes (0)" at bounding box center [189, 70] width 35 height 18
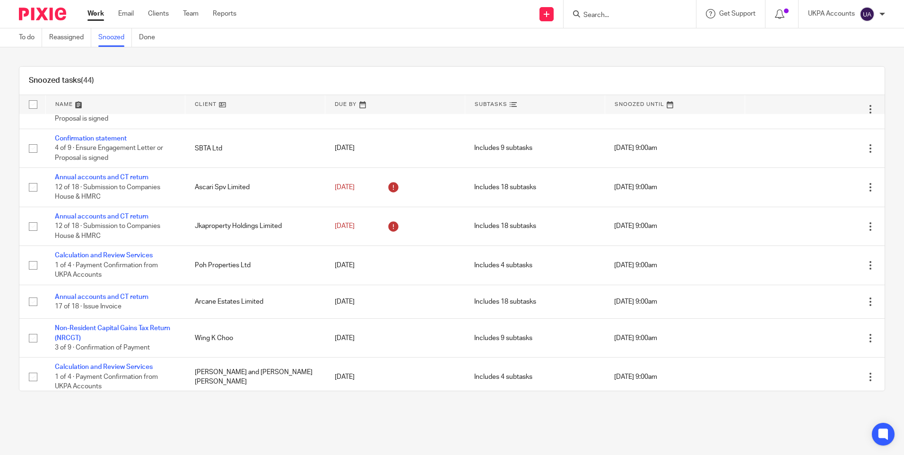
scroll to position [1415, 0]
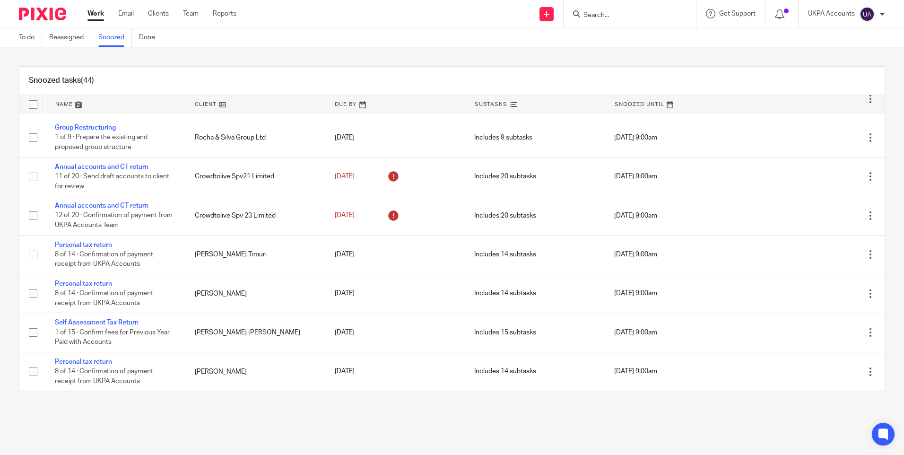
click at [542, 411] on main "To do Reassigned Snoozed Done Snoozed tasks (44) Name Client Due By Subtasks Sn…" at bounding box center [452, 227] width 904 height 455
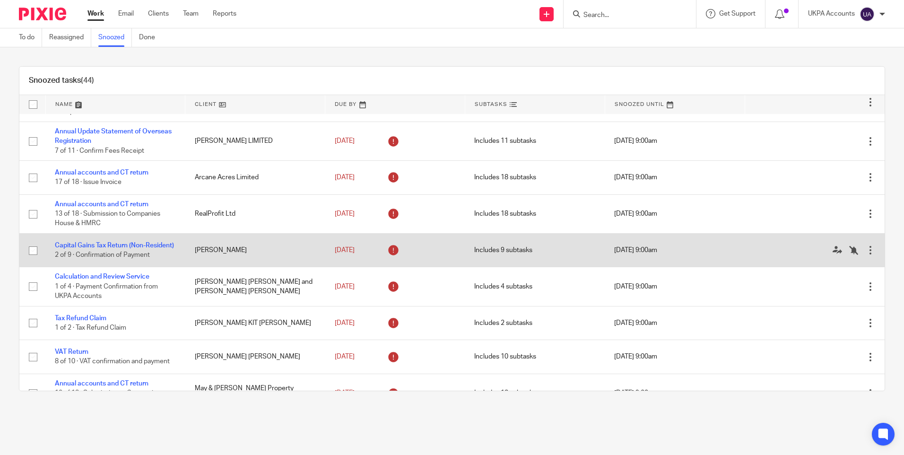
scroll to position [47, 0]
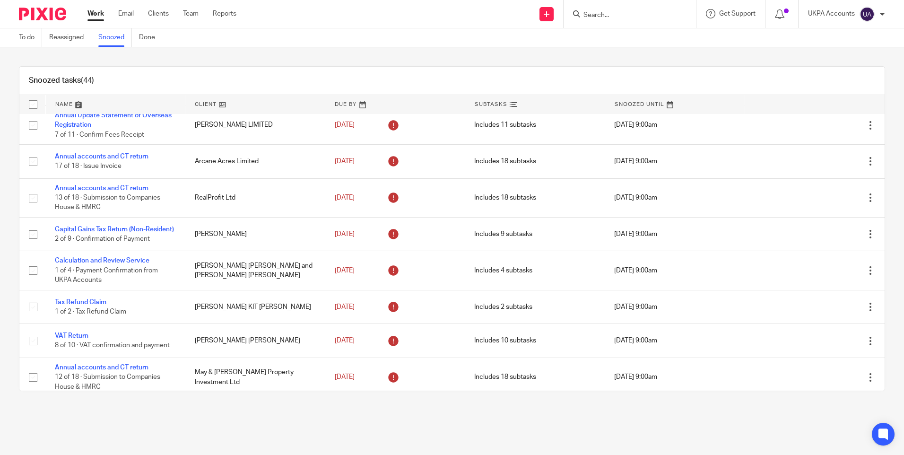
click at [609, 21] on div at bounding box center [630, 14] width 132 height 28
click at [503, 56] on div "Snoozed tasks (44) Name Client Due By Subtasks Snoozed Until Personal tax retur…" at bounding box center [452, 228] width 904 height 363
click at [618, 19] on input "Search" at bounding box center [625, 15] width 85 height 9
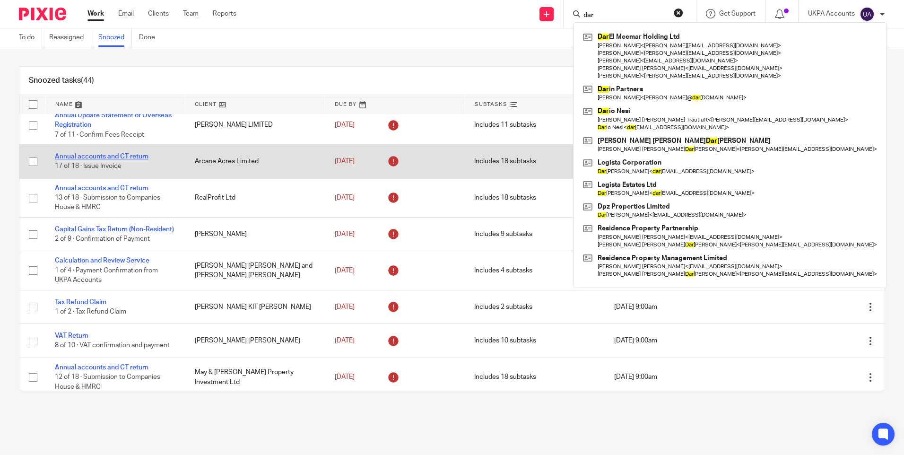
type input "dar"
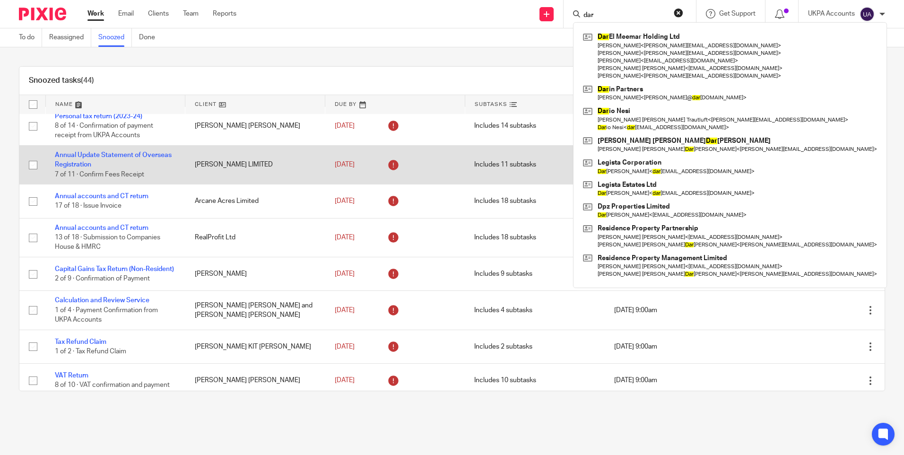
scroll to position [0, 0]
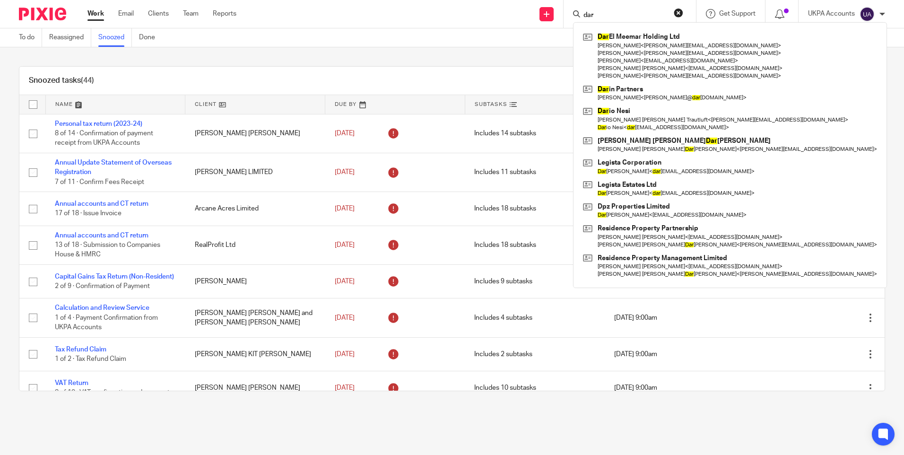
click button "reset"
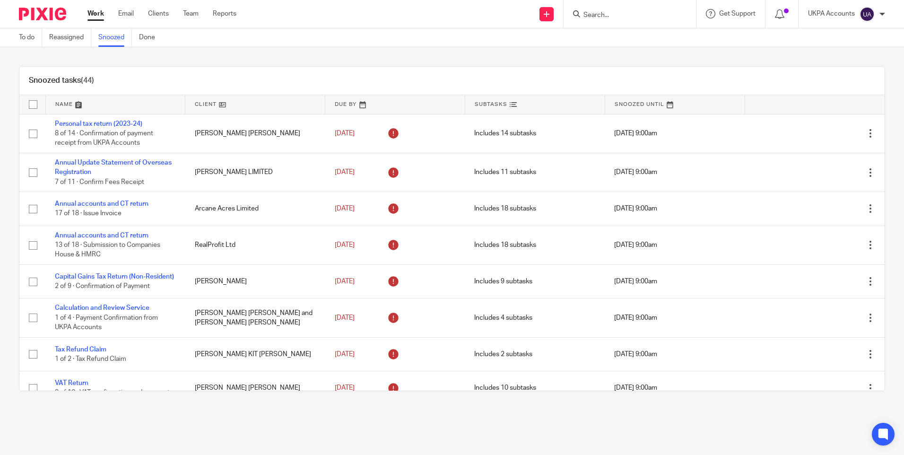
click div "Snoozed tasks (44) Name Client Due By Subtasks Snoozed Until Personal tax retur…"
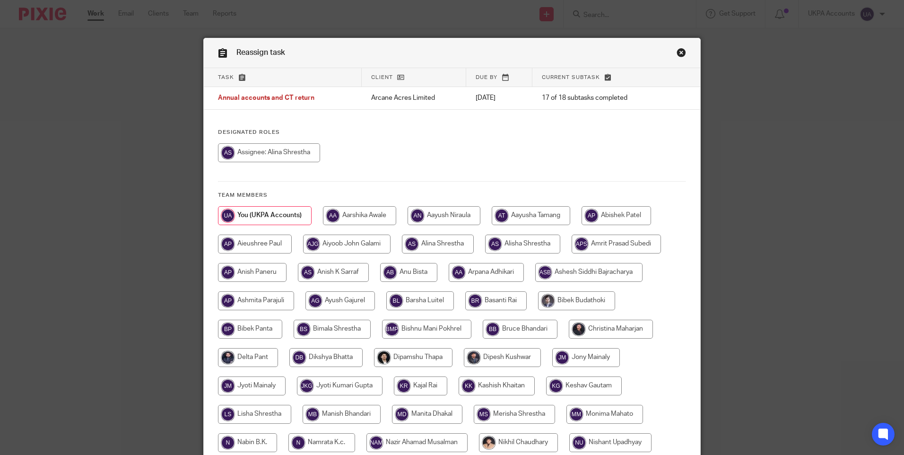
click at [677, 50] on link "Close this dialog window" at bounding box center [681, 54] width 9 height 13
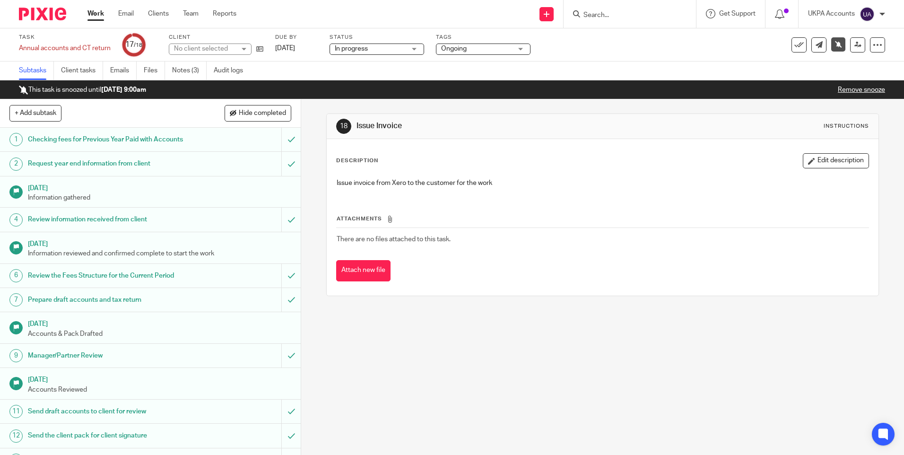
drag, startPoint x: 0, startPoint y: 0, endPoint x: 613, endPoint y: 18, distance: 613.6
click at [605, 18] on input "Search" at bounding box center [625, 15] width 85 height 9
click at [616, 14] on input "Search" at bounding box center [625, 15] width 85 height 9
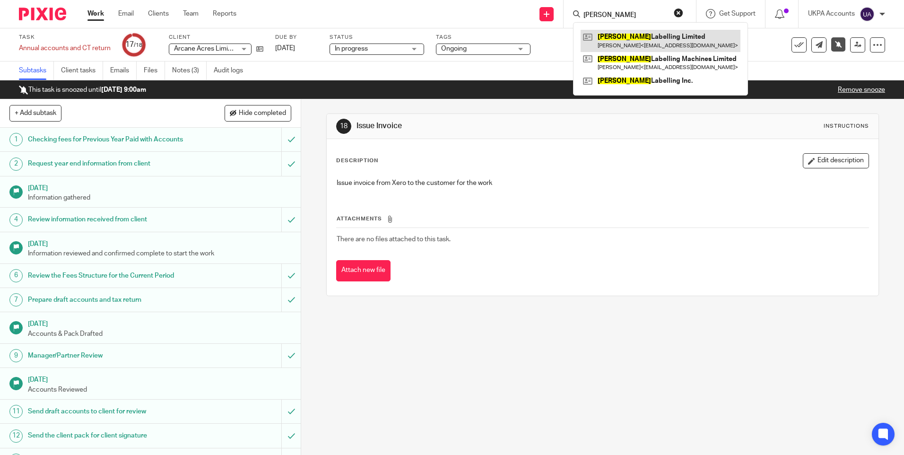
type input "[PERSON_NAME]"
click at [643, 36] on link at bounding box center [661, 41] width 160 height 22
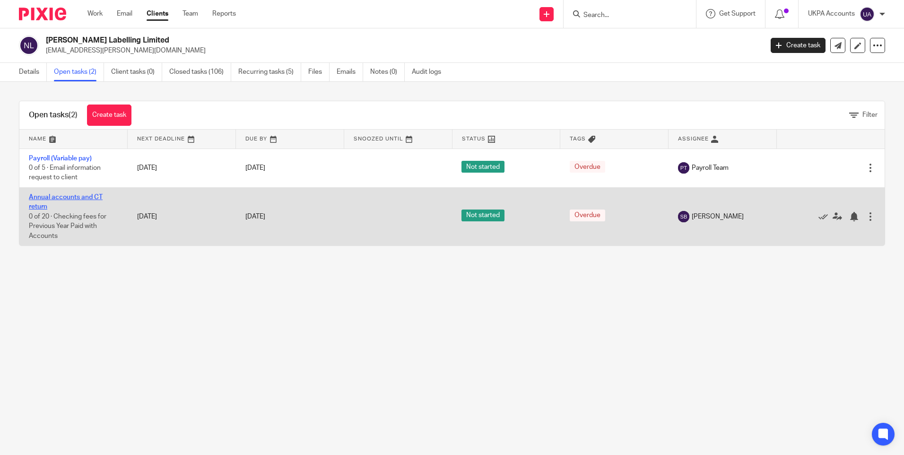
click at [71, 197] on link "Annual accounts and CT return" at bounding box center [66, 202] width 74 height 16
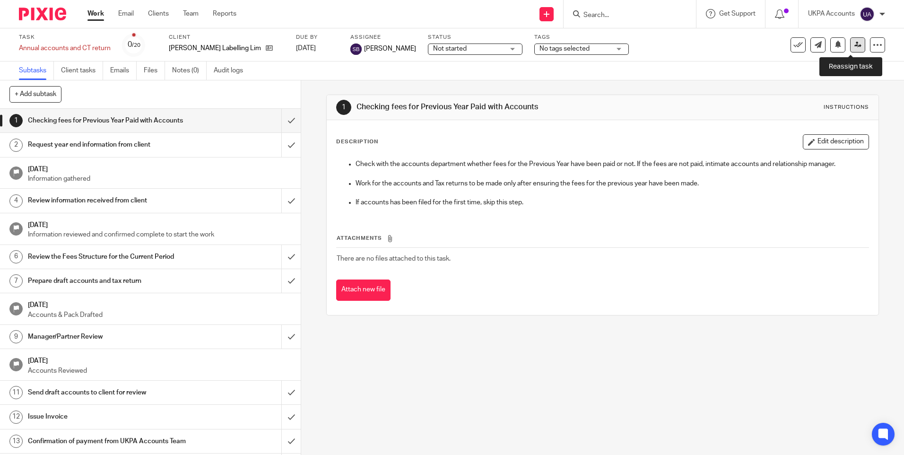
click at [855, 46] on icon at bounding box center [858, 44] width 7 height 7
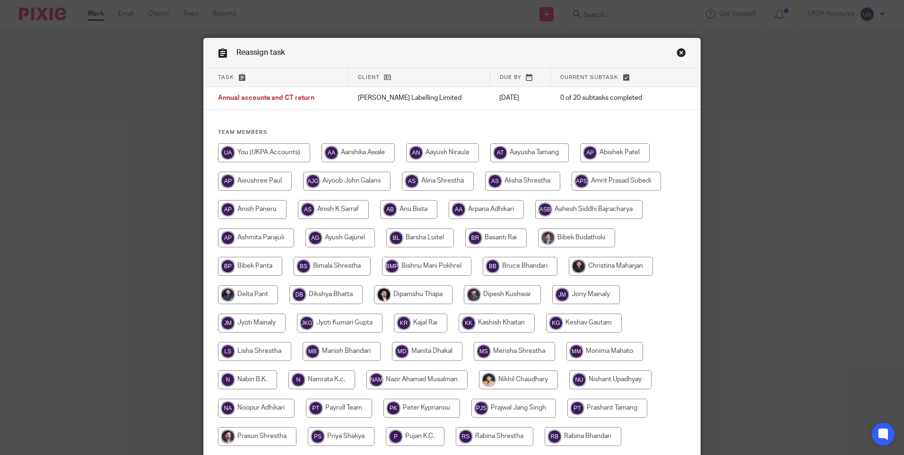
scroll to position [249, 0]
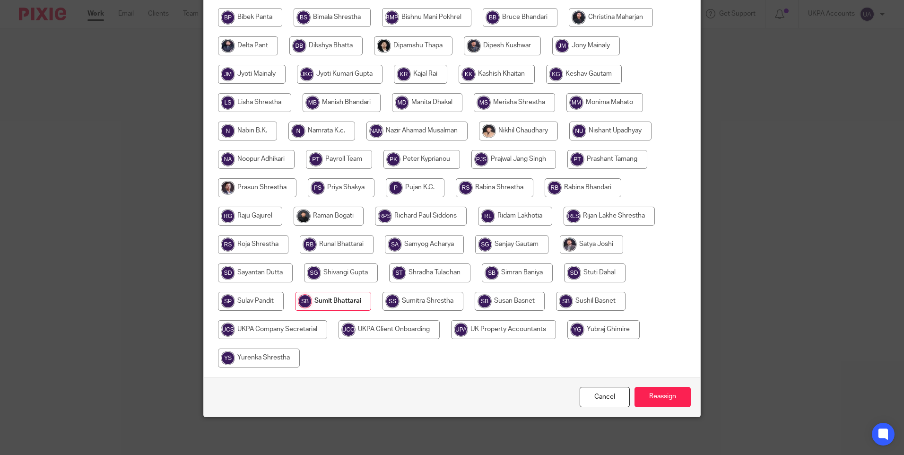
click at [327, 301] on input "radio" at bounding box center [333, 301] width 76 height 19
click at [669, 393] on input "Reassign" at bounding box center [663, 397] width 56 height 20
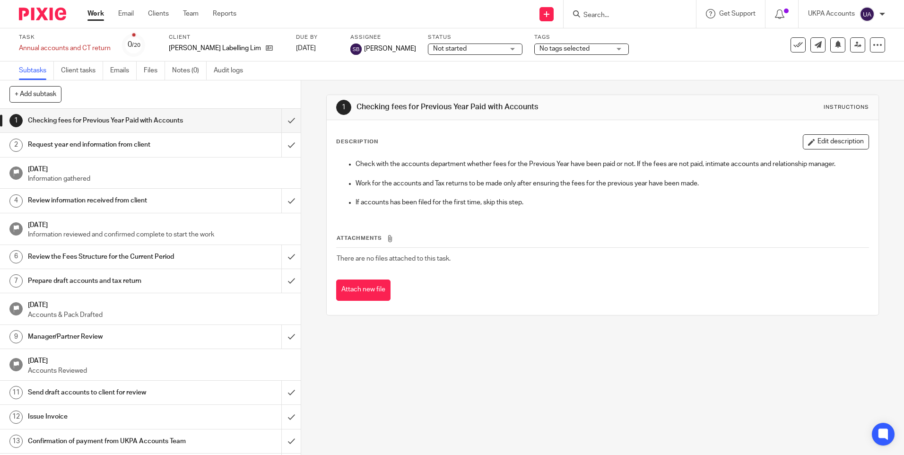
click at [355, 78] on div "Subtasks Client tasks Emails Files Notes (0) Audit logs" at bounding box center [452, 70] width 904 height 19
click at [855, 44] on icon at bounding box center [858, 44] width 7 height 7
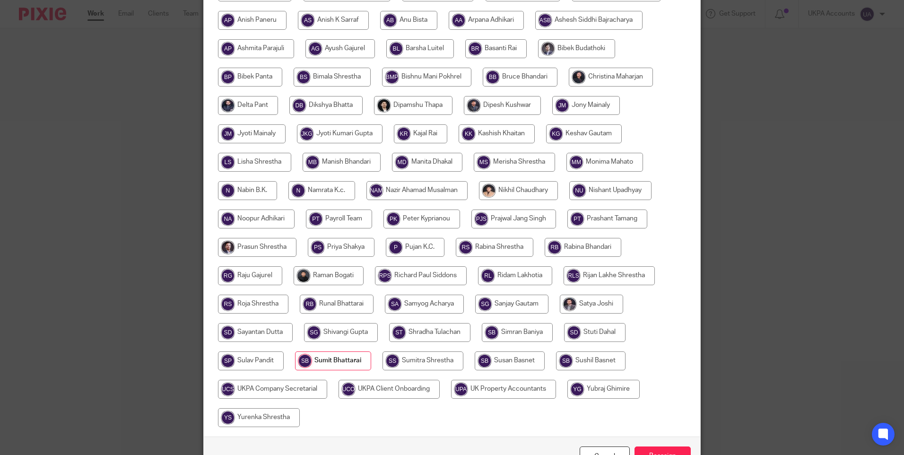
scroll to position [249, 0]
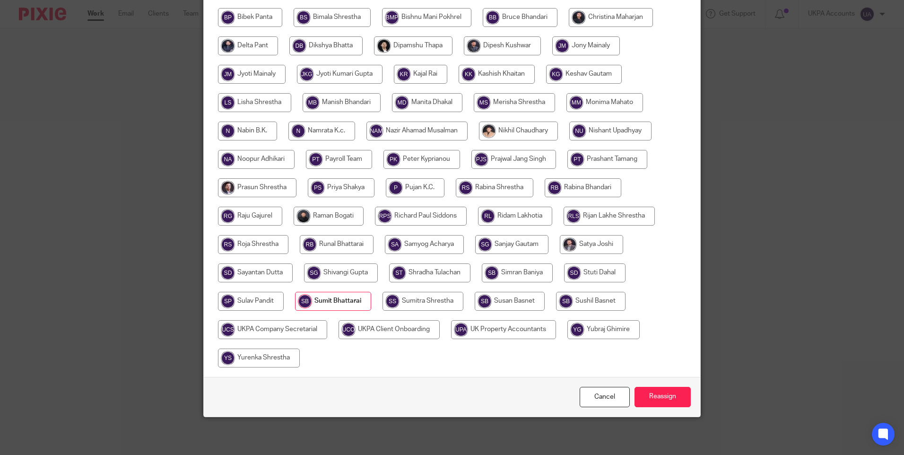
click at [265, 300] on input "radio" at bounding box center [251, 301] width 66 height 19
radio input "true"
click at [334, 298] on input "radio" at bounding box center [334, 301] width 75 height 19
radio input "true"
click at [666, 397] on input "Reassign" at bounding box center [663, 397] width 56 height 20
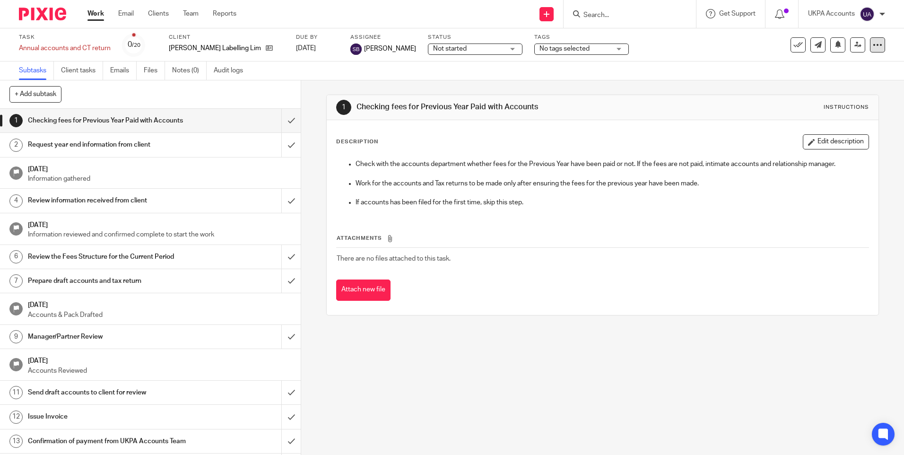
click at [873, 47] on icon at bounding box center [877, 44] width 9 height 9
click at [739, 68] on div "Subtasks Client tasks Emails Files Notes (0) Audit logs" at bounding box center [452, 70] width 904 height 19
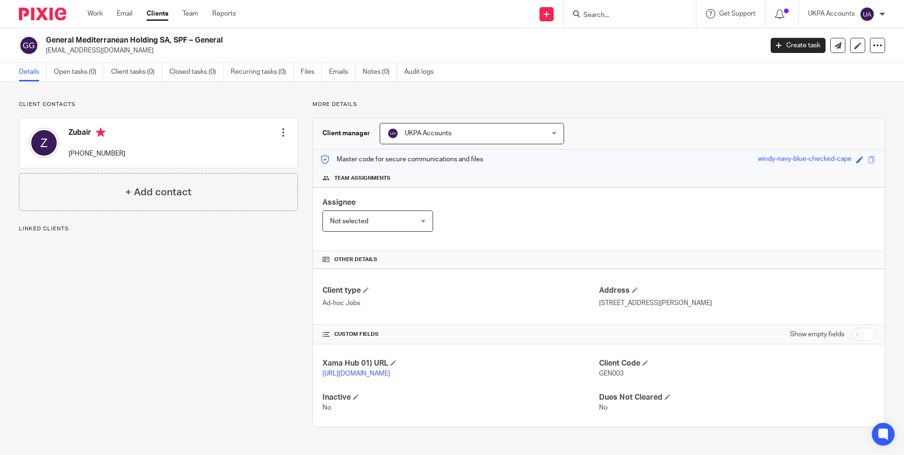
click at [606, 370] on span "GEN003" at bounding box center [611, 373] width 25 height 7
click at [607, 370] on span "GEN003" at bounding box center [611, 373] width 25 height 7
copy p "GEN003"
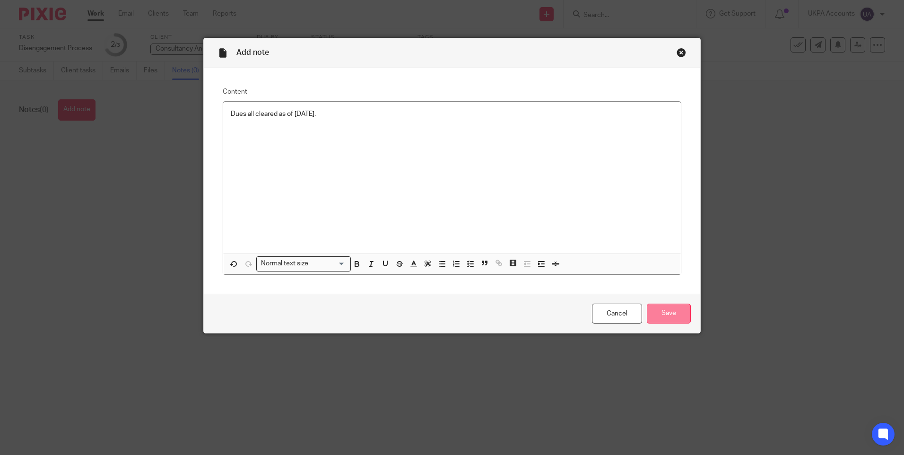
click at [668, 310] on input "Save" at bounding box center [669, 314] width 44 height 20
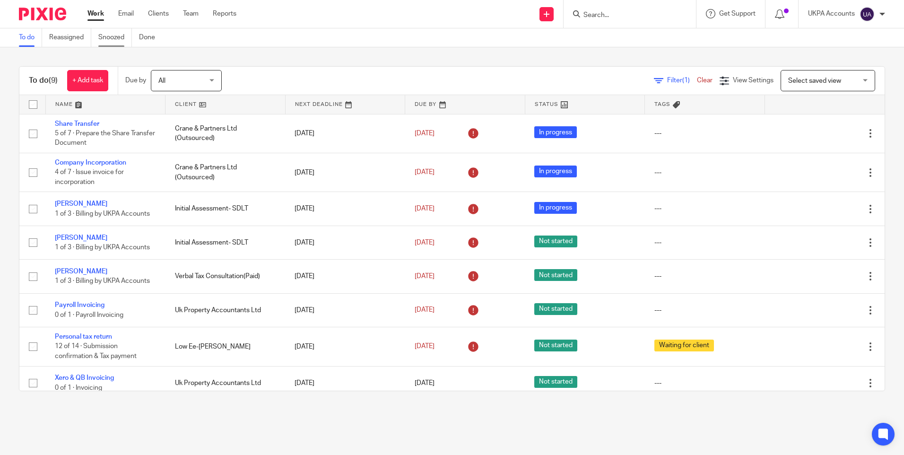
click at [116, 40] on link "Snoozed" at bounding box center [115, 37] width 34 height 18
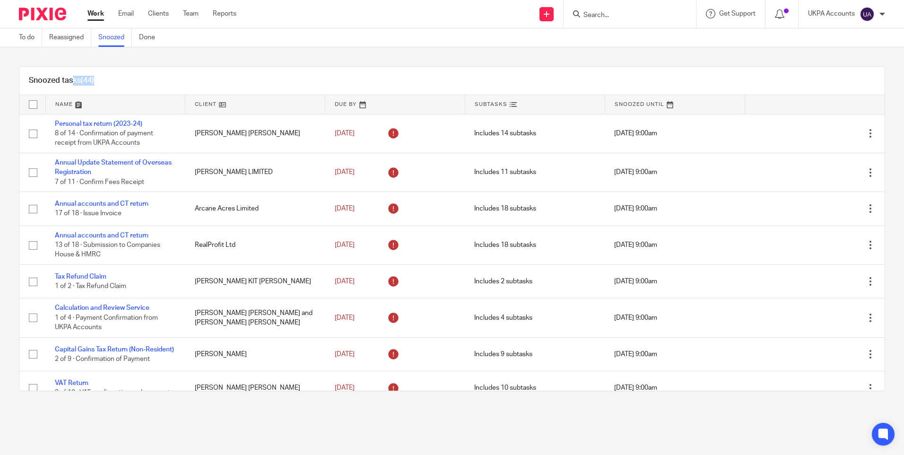
drag, startPoint x: 6, startPoint y: 93, endPoint x: 770, endPoint y: 411, distance: 827.9
click at [770, 411] on main "To do Reassigned Snoozed Done Snoozed tasks (44) Name Client Due By Subtasks Sn…" at bounding box center [452, 227] width 904 height 455
click at [541, 53] on div "Snoozed tasks (44) Name Client Due By Subtasks Snoozed Until Personal tax retur…" at bounding box center [452, 228] width 904 height 363
click at [33, 106] on input "checkbox" at bounding box center [33, 105] width 18 height 18
checkbox input "true"
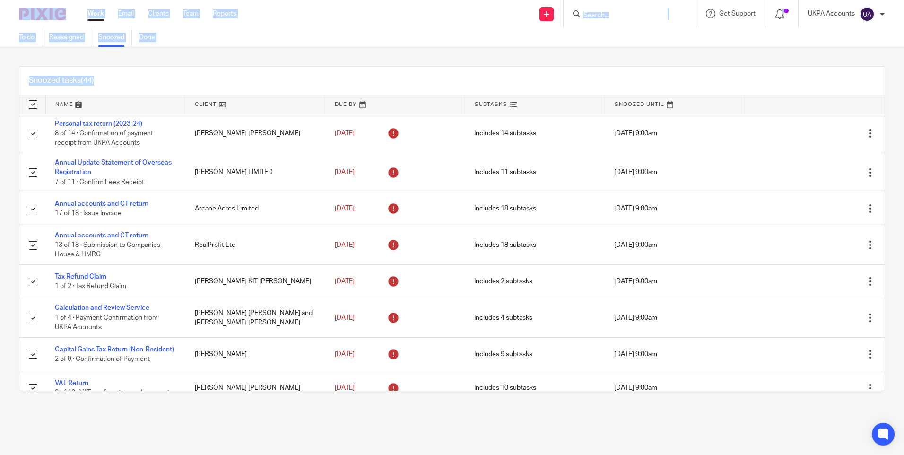
checkbox input "true"
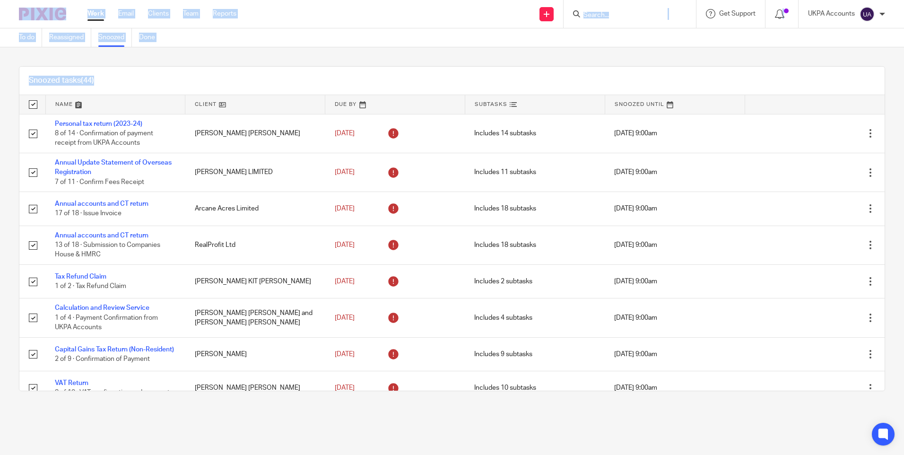
checkbox input "true"
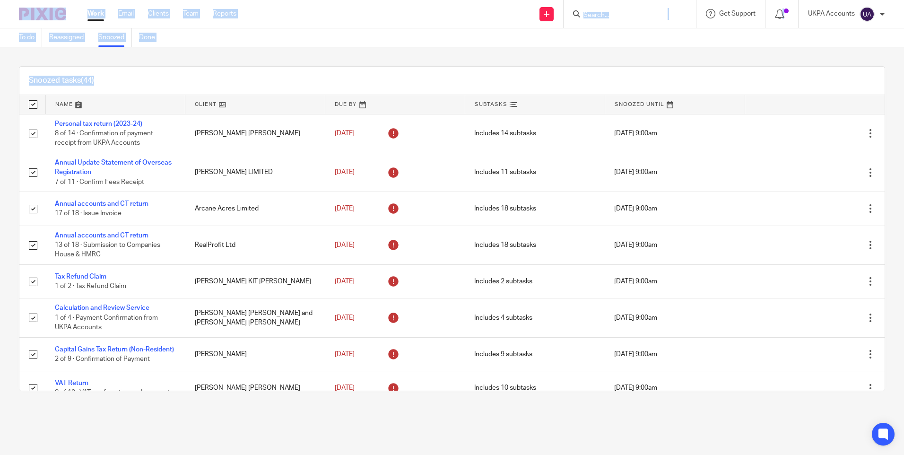
checkbox input "true"
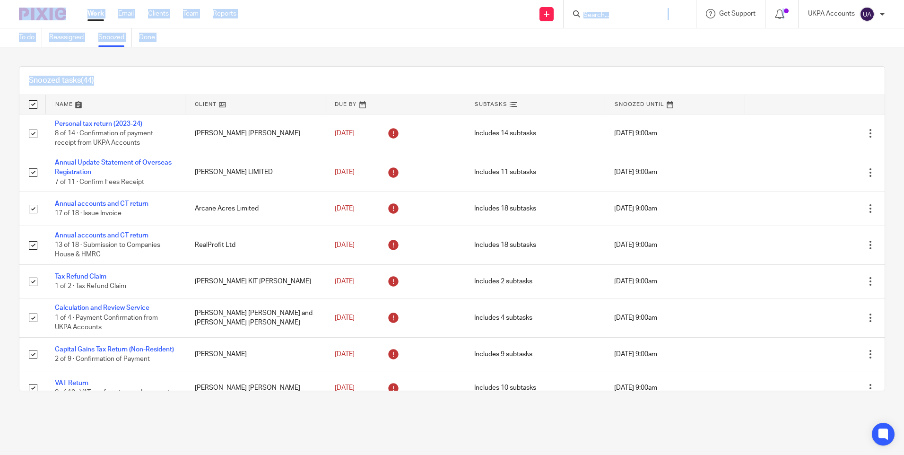
checkbox input "true"
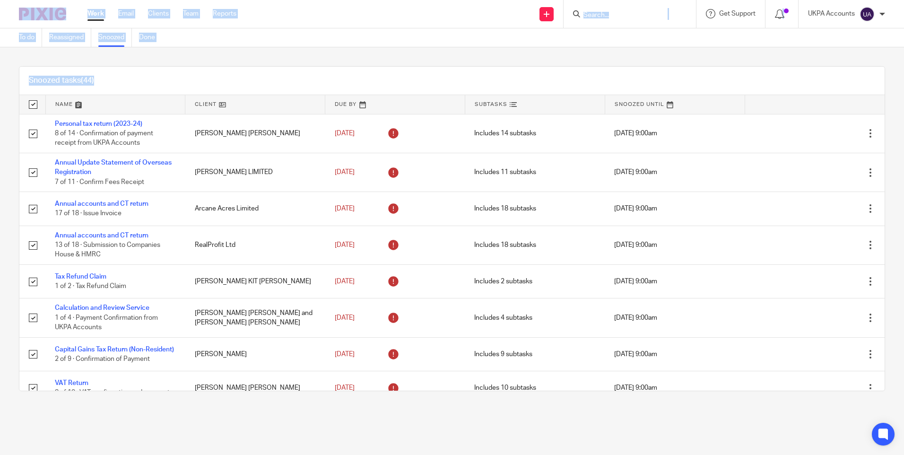
checkbox input "true"
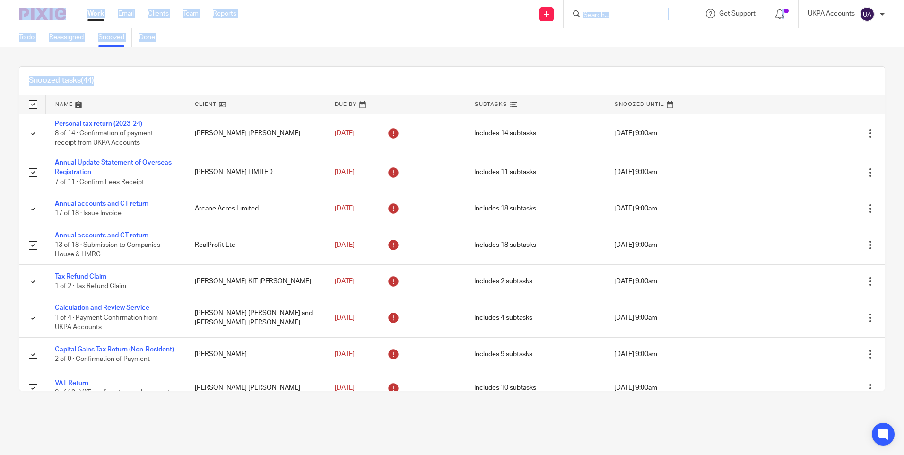
checkbox input "true"
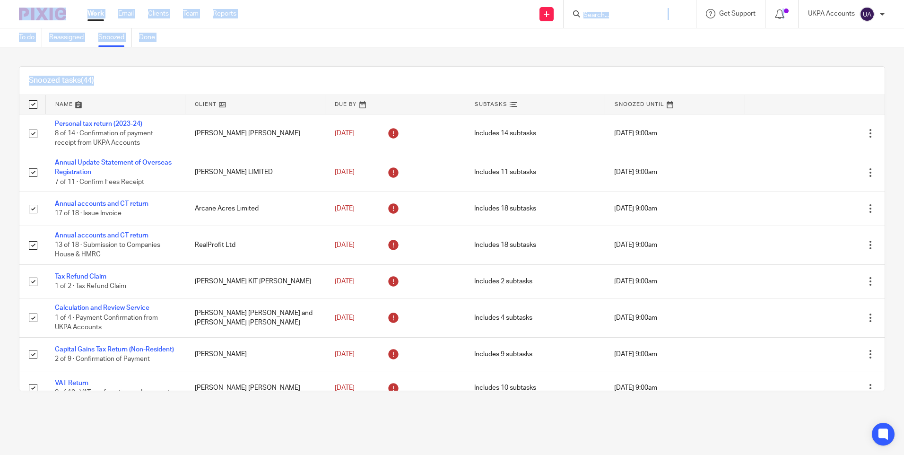
checkbox input "true"
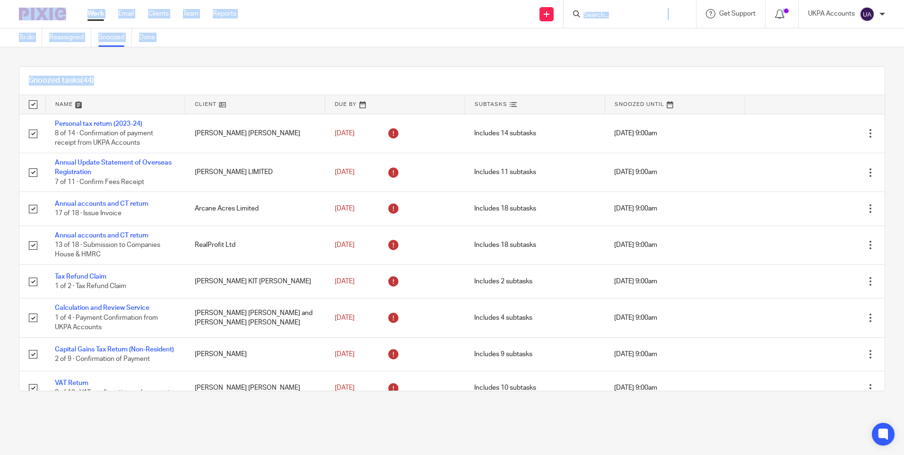
checkbox input "true"
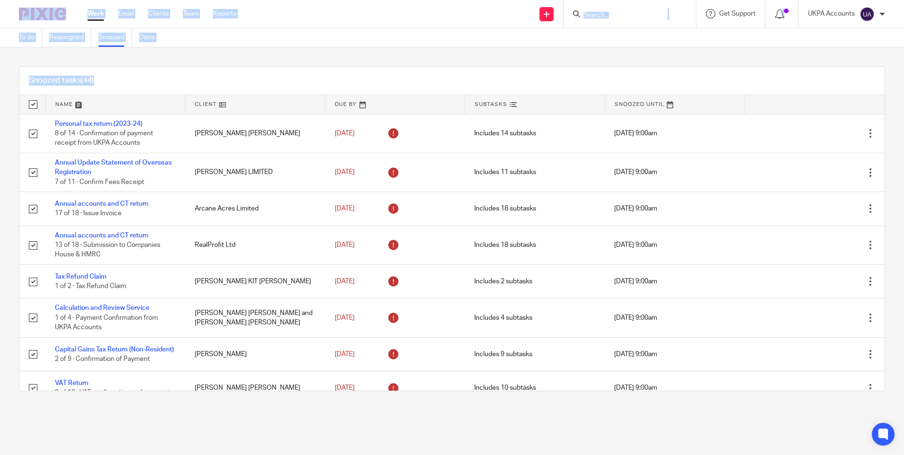
checkbox input "true"
click at [643, 73] on div "44 jobs selected Bulk update Cancel Status Status Status Not started In progres…" at bounding box center [451, 81] width 865 height 28
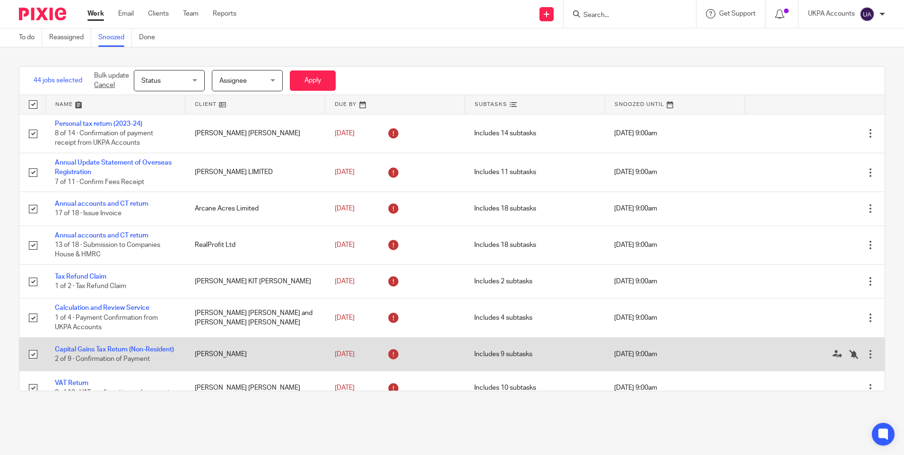
drag, startPoint x: 880, startPoint y: 54, endPoint x: 357, endPoint y: 346, distance: 599.4
click at [355, 349] on div "44 jobs selected Bulk update Cancel Status Status Status Not started In progres…" at bounding box center [452, 228] width 904 height 363
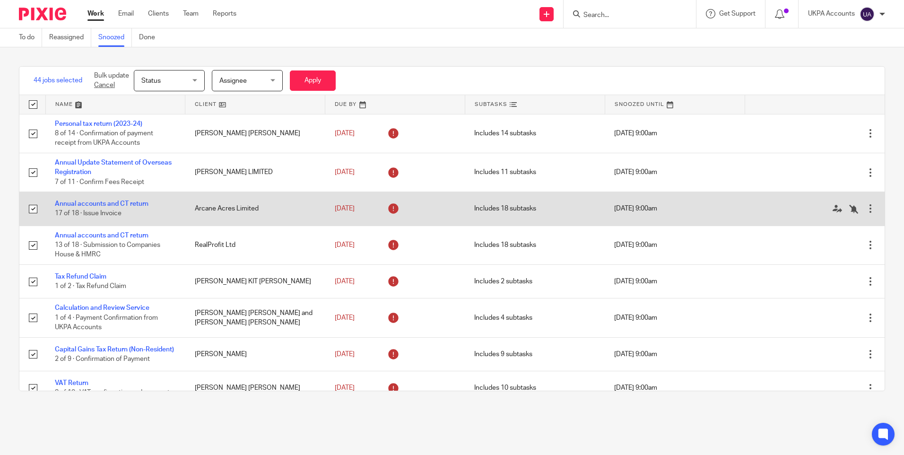
drag, startPoint x: 817, startPoint y: 52, endPoint x: 577, endPoint y: 224, distance: 294.6
click at [581, 234] on div "44 jobs selected Bulk update Cancel Status Status Status Not started In progres…" at bounding box center [452, 228] width 904 height 363
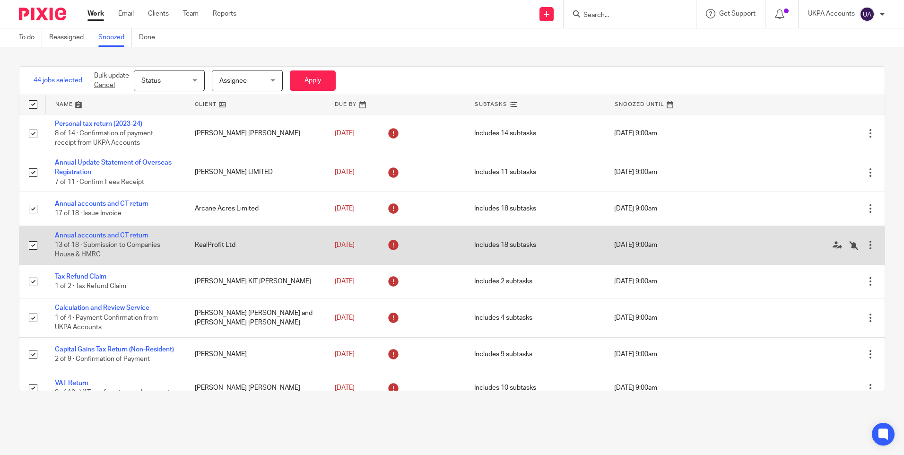
drag, startPoint x: 577, startPoint y: 224, endPoint x: 615, endPoint y: 238, distance: 40.0
click at [620, 242] on div "44 jobs selected Bulk update Cancel Status Status Status Not started In progres…" at bounding box center [452, 228] width 904 height 363
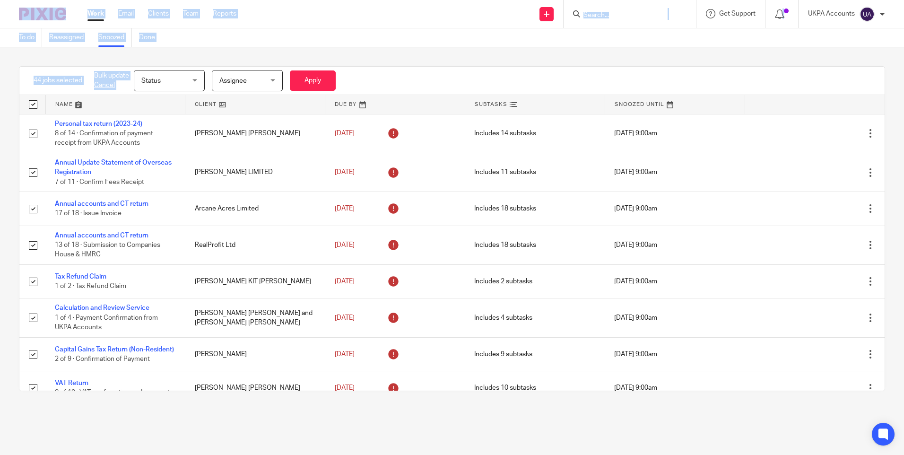
click at [409, 56] on div "44 jobs selected Bulk update Cancel Status Status Status Not started In progres…" at bounding box center [452, 228] width 904 height 363
drag, startPoint x: 374, startPoint y: 58, endPoint x: 357, endPoint y: 61, distance: 17.7
click at [375, 58] on div "44 jobs selected Bulk update Cancel Status Status Status Not started In progres…" at bounding box center [452, 228] width 904 height 363
click at [29, 40] on link "To do" at bounding box center [30, 37] width 23 height 18
